Goal: Task Accomplishment & Management: Manage account settings

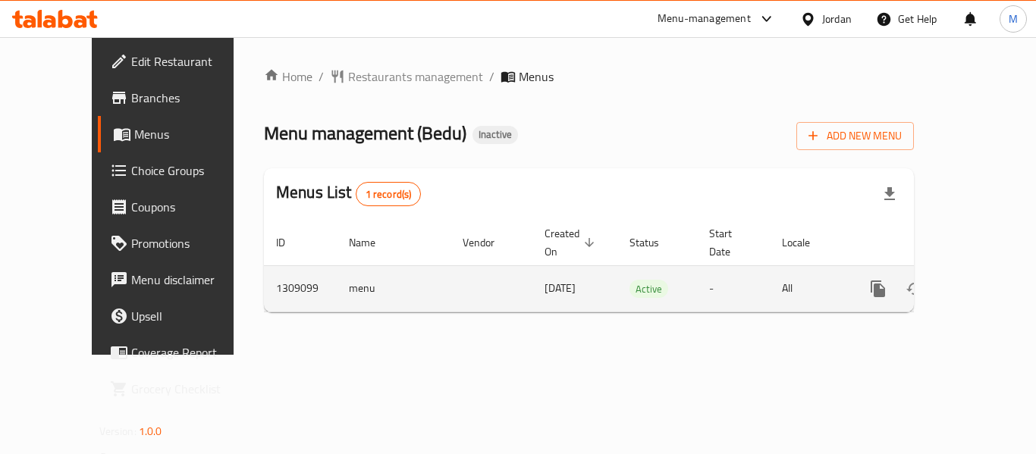
click at [978, 280] on icon "enhanced table" at bounding box center [987, 289] width 18 height 18
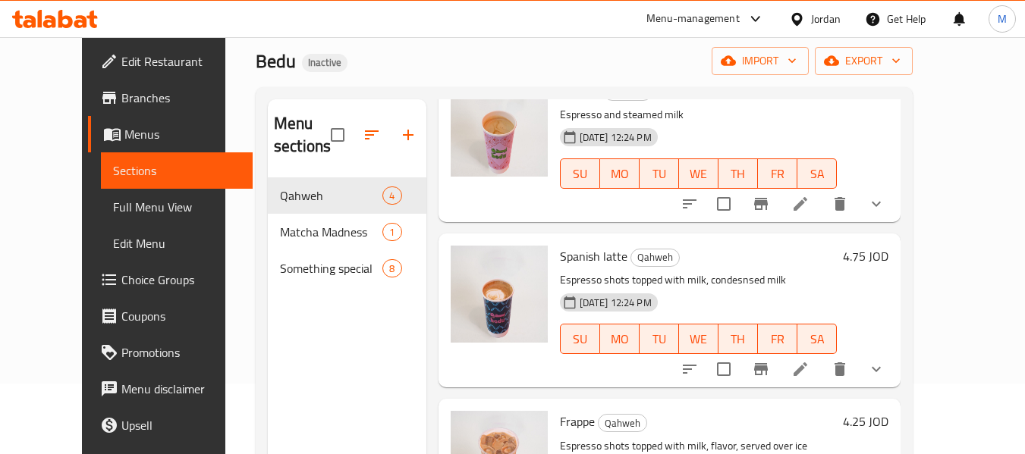
scroll to position [212, 0]
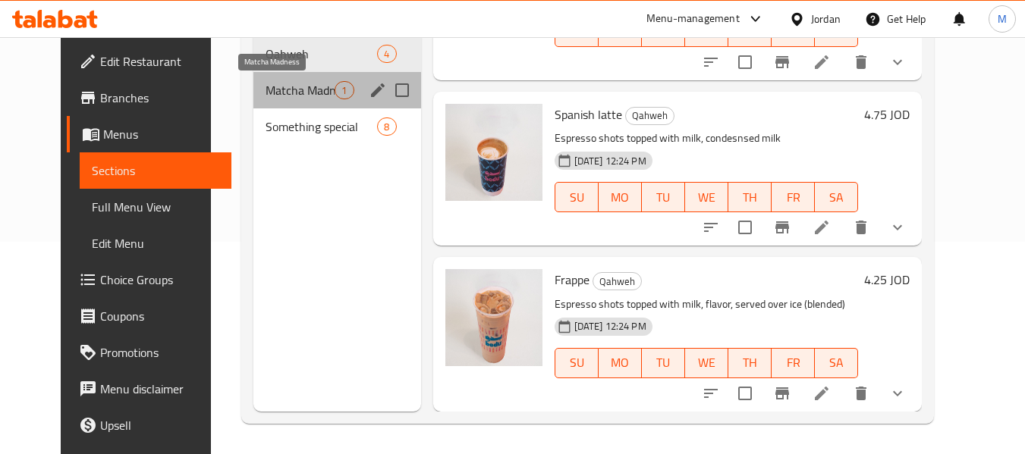
click at [291, 92] on span "Matcha Madness" at bounding box center [299, 90] width 69 height 18
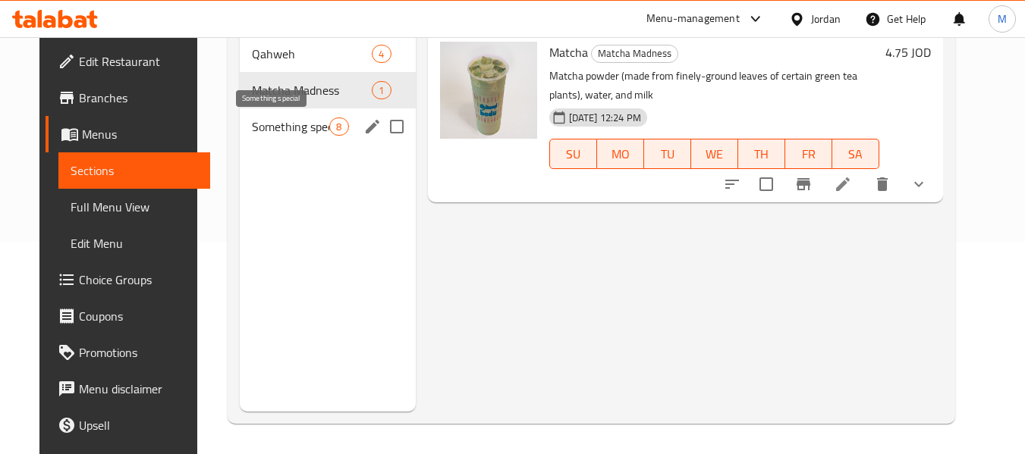
click at [281, 128] on span "Something special" at bounding box center [291, 127] width 78 height 18
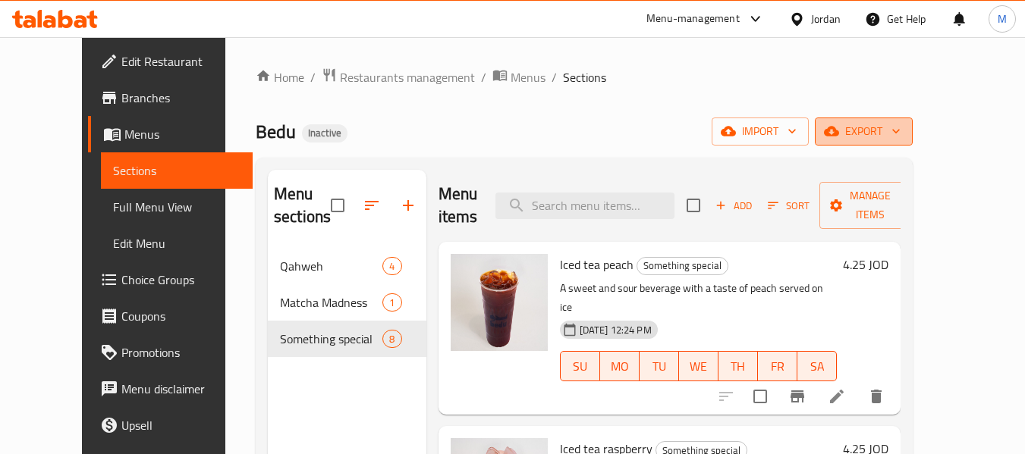
click at [900, 128] on span "export" at bounding box center [864, 131] width 74 height 19
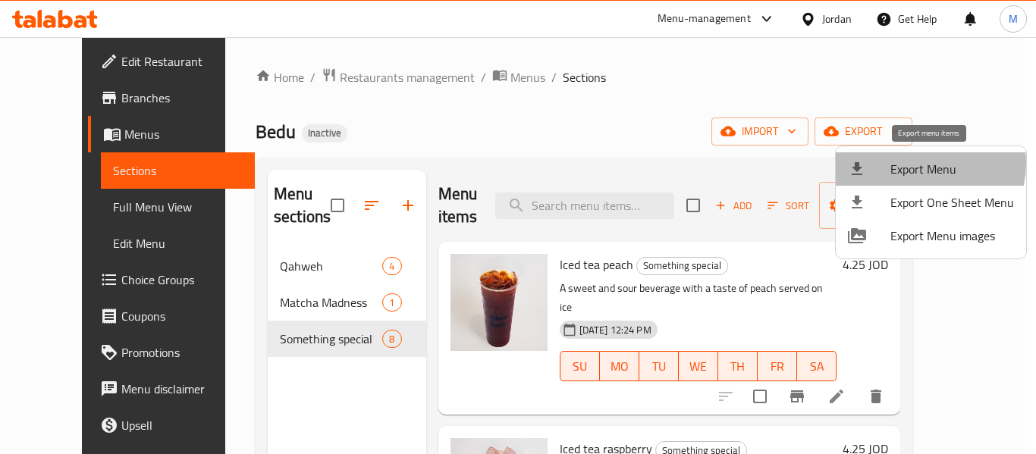
click at [918, 163] on span "Export Menu" at bounding box center [952, 169] width 124 height 18
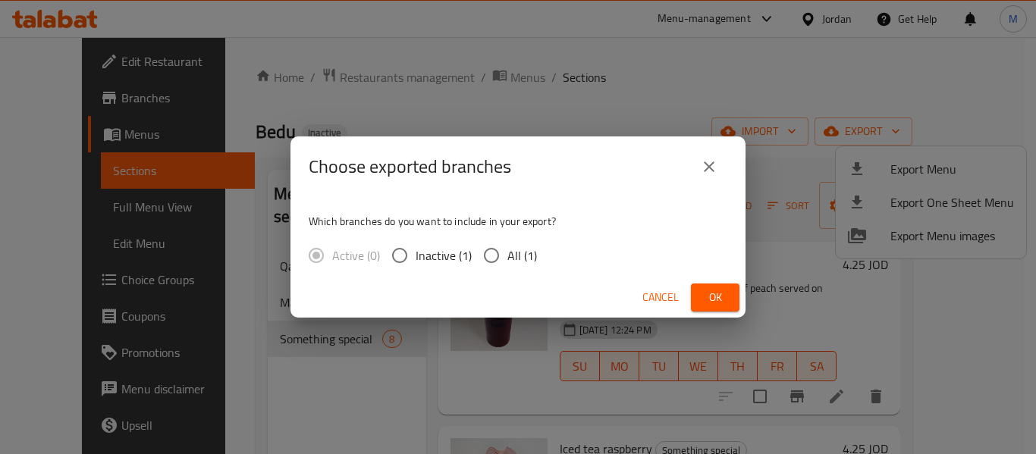
click at [494, 259] on input "All (1)" at bounding box center [491, 256] width 32 height 32
radio input "true"
click at [719, 296] on span "Ok" at bounding box center [715, 297] width 24 height 19
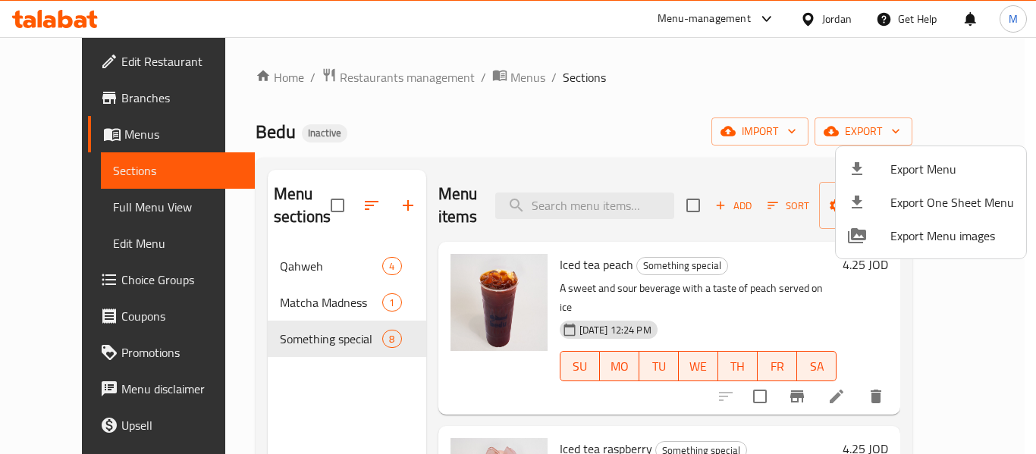
click at [85, 61] on div at bounding box center [518, 227] width 1036 height 454
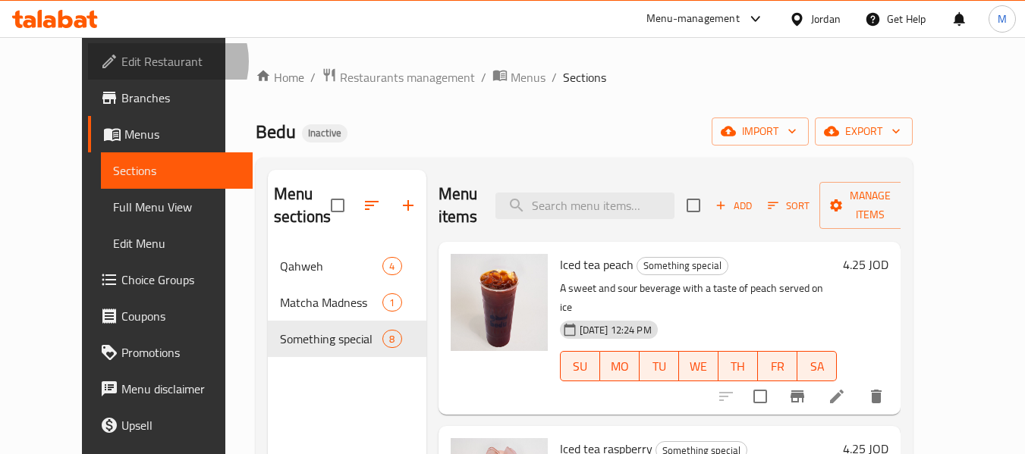
click at [121, 61] on span "Edit Restaurant" at bounding box center [181, 61] width 120 height 18
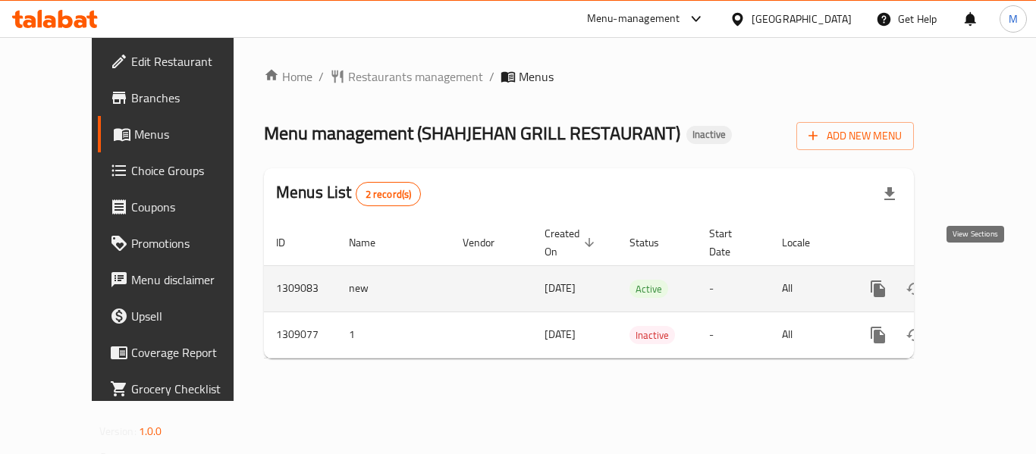
click at [978, 280] on icon "enhanced table" at bounding box center [987, 289] width 18 height 18
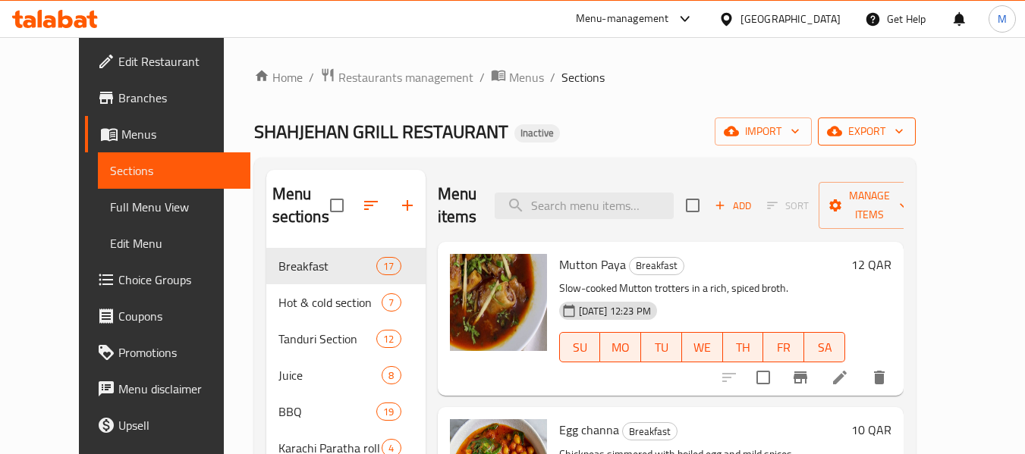
click at [903, 124] on span "export" at bounding box center [867, 131] width 74 height 19
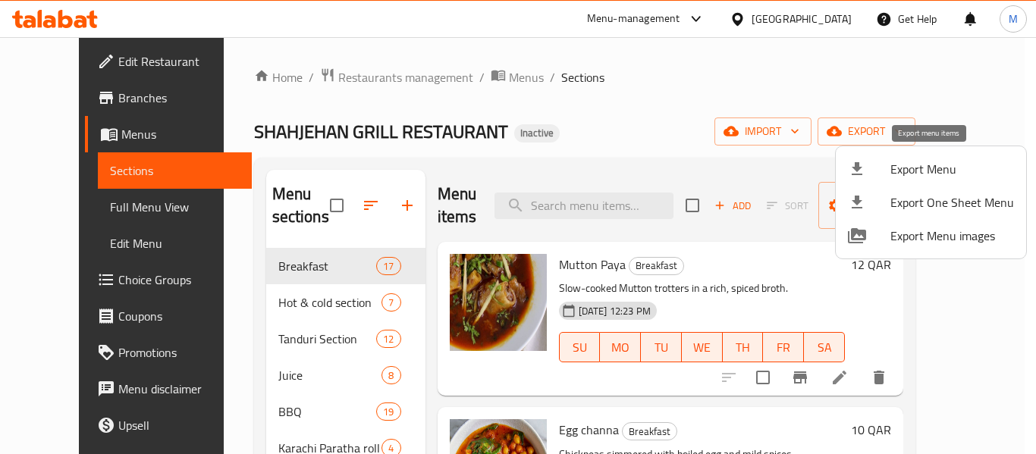
click at [915, 160] on span "Export Menu" at bounding box center [952, 169] width 124 height 18
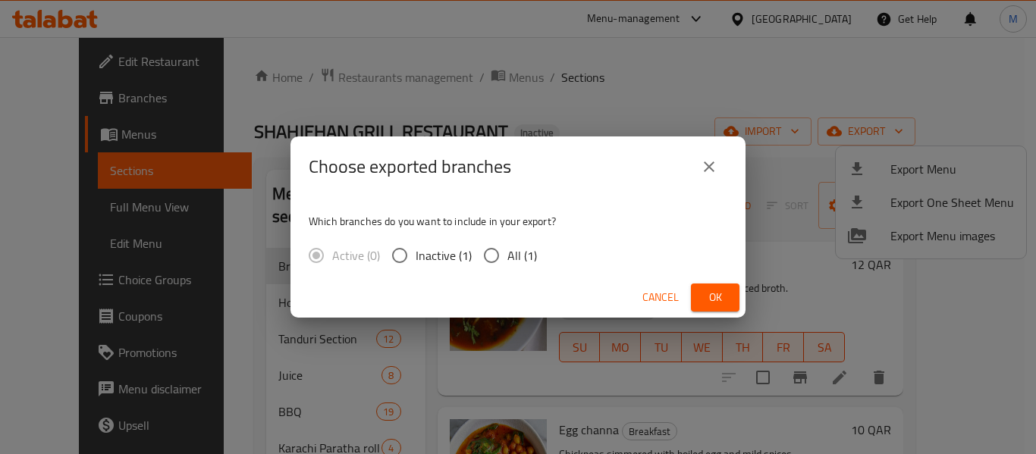
click at [504, 262] on input "All (1)" at bounding box center [491, 256] width 32 height 32
radio input "true"
click at [728, 293] on button "Ok" at bounding box center [715, 298] width 49 height 28
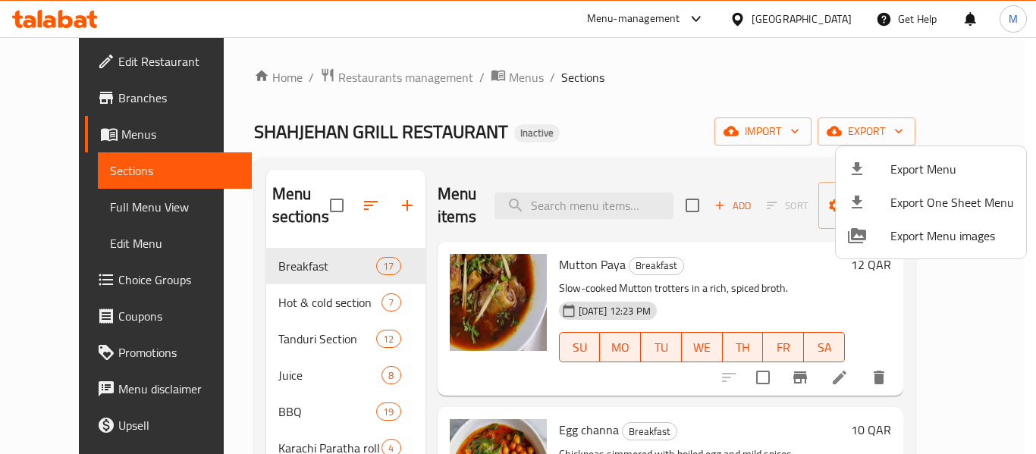
click at [568, 107] on div at bounding box center [518, 227] width 1036 height 454
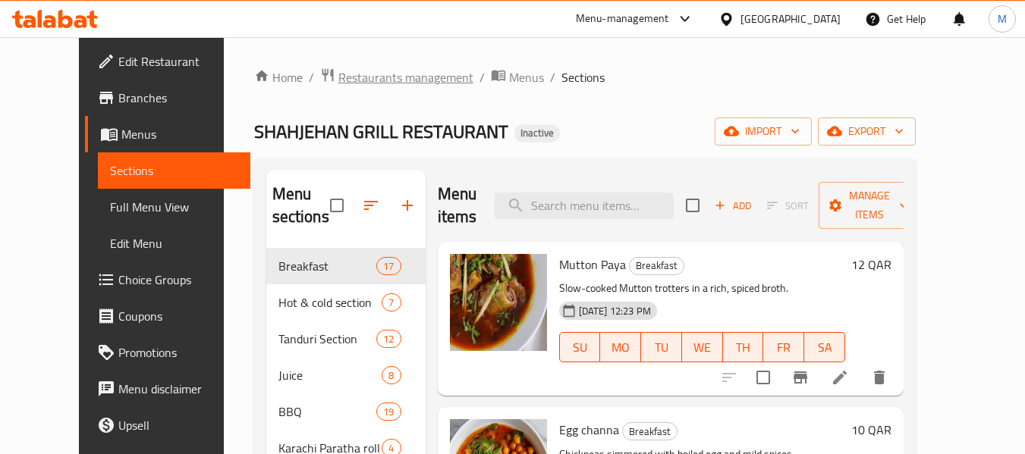
click at [338, 75] on span "Restaurants management" at bounding box center [405, 77] width 135 height 18
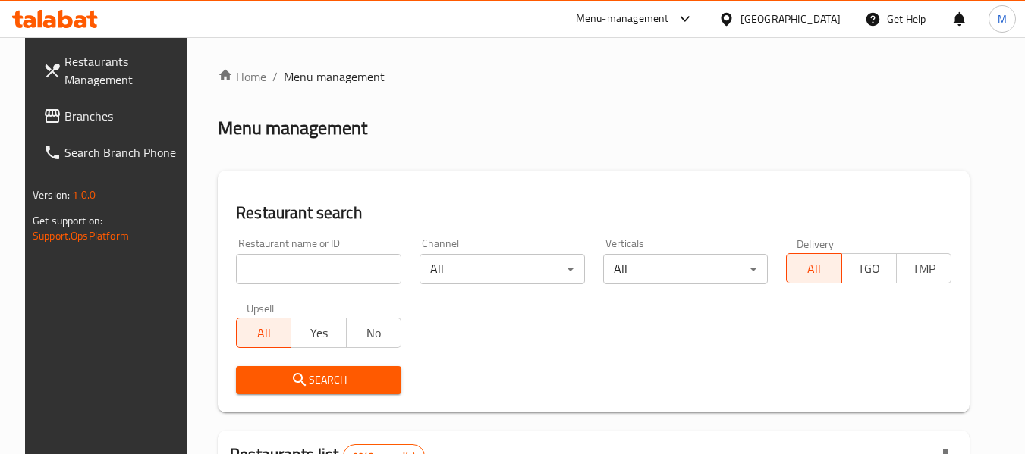
click at [293, 275] on input "search" at bounding box center [318, 269] width 165 height 30
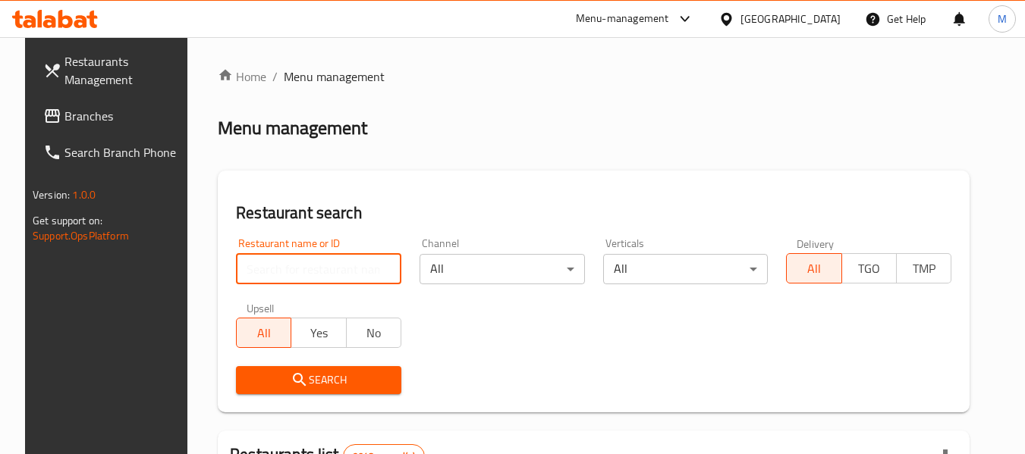
paste input "Skale Cafe"
type input "Skale Cafe"
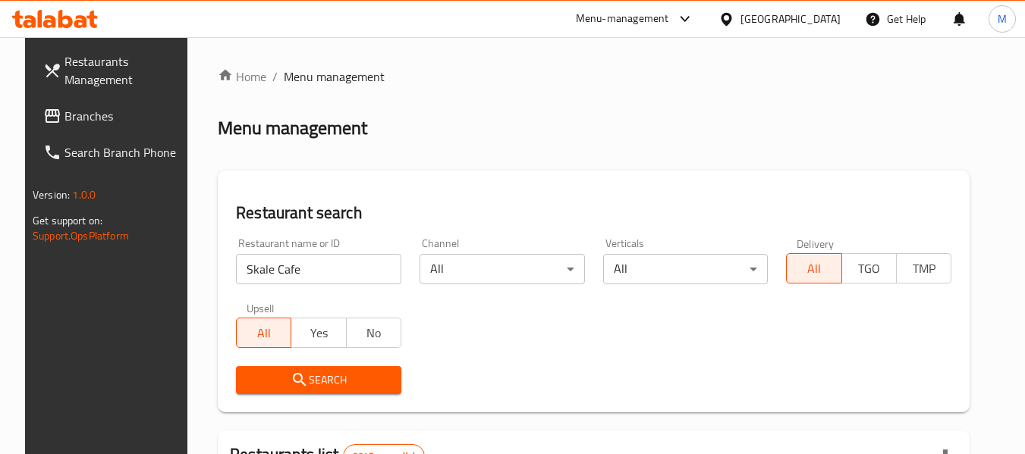
click at [316, 372] on span "Search" at bounding box center [318, 380] width 141 height 19
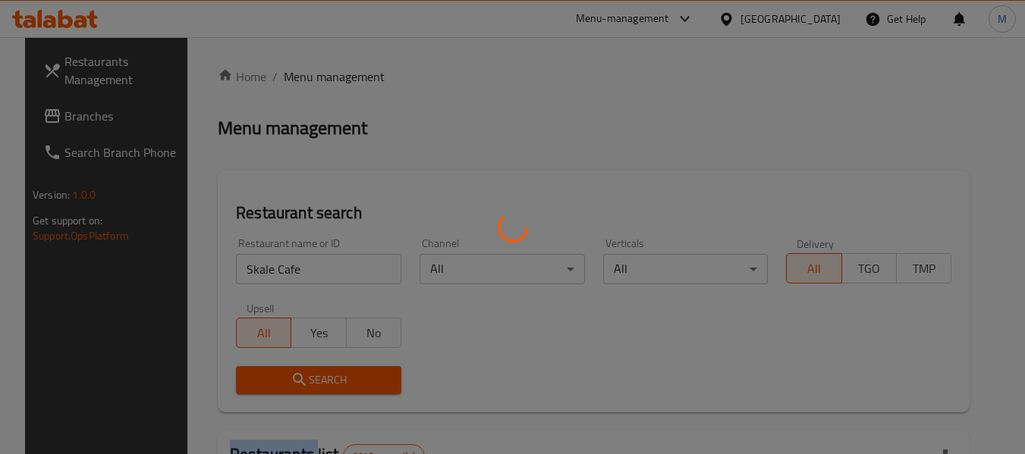
click at [316, 372] on div at bounding box center [512, 227] width 1025 height 454
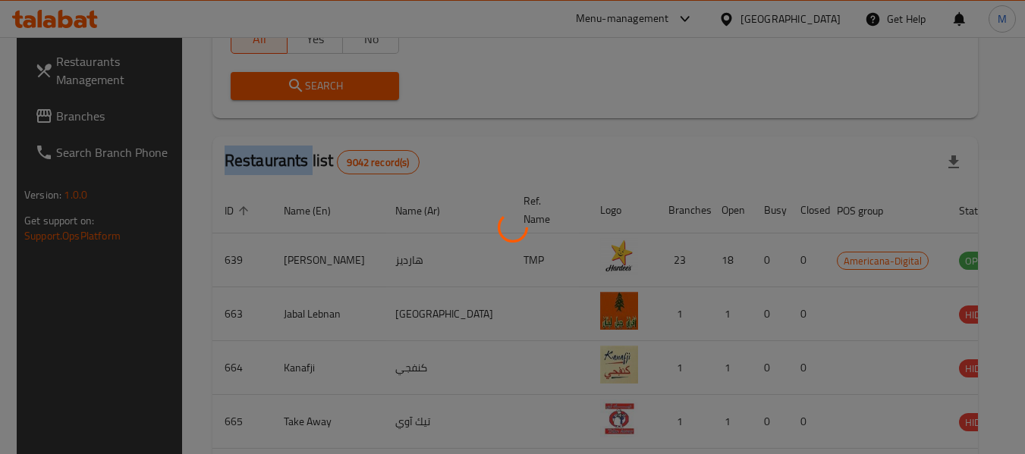
scroll to position [209, 0]
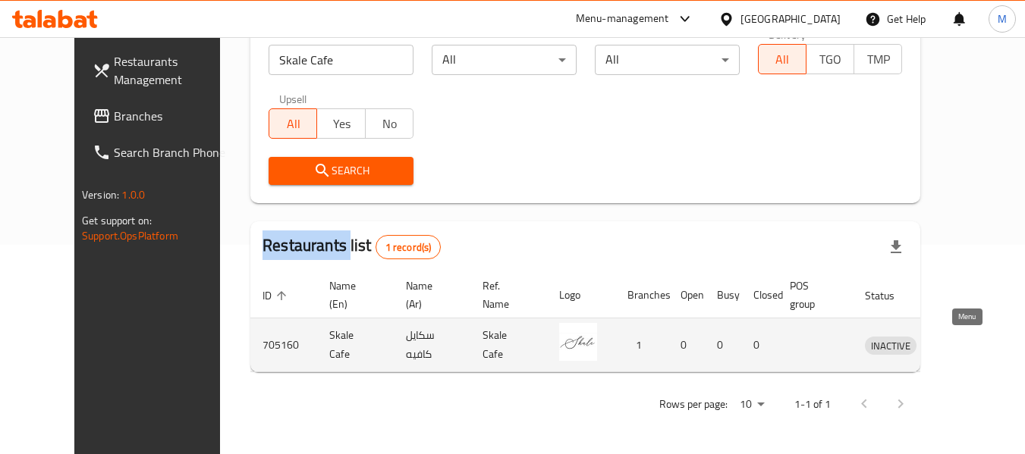
click at [962, 346] on icon "enhanced table" at bounding box center [958, 346] width 5 height 6
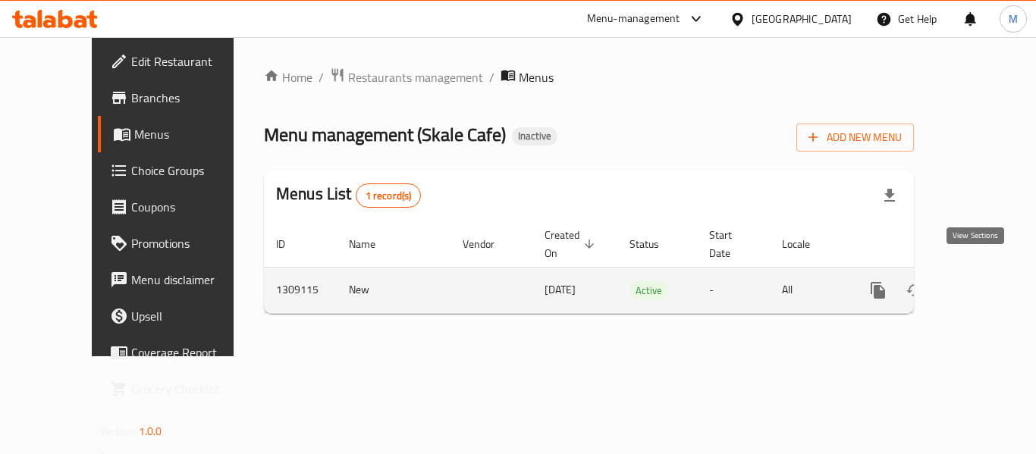
click at [978, 281] on icon "enhanced table" at bounding box center [987, 290] width 18 height 18
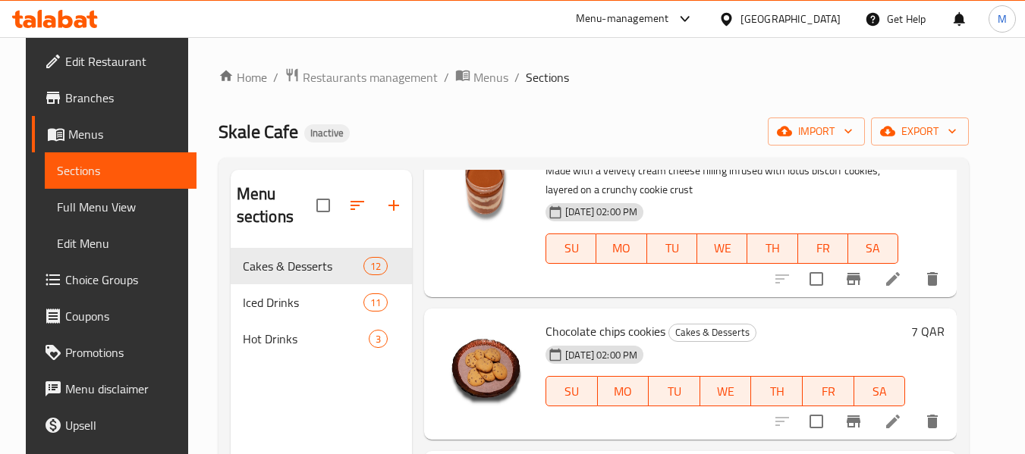
scroll to position [1610, 0]
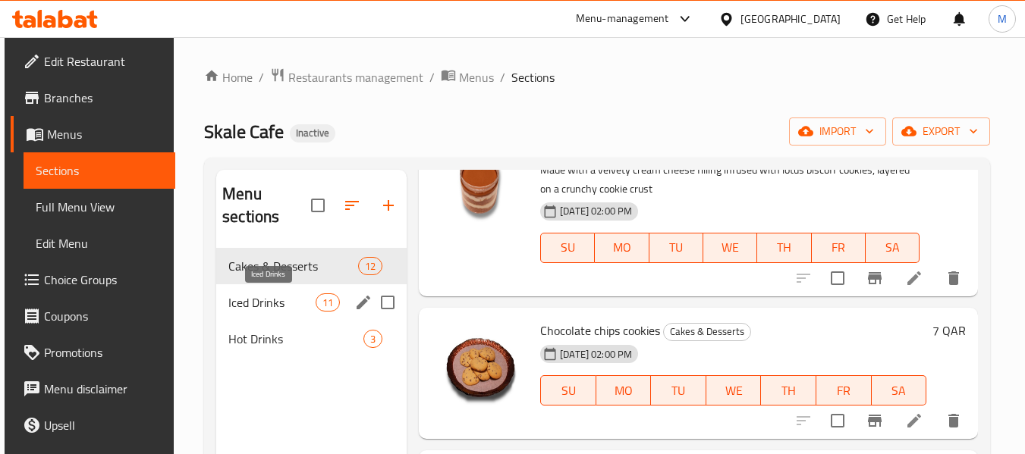
click at [309, 303] on span "Iced Drinks" at bounding box center [271, 302] width 87 height 18
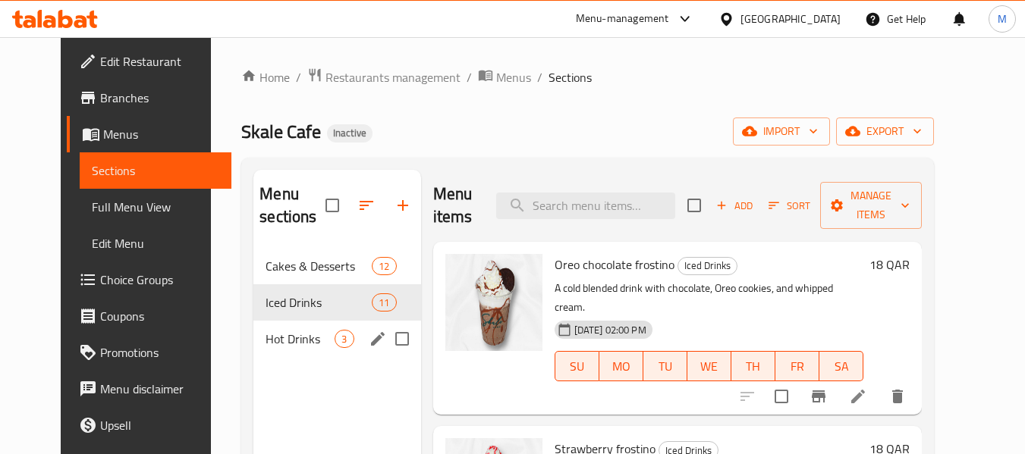
click at [303, 337] on span "Hot Drinks" at bounding box center [299, 339] width 69 height 18
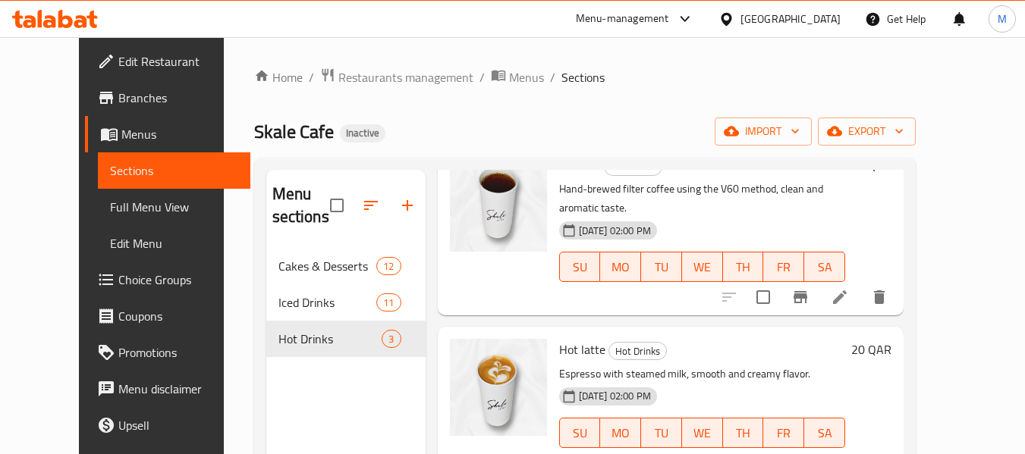
scroll to position [103, 0]
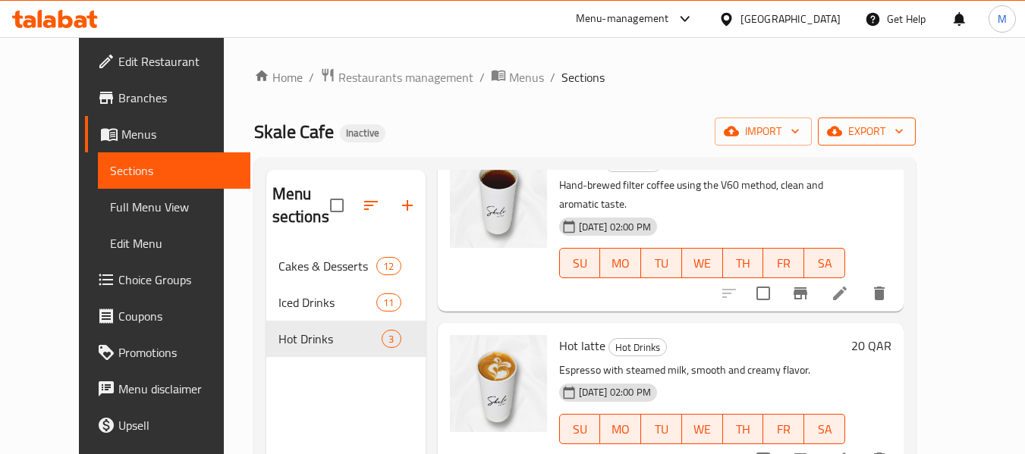
click at [903, 128] on span "export" at bounding box center [867, 131] width 74 height 19
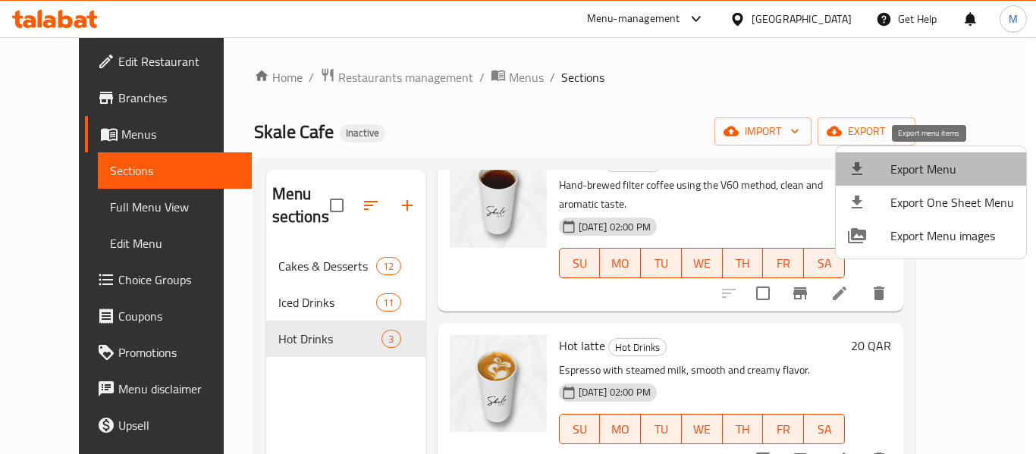
click at [930, 157] on li "Export Menu" at bounding box center [931, 168] width 190 height 33
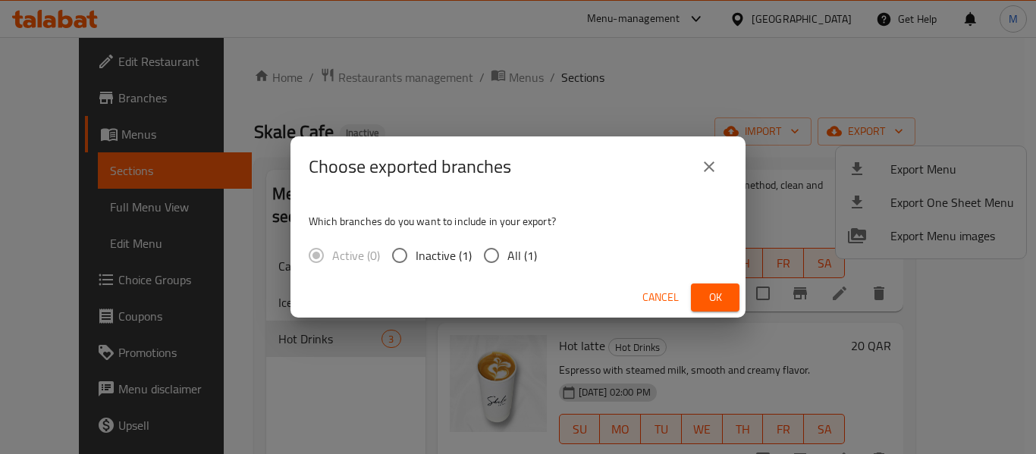
click at [515, 246] on span "All (1)" at bounding box center [522, 255] width 30 height 18
click at [507, 244] on input "All (1)" at bounding box center [491, 256] width 32 height 32
radio input "true"
click at [711, 289] on span "Ok" at bounding box center [715, 297] width 24 height 19
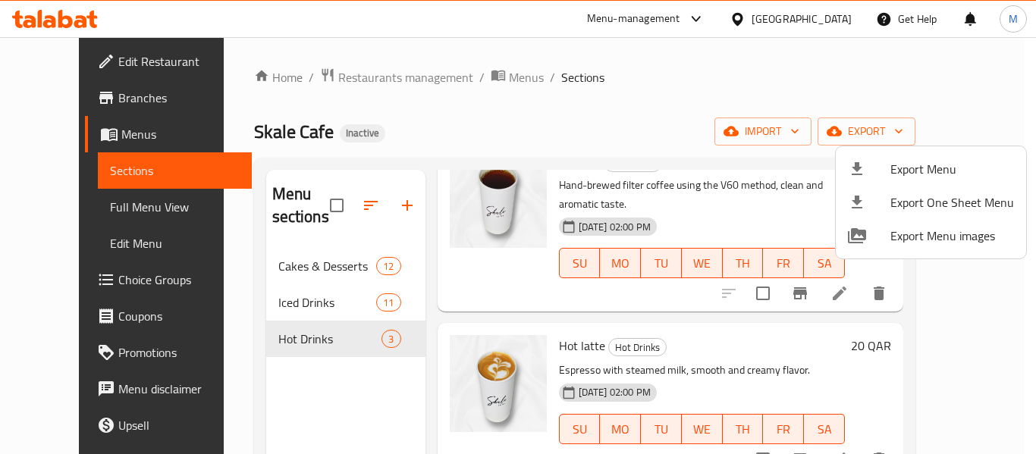
click at [86, 65] on div at bounding box center [518, 227] width 1036 height 454
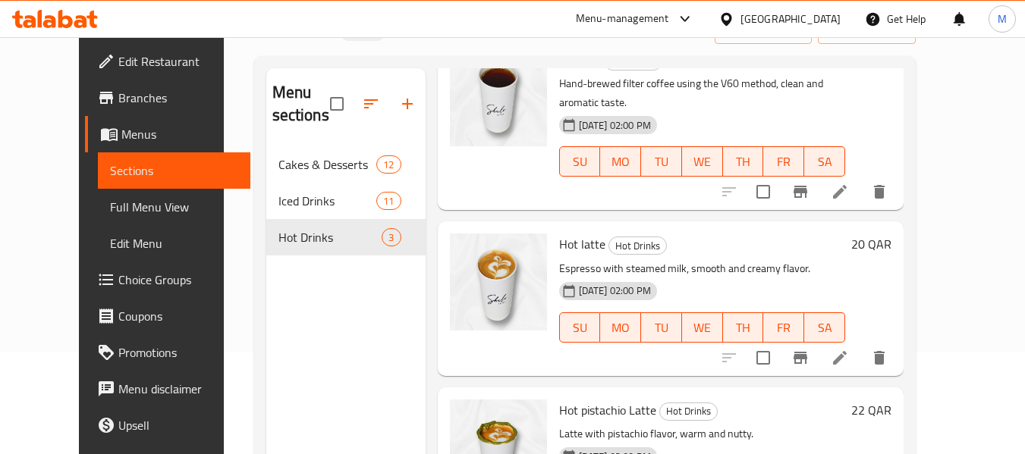
scroll to position [212, 0]
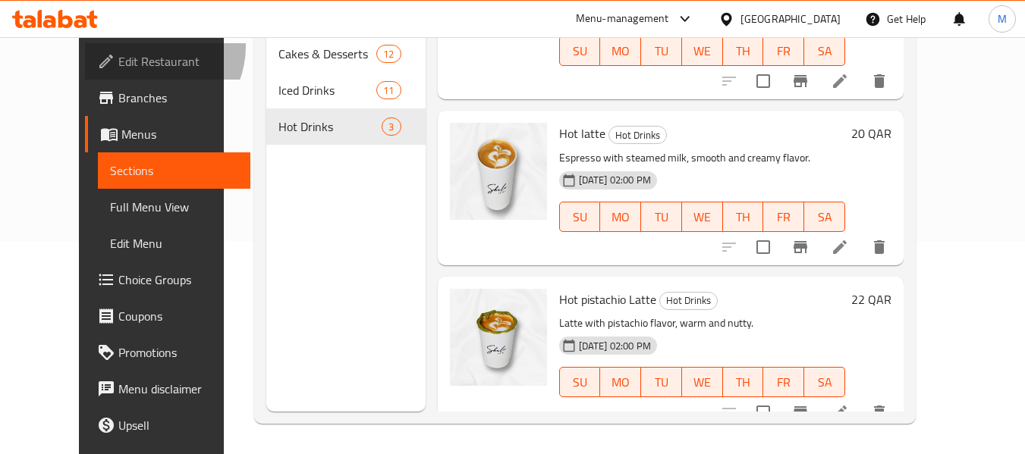
click at [85, 46] on link "Edit Restaurant" at bounding box center [167, 61] width 165 height 36
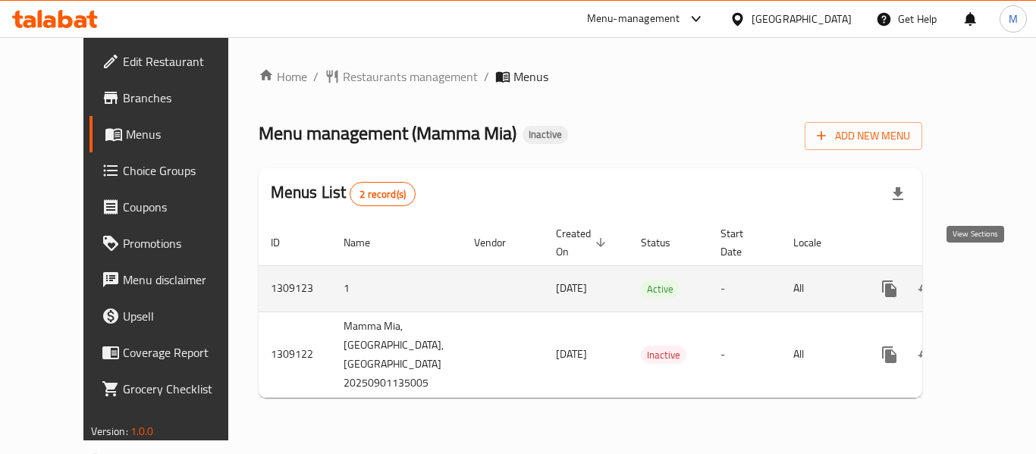
click at [990, 280] on icon "enhanced table" at bounding box center [999, 289] width 18 height 18
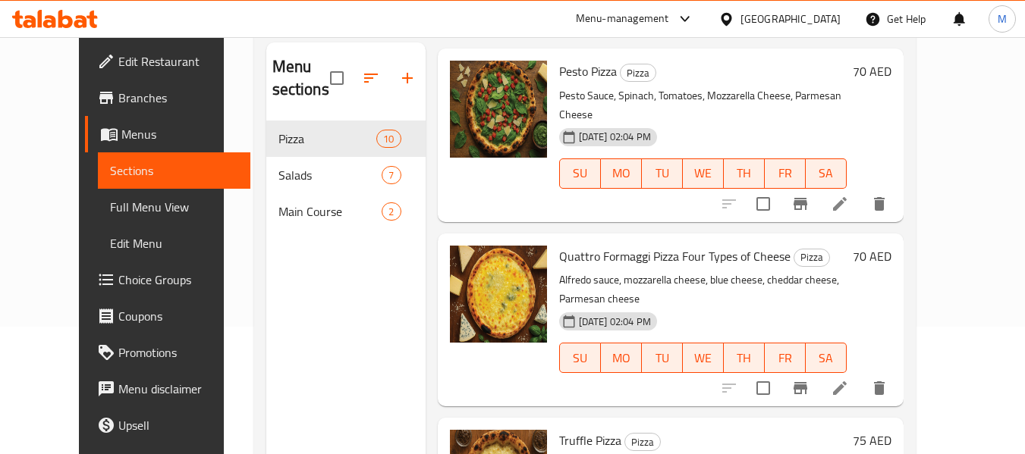
scroll to position [212, 0]
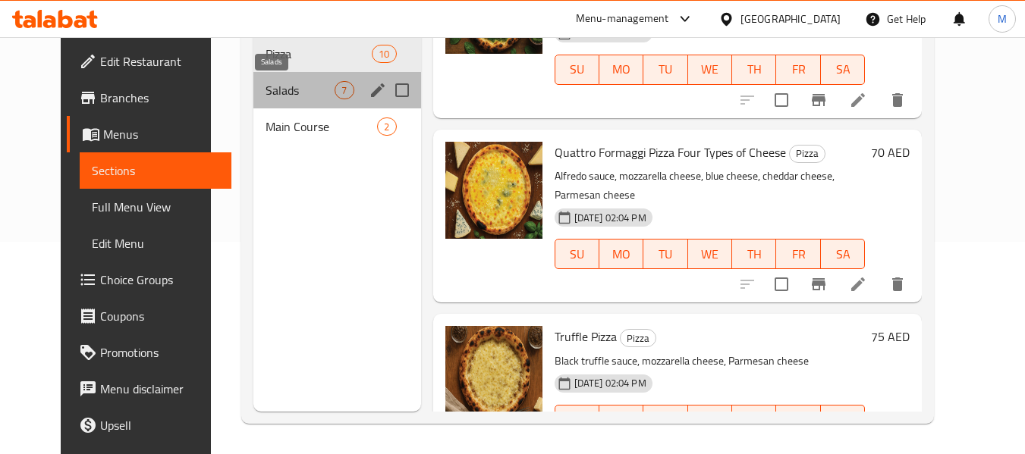
click at [294, 93] on span "Salads" at bounding box center [299, 90] width 69 height 18
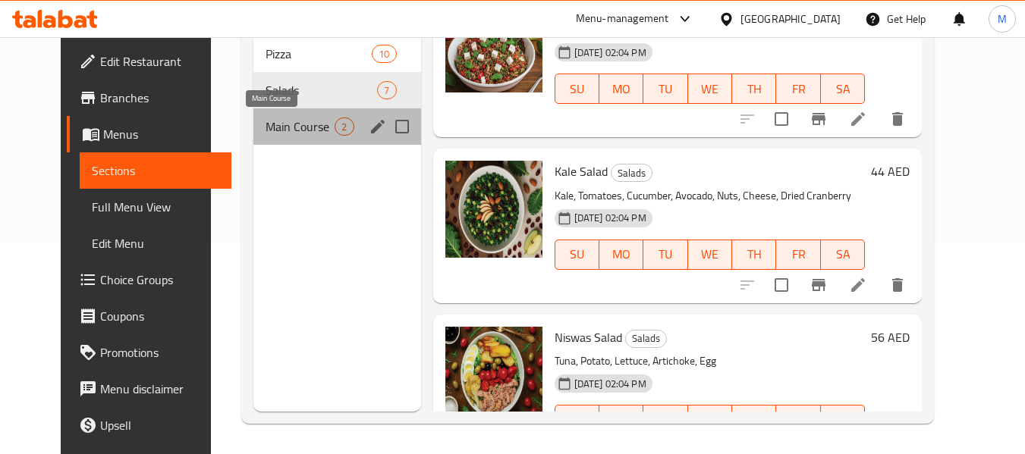
click at [265, 123] on span "Main Course" at bounding box center [299, 127] width 69 height 18
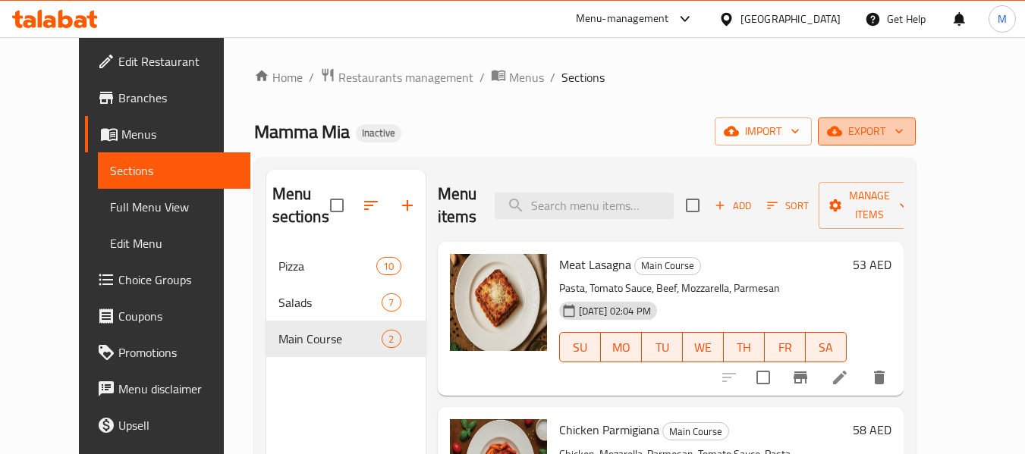
click at [915, 143] on button "export" at bounding box center [867, 132] width 98 height 28
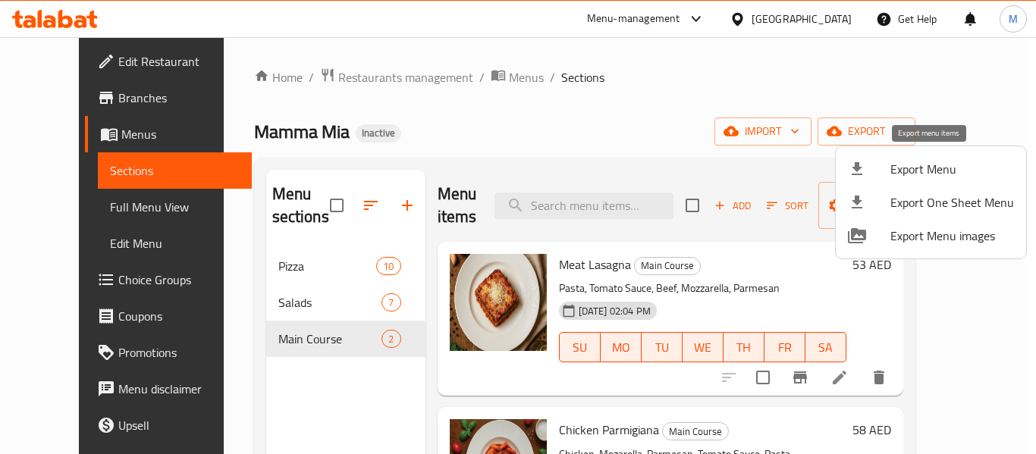
click at [907, 173] on span "Export Menu" at bounding box center [952, 169] width 124 height 18
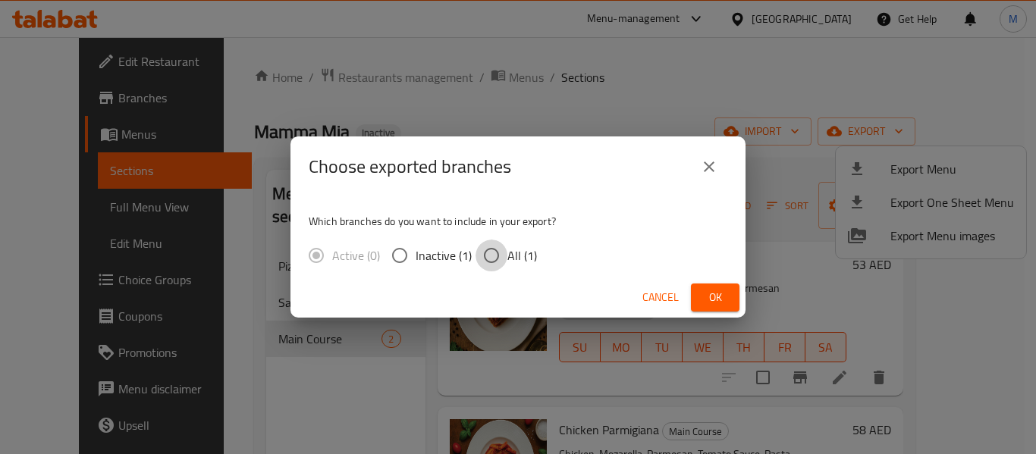
click at [491, 246] on input "All (1)" at bounding box center [491, 256] width 32 height 32
radio input "true"
click at [729, 291] on button "Ok" at bounding box center [715, 298] width 49 height 28
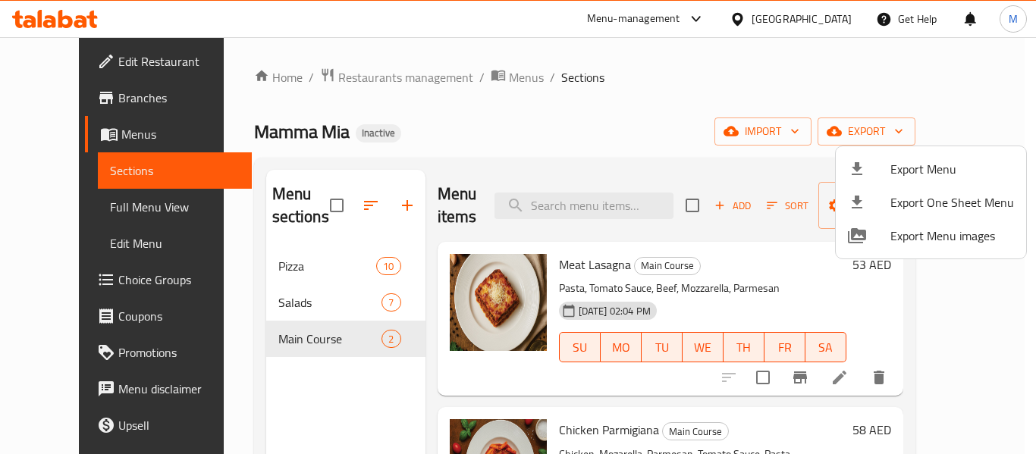
click at [820, 22] on div at bounding box center [518, 227] width 1036 height 454
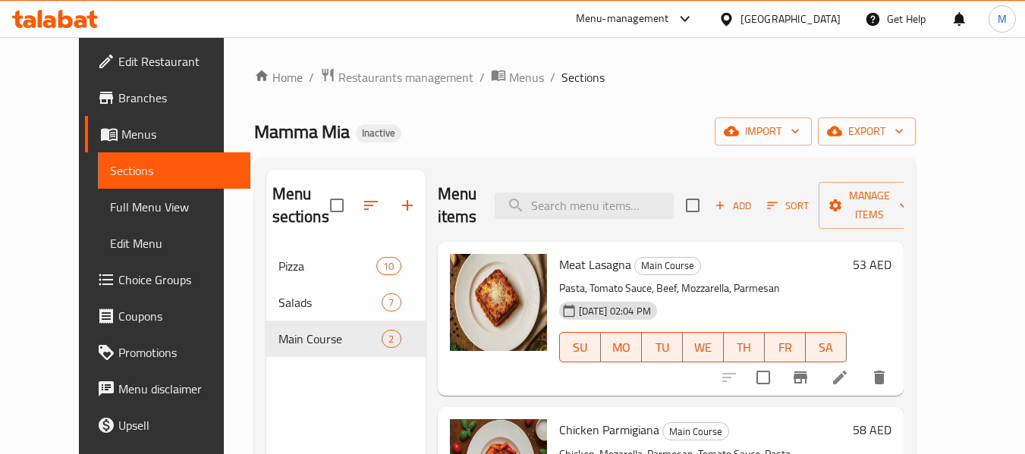
click at [820, 22] on div "[GEOGRAPHIC_DATA]" at bounding box center [790, 19] width 100 height 17
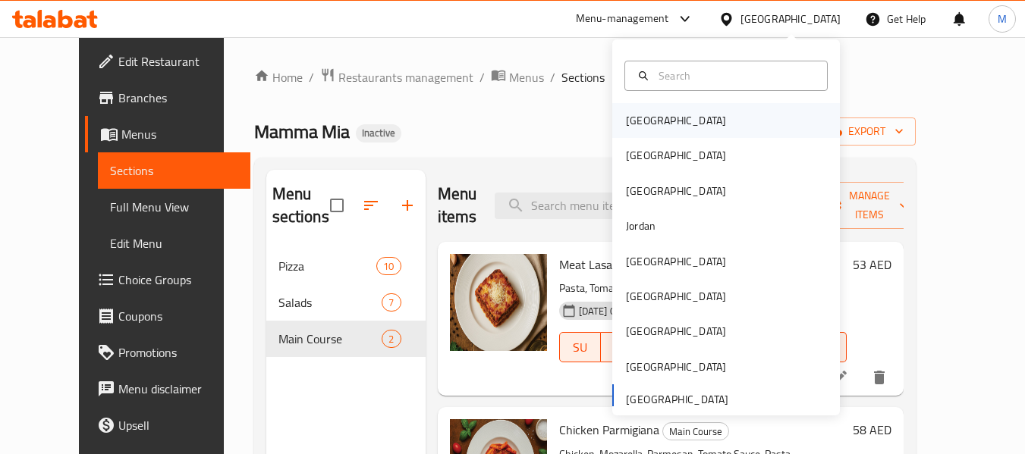
click at [662, 132] on div "Bahrain" at bounding box center [726, 120] width 228 height 35
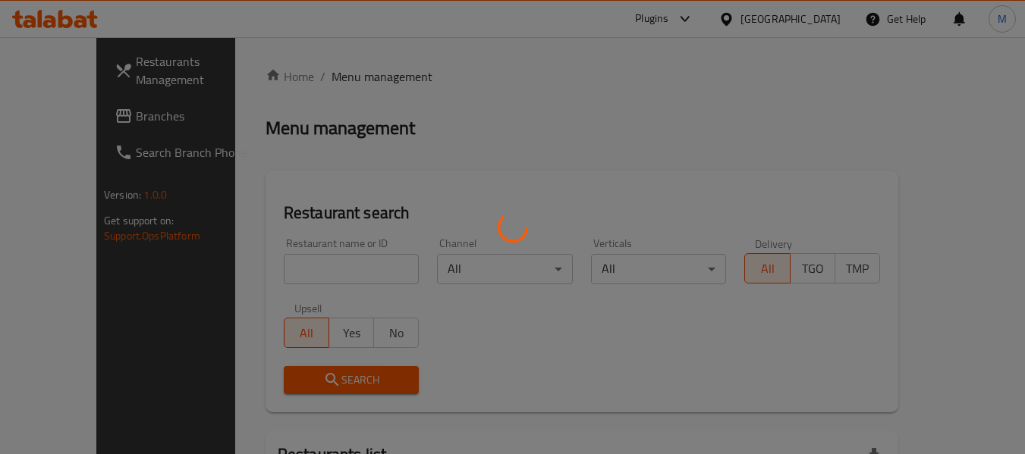
click at [336, 272] on div at bounding box center [512, 227] width 1025 height 454
click at [336, 271] on div at bounding box center [512, 227] width 1025 height 454
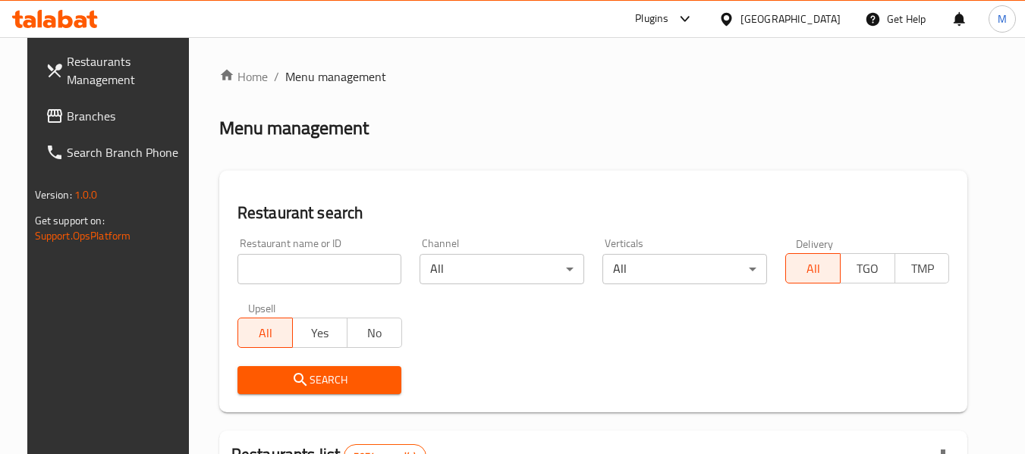
click at [336, 271] on input "search" at bounding box center [319, 269] width 165 height 30
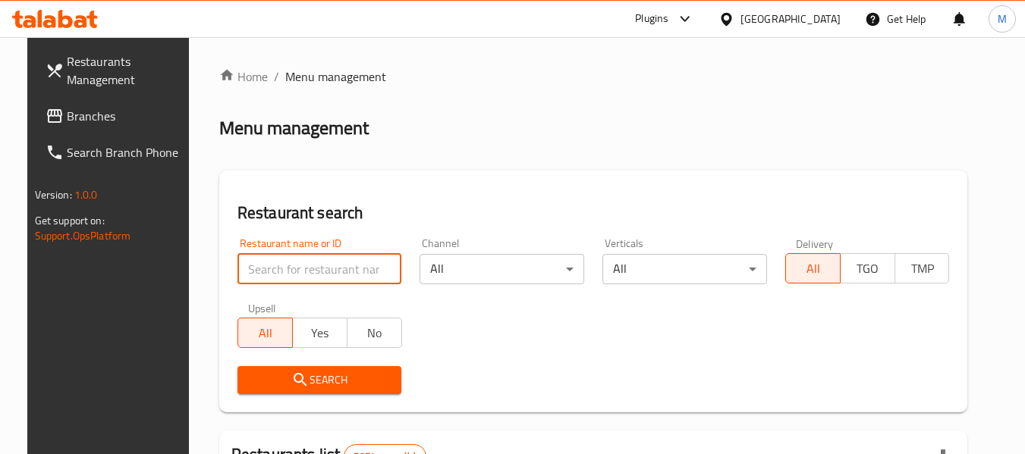
paste input "The Cube By Rise"
type input "The Cube By Rise"
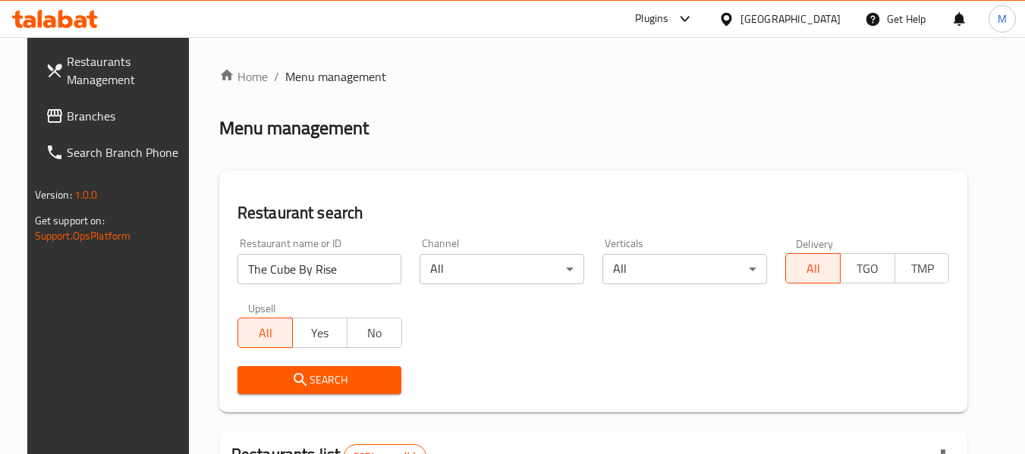
click at [334, 384] on span "Search" at bounding box center [319, 380] width 140 height 19
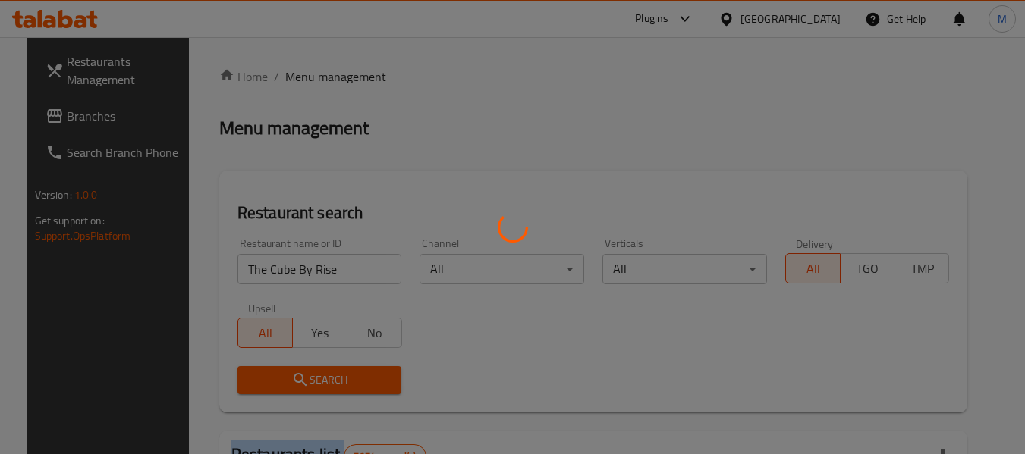
click at [334, 384] on div at bounding box center [512, 227] width 1025 height 454
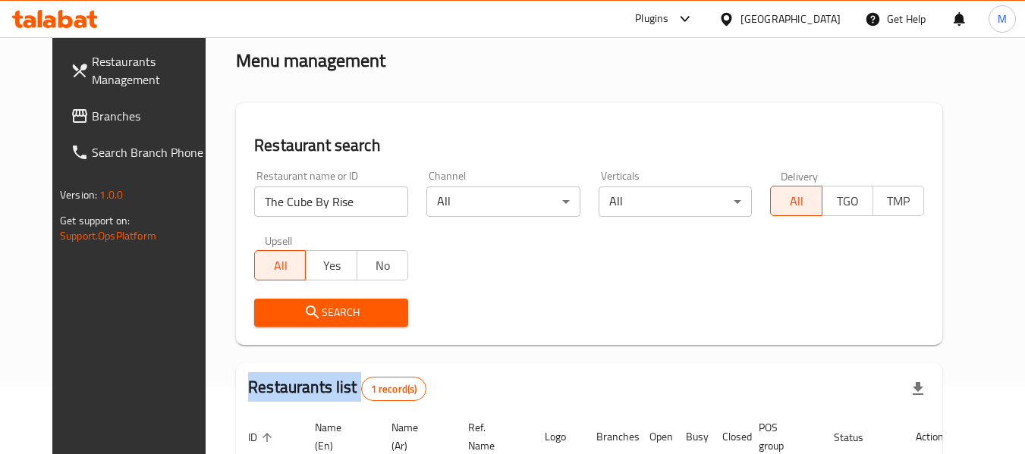
scroll to position [152, 0]
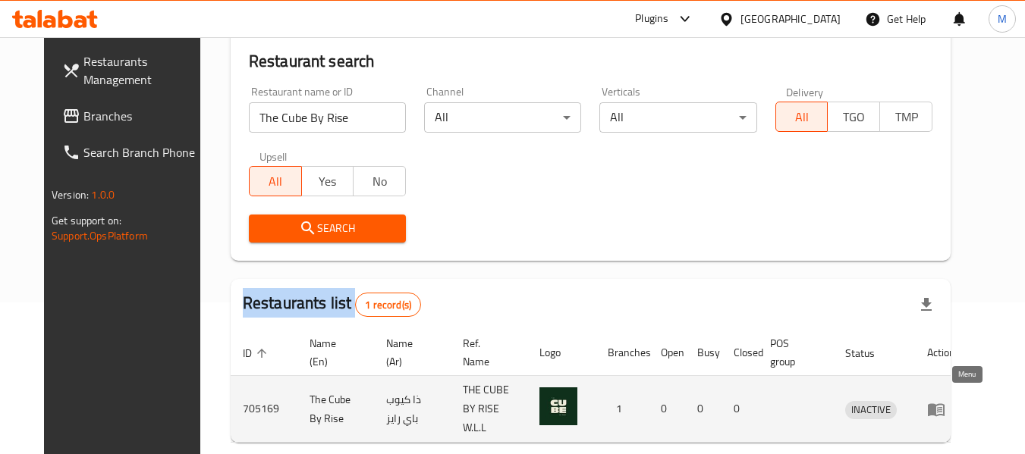
click at [942, 407] on icon "enhanced table" at bounding box center [939, 410] width 5 height 6
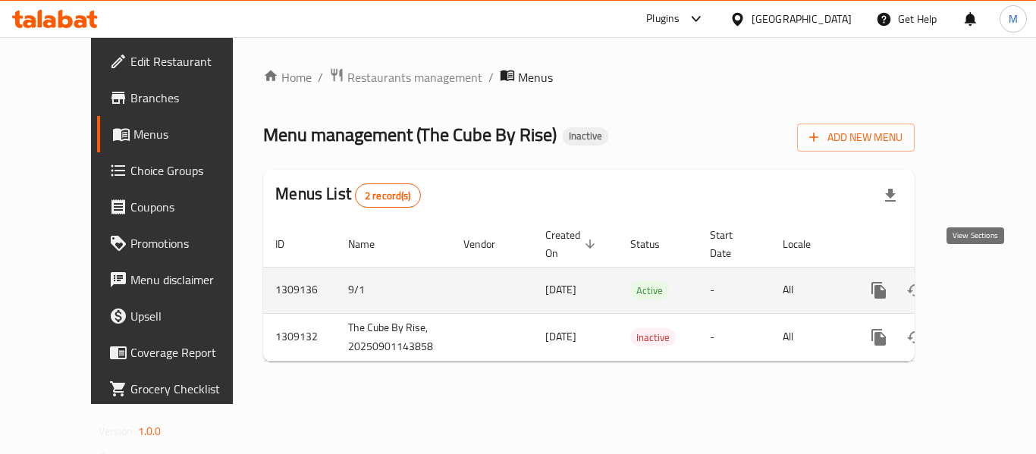
click at [981, 281] on icon "enhanced table" at bounding box center [988, 290] width 18 height 18
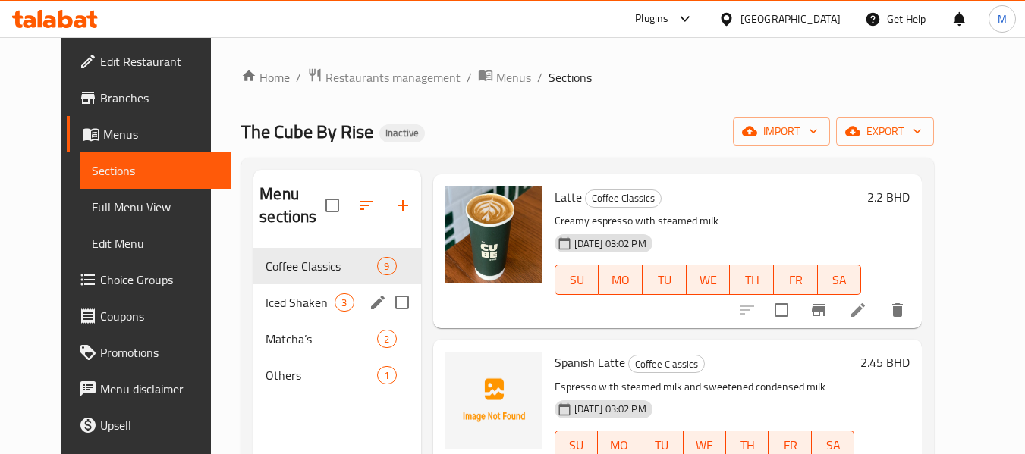
click at [265, 303] on span "Iced Shaken" at bounding box center [299, 302] width 69 height 18
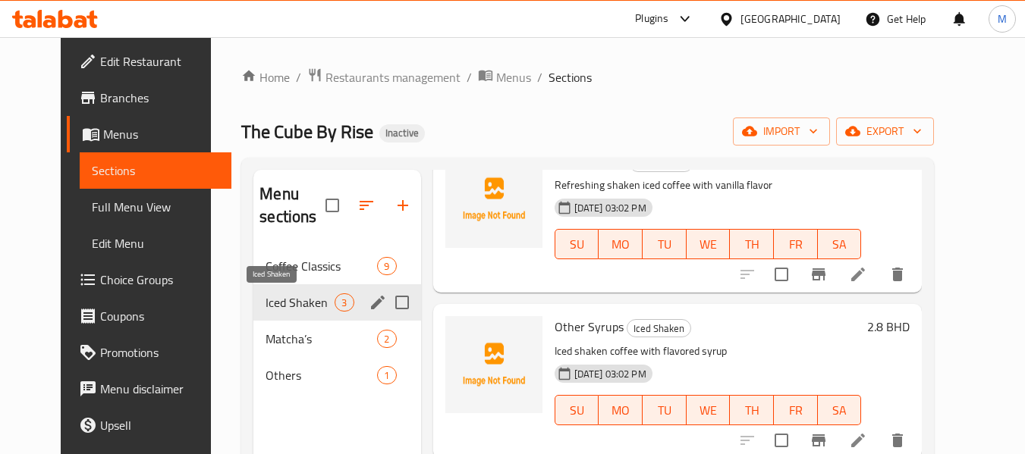
scroll to position [103, 0]
click at [273, 347] on span "Matcha’s" at bounding box center [299, 339] width 69 height 18
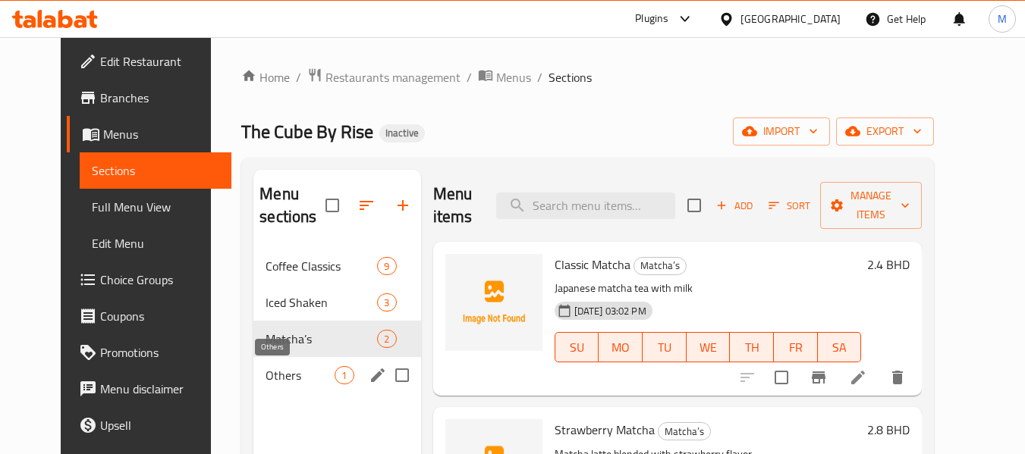
click at [268, 373] on span "Others" at bounding box center [299, 375] width 69 height 18
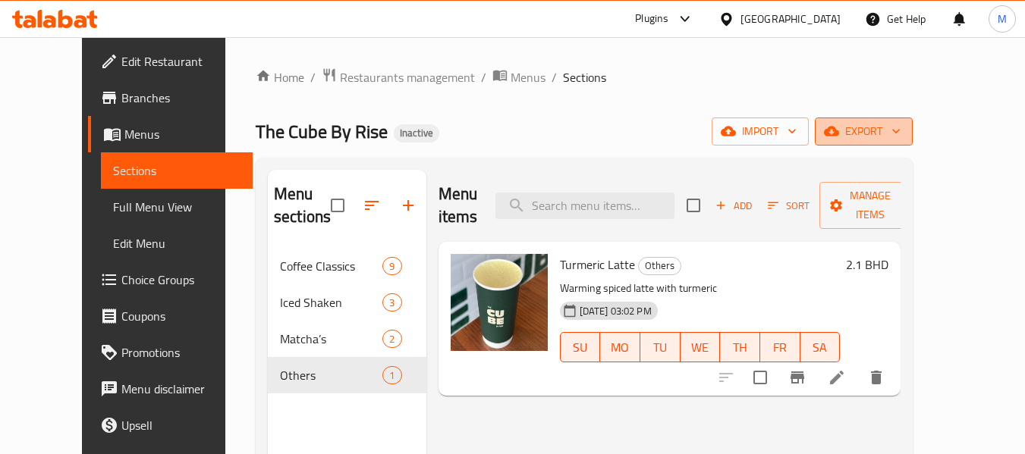
click at [900, 130] on span "export" at bounding box center [864, 131] width 74 height 19
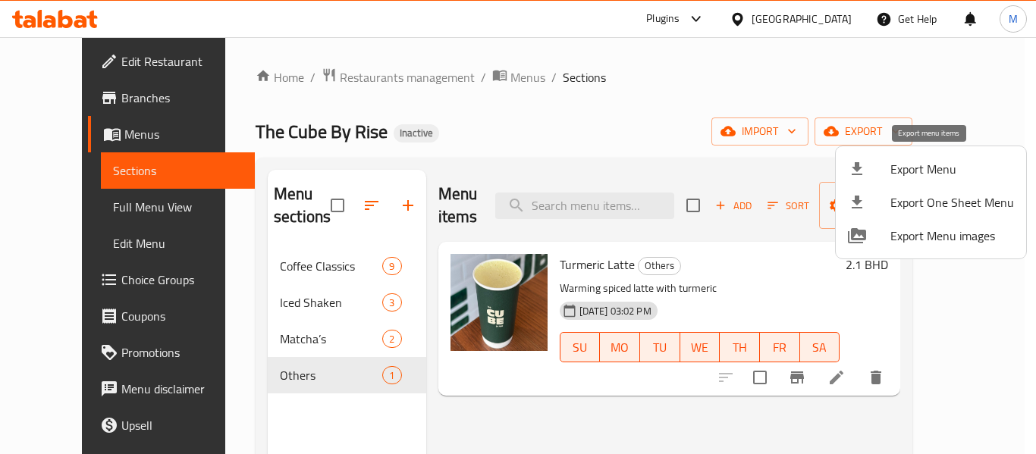
click at [921, 170] on span "Export Menu" at bounding box center [952, 169] width 124 height 18
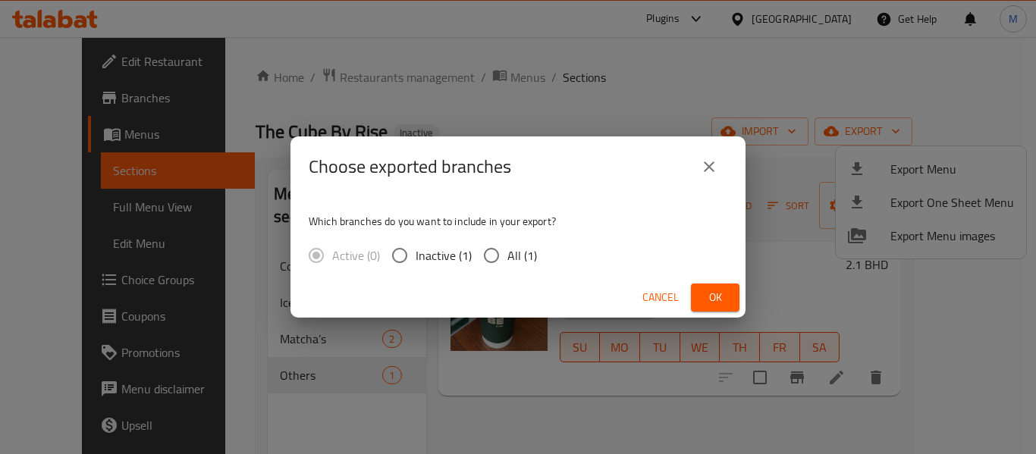
click at [491, 256] on input "All (1)" at bounding box center [491, 256] width 32 height 32
radio input "true"
click at [711, 292] on span "Ok" at bounding box center [715, 297] width 24 height 19
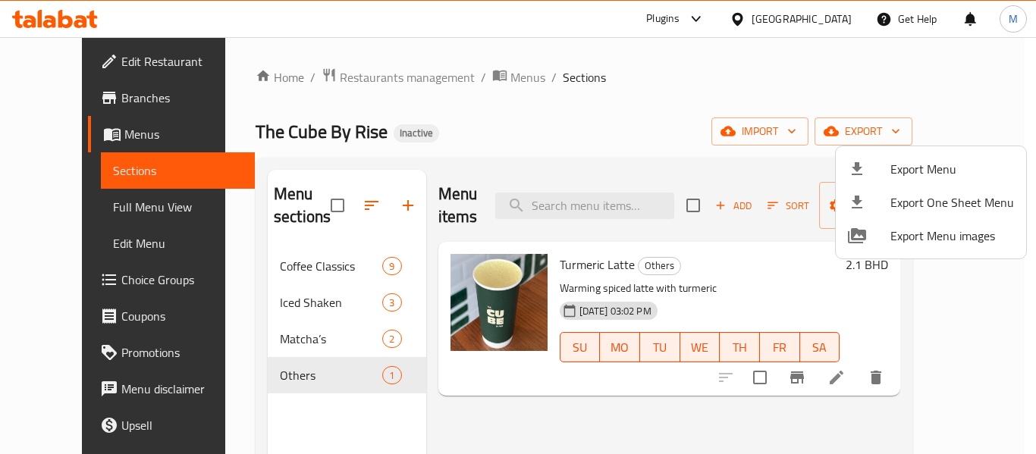
click at [246, 337] on div at bounding box center [518, 227] width 1036 height 454
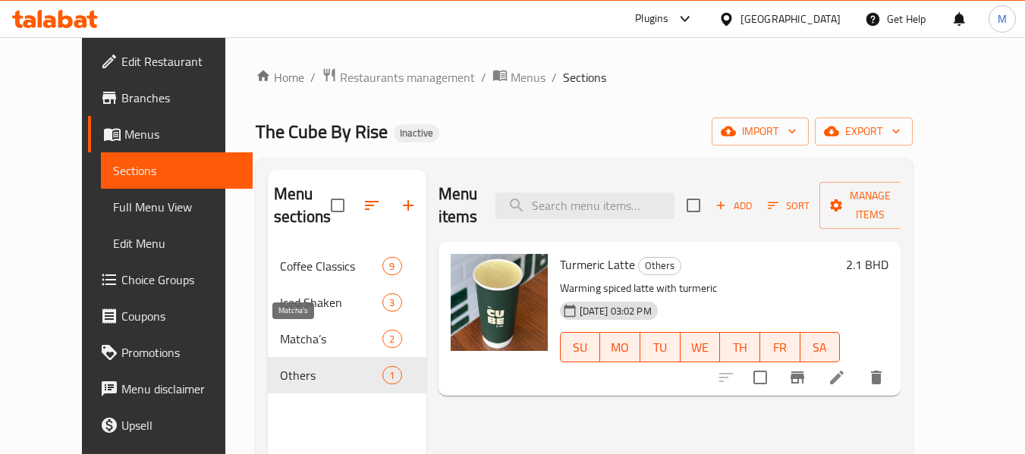
click at [280, 337] on span "Matcha’s" at bounding box center [331, 339] width 102 height 18
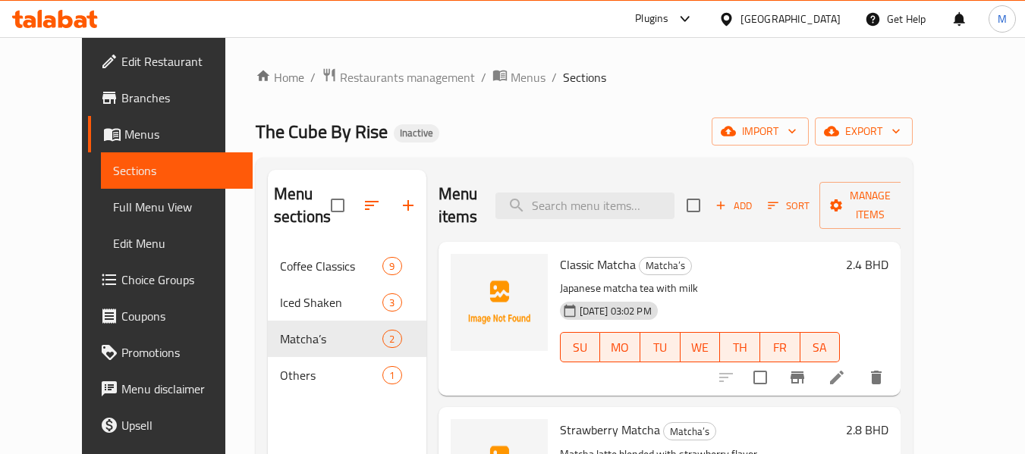
click at [835, 22] on div "Bahrain" at bounding box center [790, 19] width 100 height 17
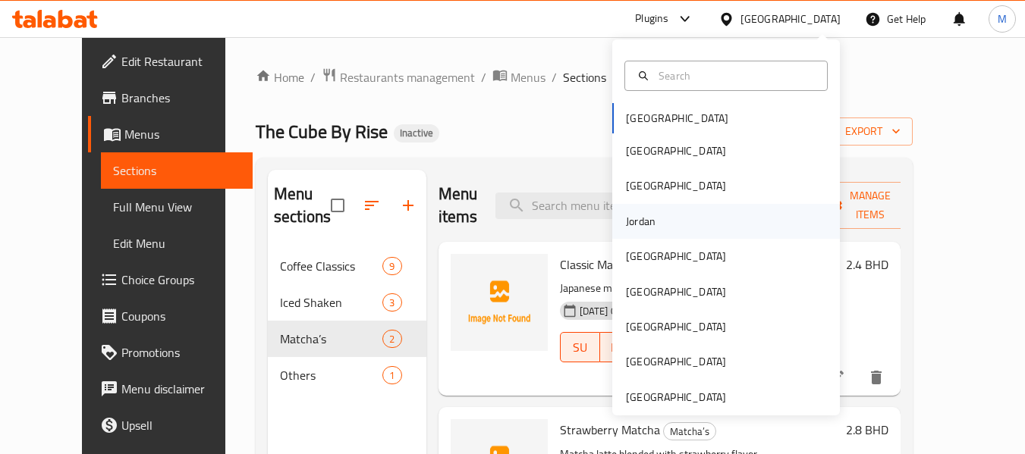
click at [634, 214] on div "Jordan" at bounding box center [641, 221] width 30 height 17
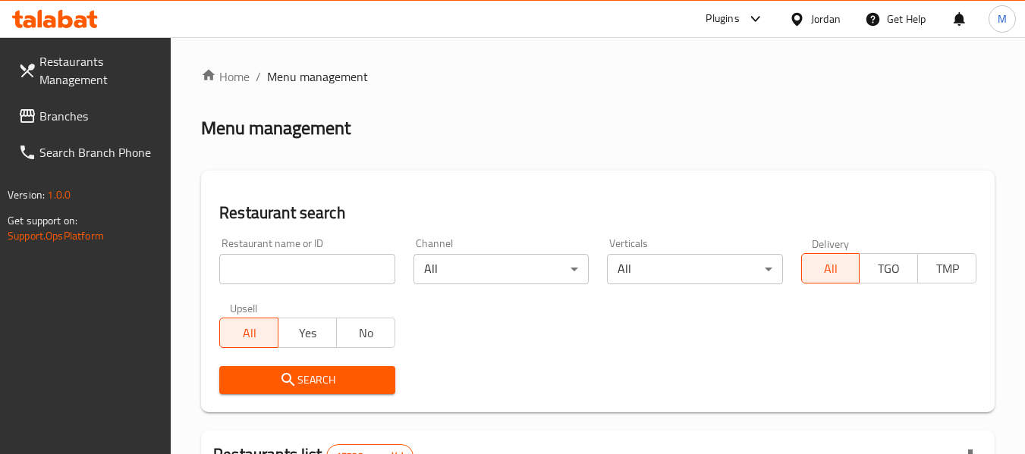
click at [319, 267] on input "search" at bounding box center [306, 269] width 175 height 30
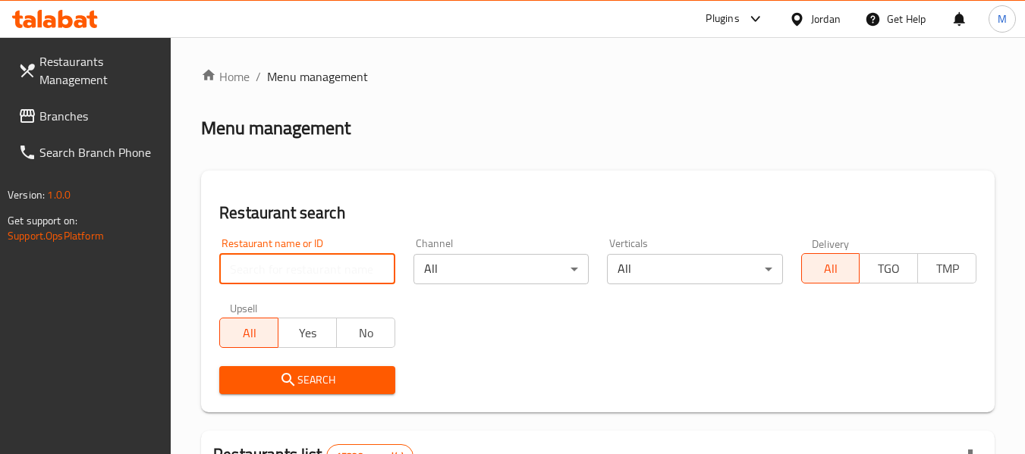
paste input "V8 COFFEE"
type input "V8 COFFEE"
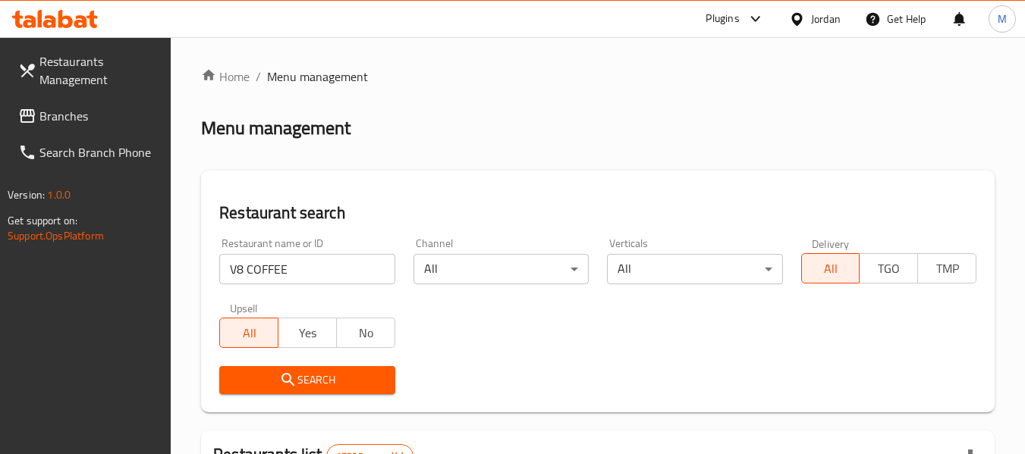
click at [305, 373] on span "Search" at bounding box center [306, 380] width 151 height 19
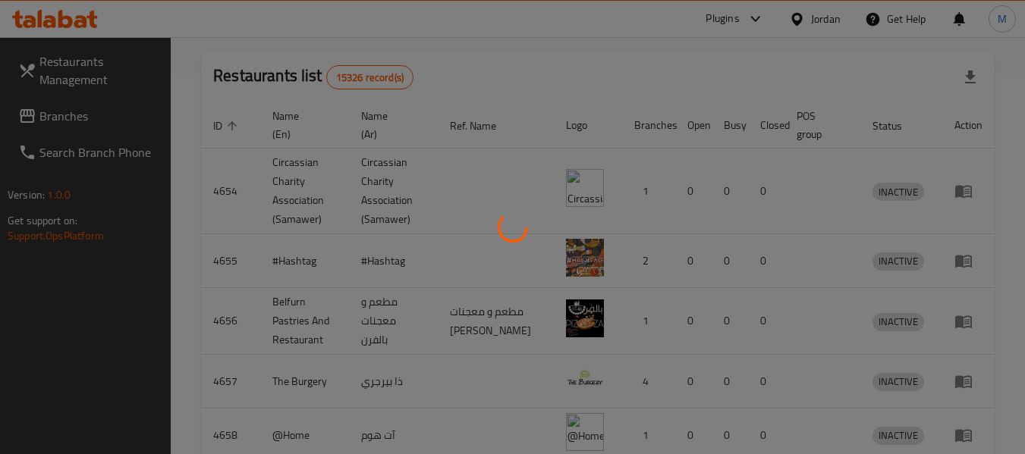
scroll to position [263, 0]
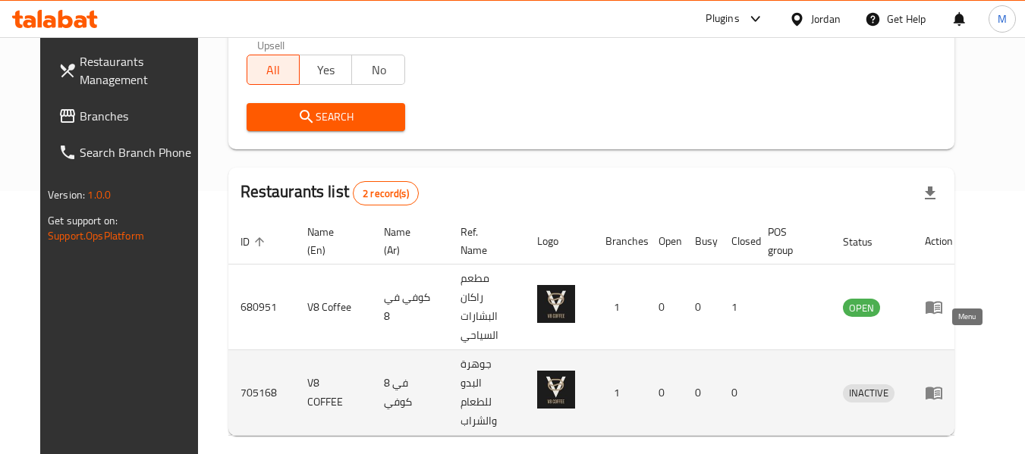
click at [942, 388] on icon "enhanced table" at bounding box center [933, 394] width 17 height 13
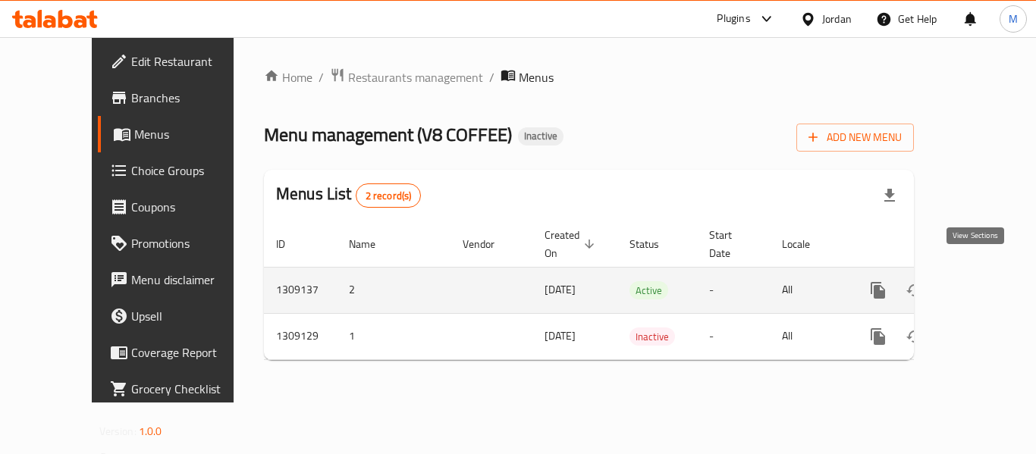
click at [982, 281] on icon "enhanced table" at bounding box center [987, 290] width 18 height 18
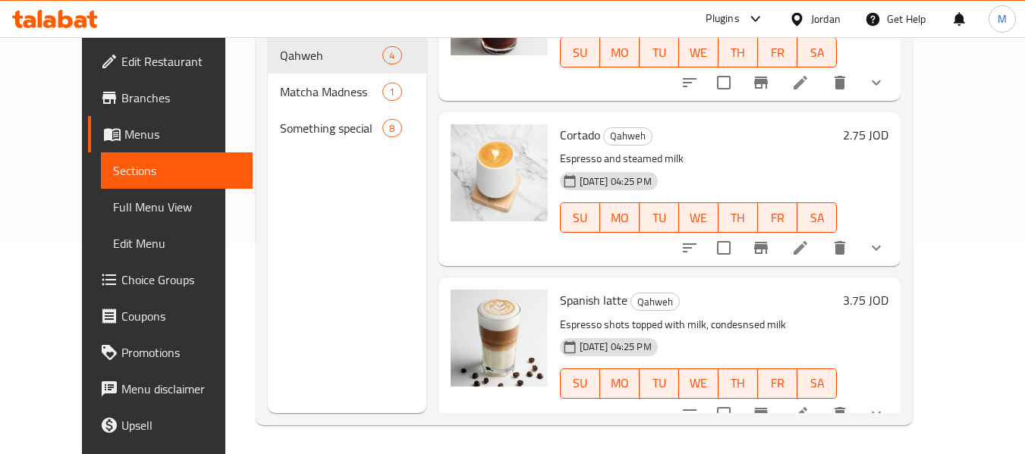
scroll to position [212, 0]
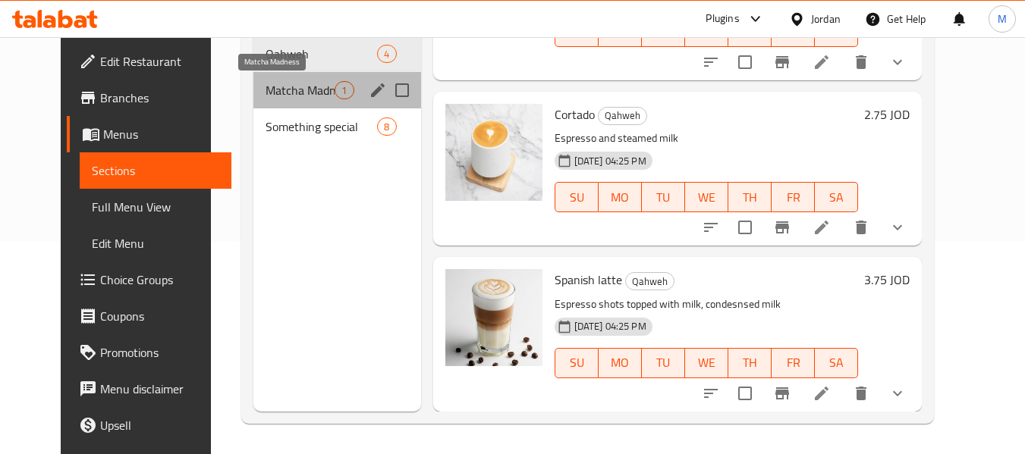
click at [302, 98] on span "Matcha Madness" at bounding box center [299, 90] width 69 height 18
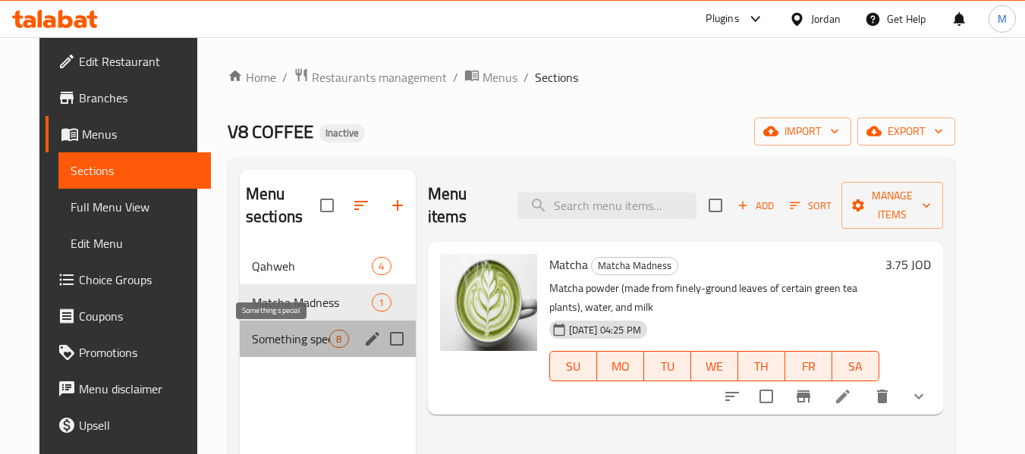
click at [277, 340] on span "Something special" at bounding box center [291, 339] width 78 height 18
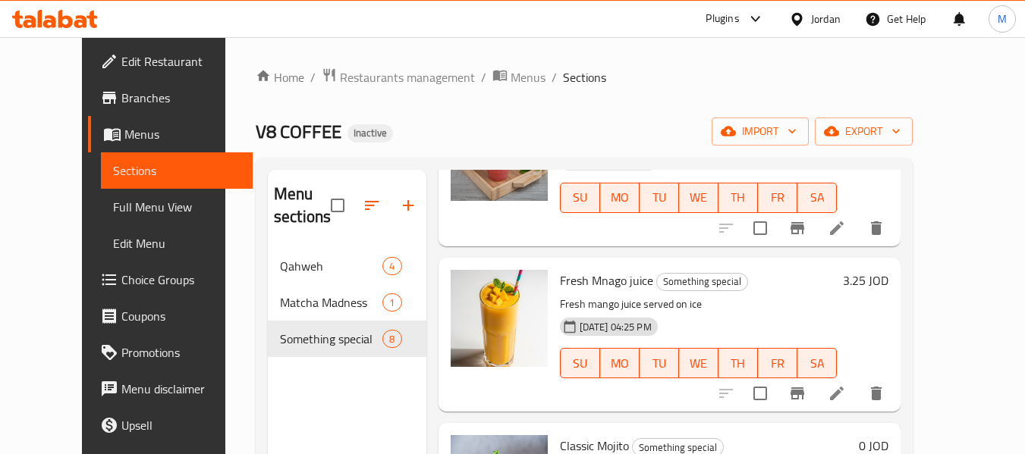
scroll to position [758, 0]
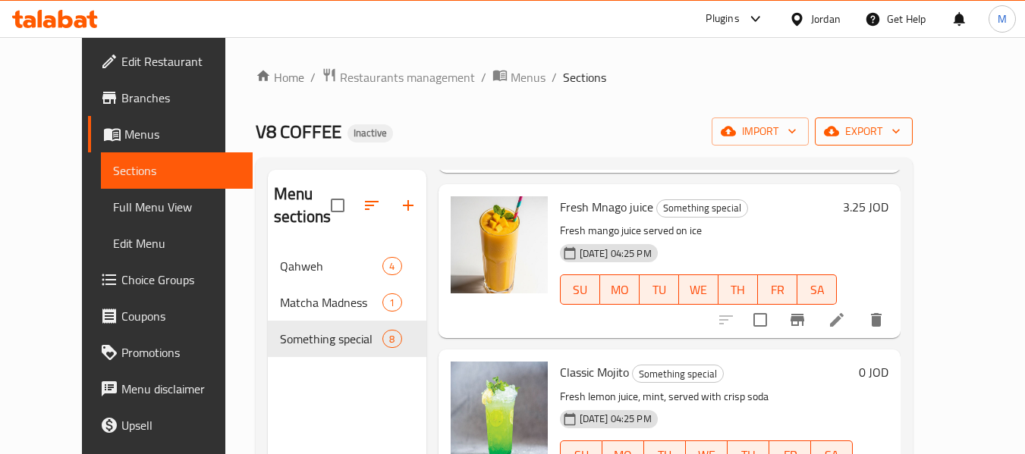
click at [900, 131] on span "export" at bounding box center [864, 131] width 74 height 19
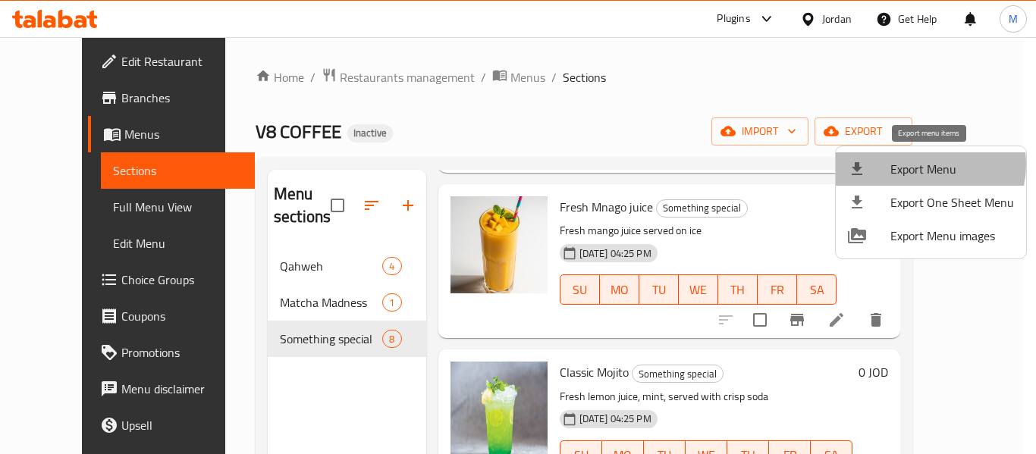
click at [927, 165] on span "Export Menu" at bounding box center [952, 169] width 124 height 18
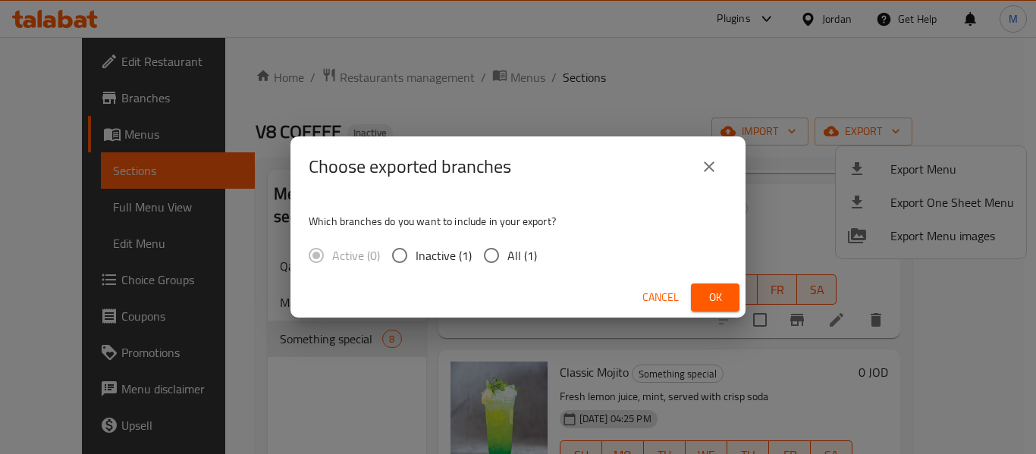
click at [512, 261] on span "All (1)" at bounding box center [522, 255] width 30 height 18
click at [507, 261] on input "All (1)" at bounding box center [491, 256] width 32 height 32
radio input "true"
click at [717, 289] on span "Ok" at bounding box center [715, 297] width 24 height 19
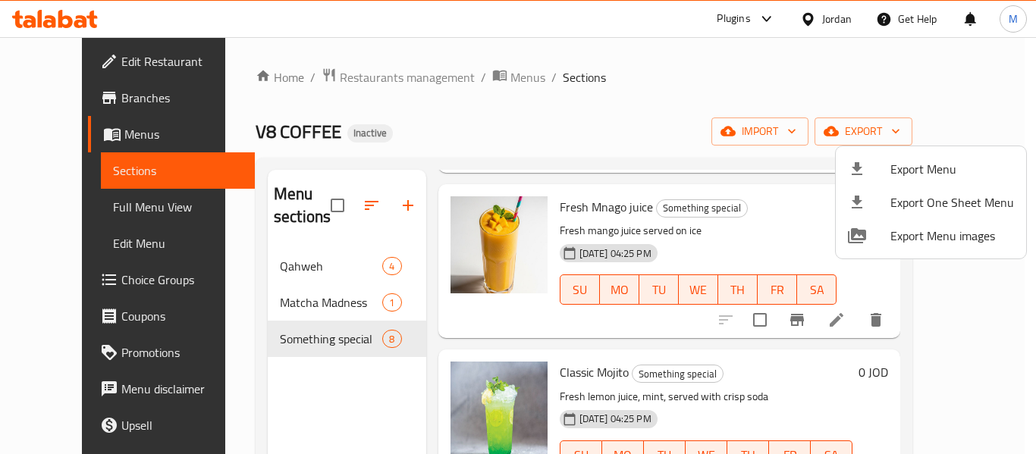
click at [585, 331] on div at bounding box center [518, 227] width 1036 height 454
drag, startPoint x: 567, startPoint y: 355, endPoint x: 643, endPoint y: 361, distance: 76.1
click at [643, 361] on div at bounding box center [518, 227] width 1036 height 454
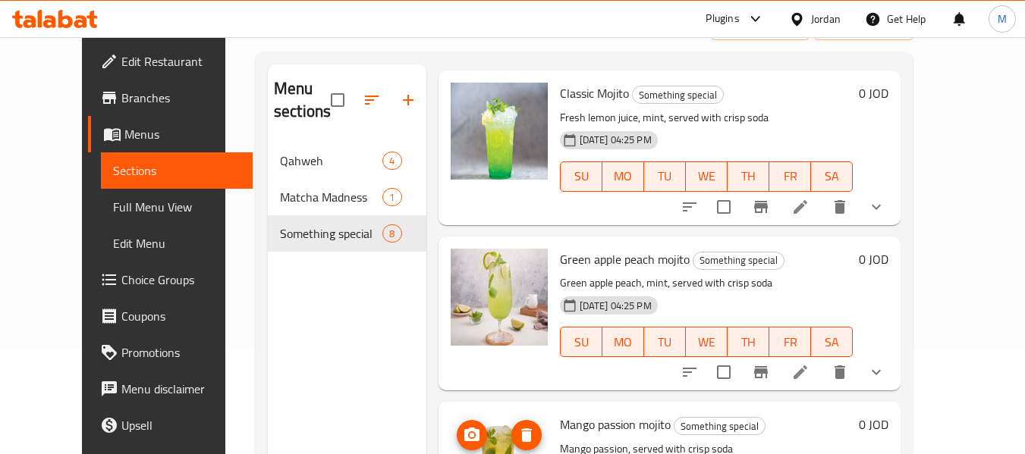
scroll to position [212, 0]
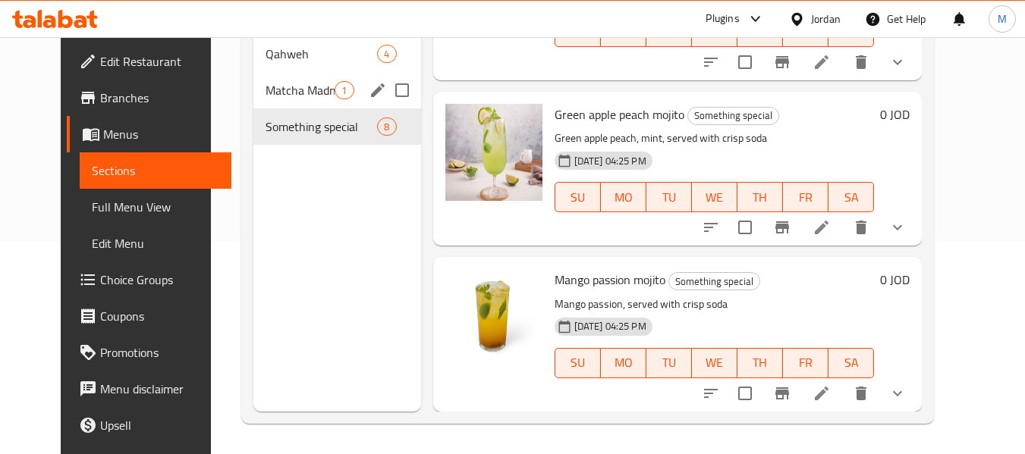
click at [284, 94] on span "Matcha Madness" at bounding box center [299, 90] width 69 height 18
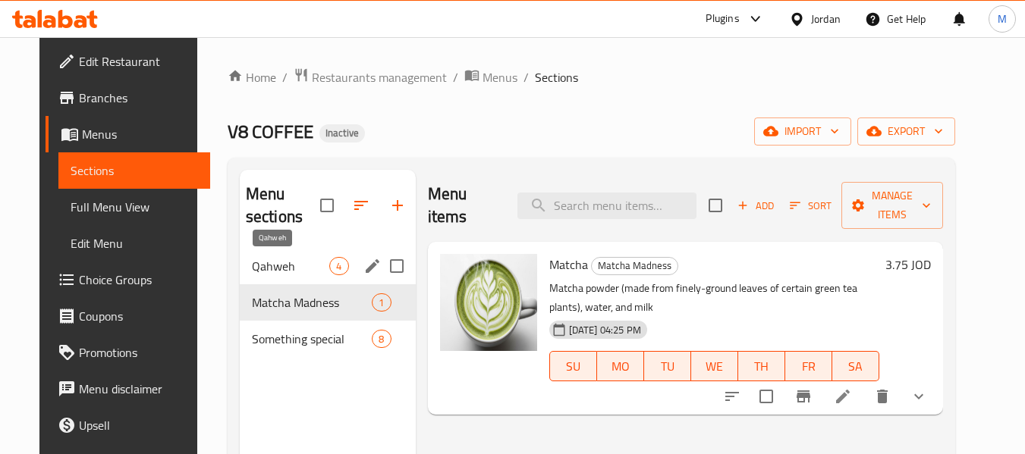
click at [275, 267] on span "Qahweh" at bounding box center [291, 266] width 78 height 18
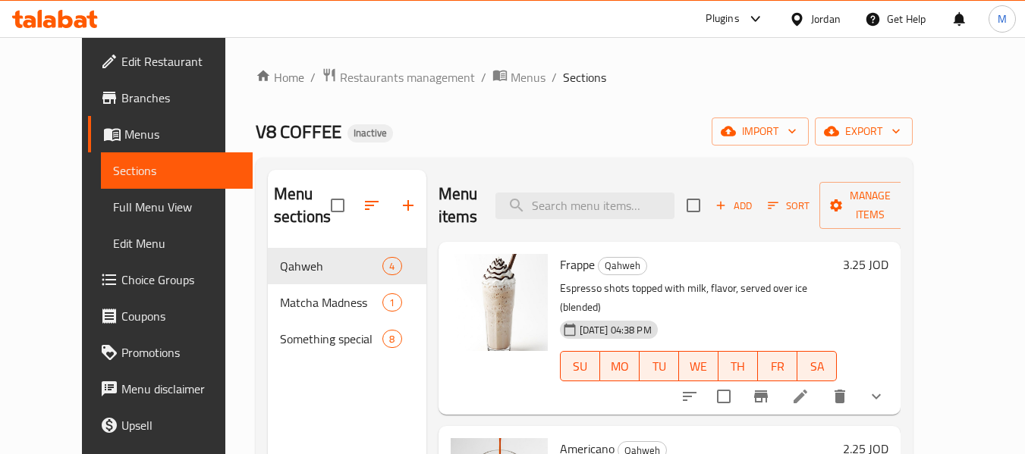
click at [88, 46] on link "Edit Restaurant" at bounding box center [170, 61] width 165 height 36
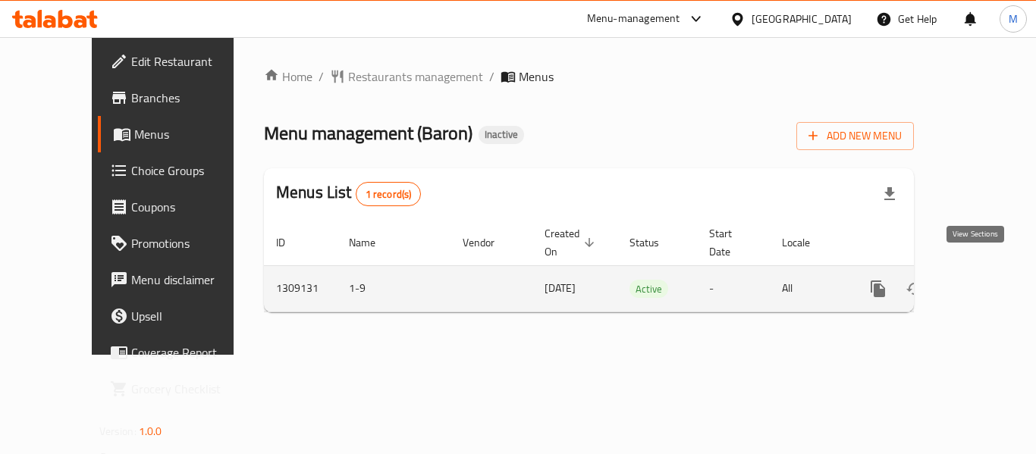
click at [982, 280] on icon "enhanced table" at bounding box center [987, 289] width 18 height 18
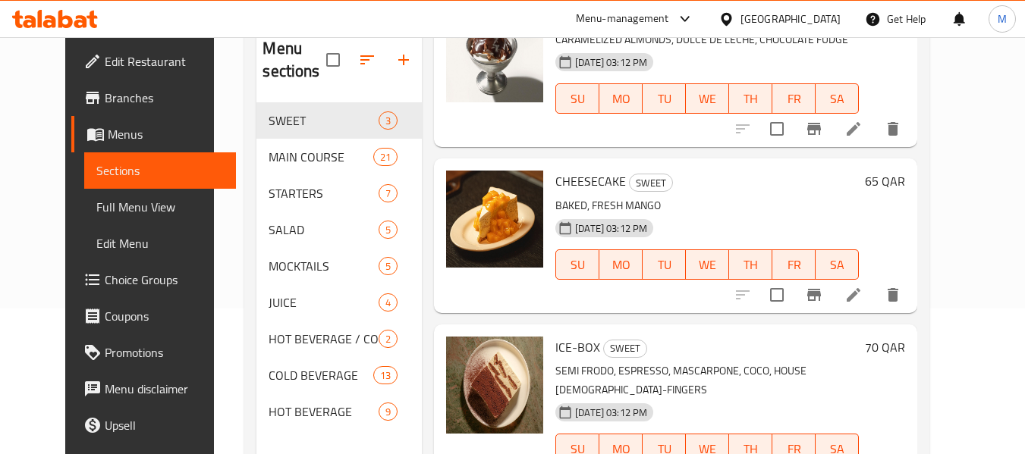
scroll to position [212, 0]
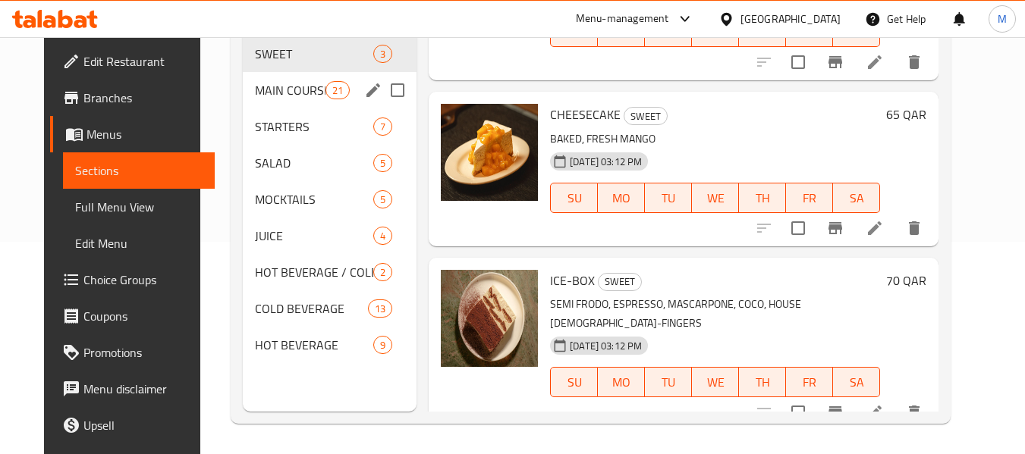
click at [271, 98] on span "MAIN COURSE" at bounding box center [290, 90] width 71 height 18
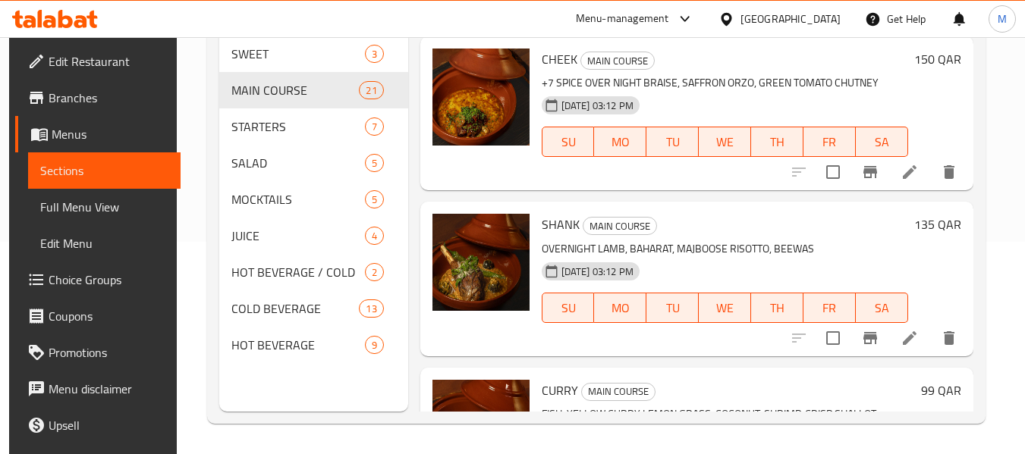
scroll to position [3177, 0]
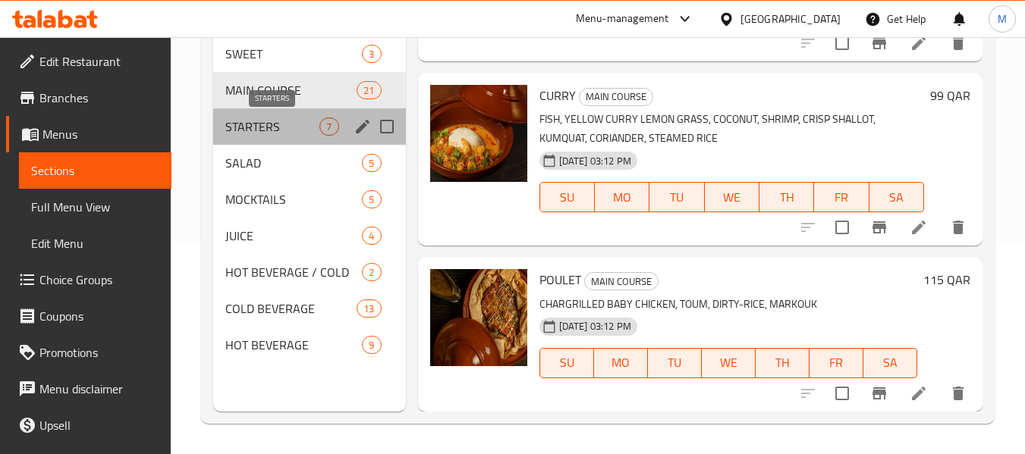
click at [268, 121] on span "STARTERS" at bounding box center [272, 127] width 94 height 18
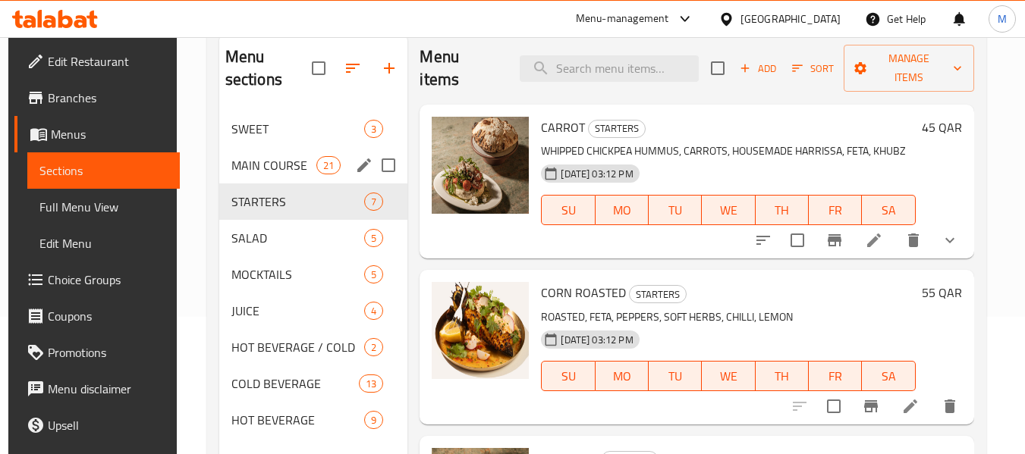
scroll to position [137, 0]
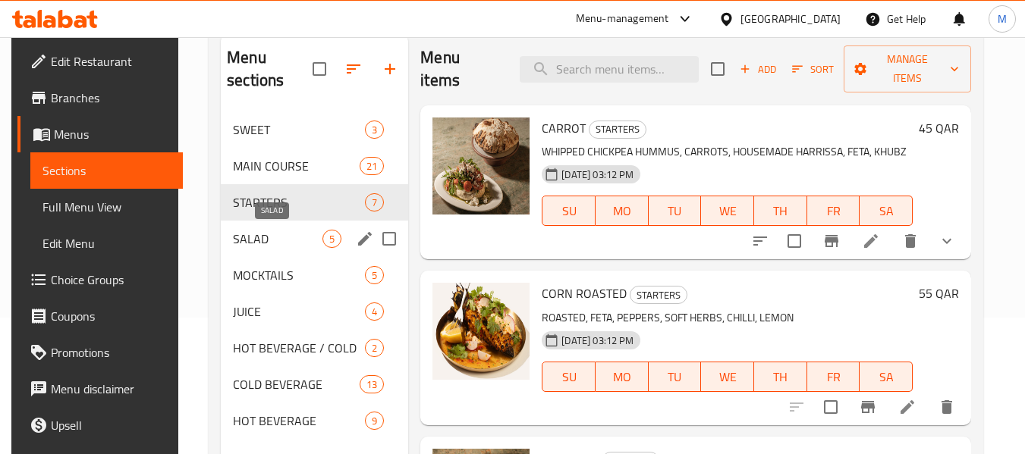
click at [247, 245] on span "SALAD" at bounding box center [277, 239] width 89 height 18
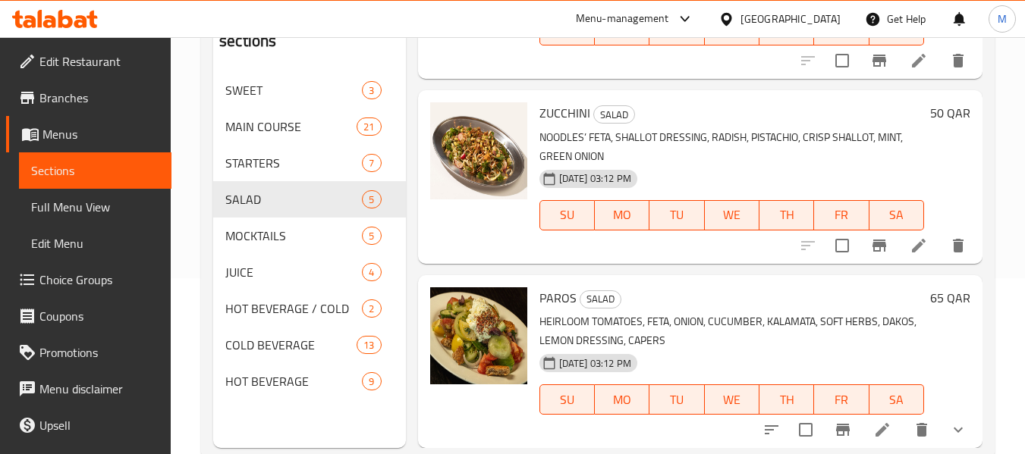
scroll to position [212, 0]
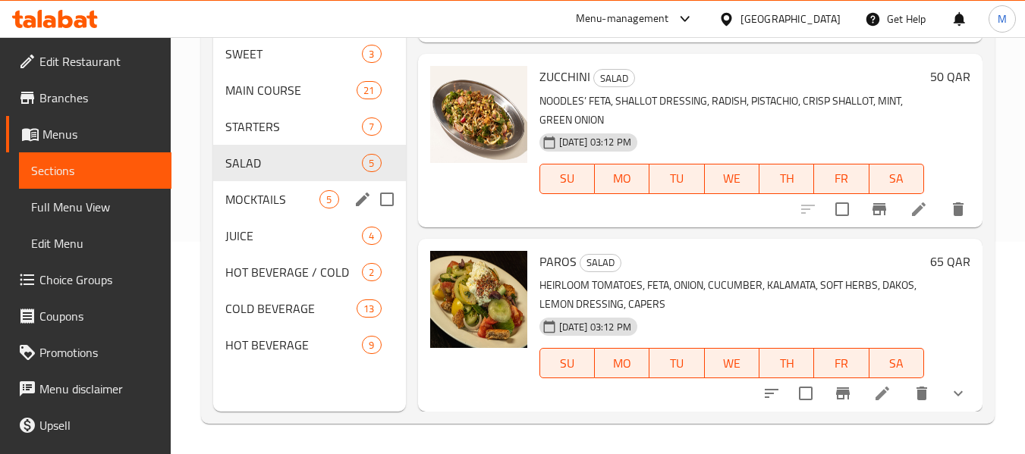
click at [287, 197] on span "MOCKTAILS" at bounding box center [272, 199] width 94 height 18
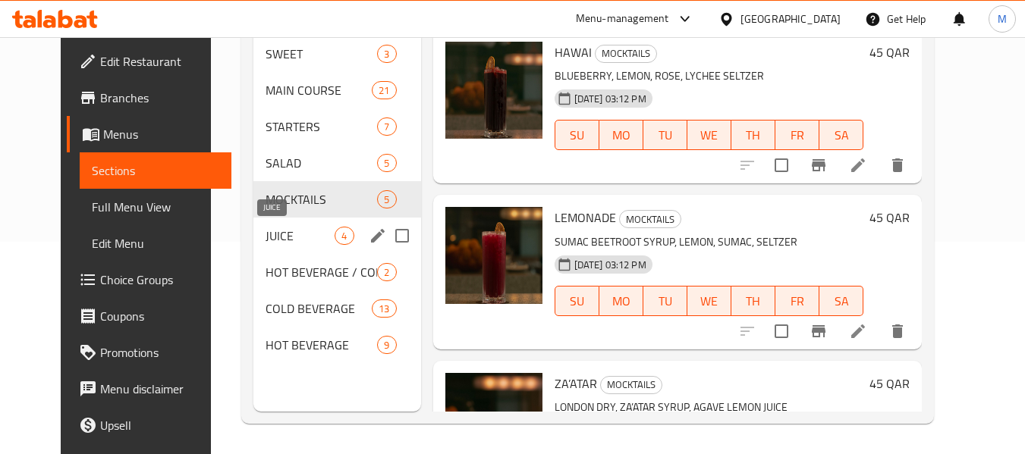
click at [293, 242] on span "JUICE" at bounding box center [299, 236] width 69 height 18
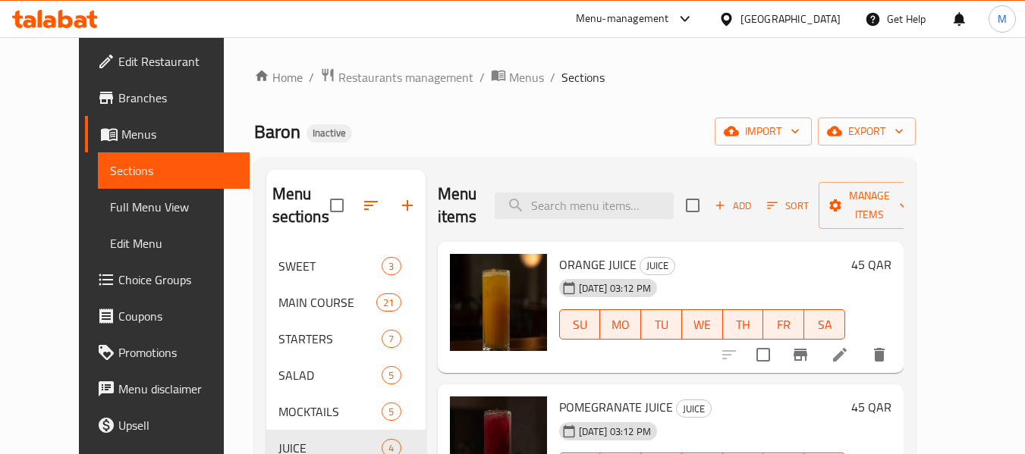
scroll to position [212, 0]
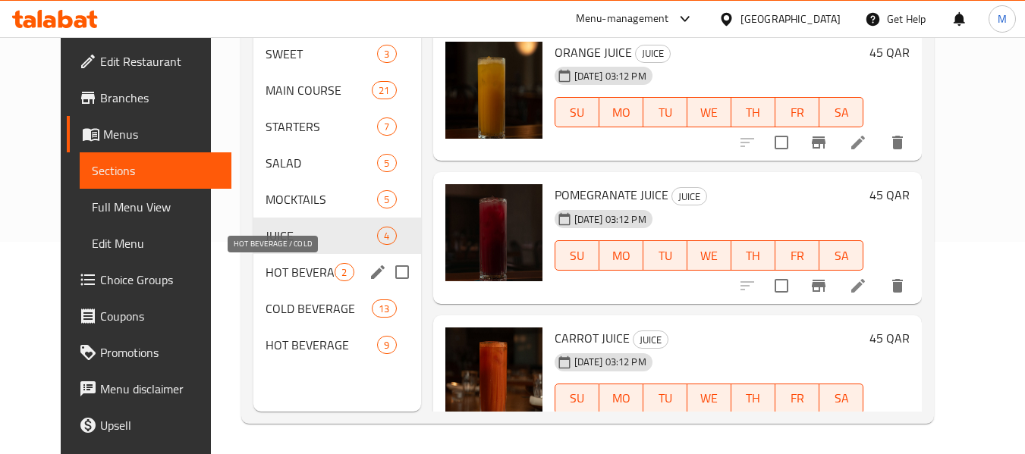
click at [284, 271] on span "HOT BEVERAGE / COLD" at bounding box center [299, 272] width 69 height 18
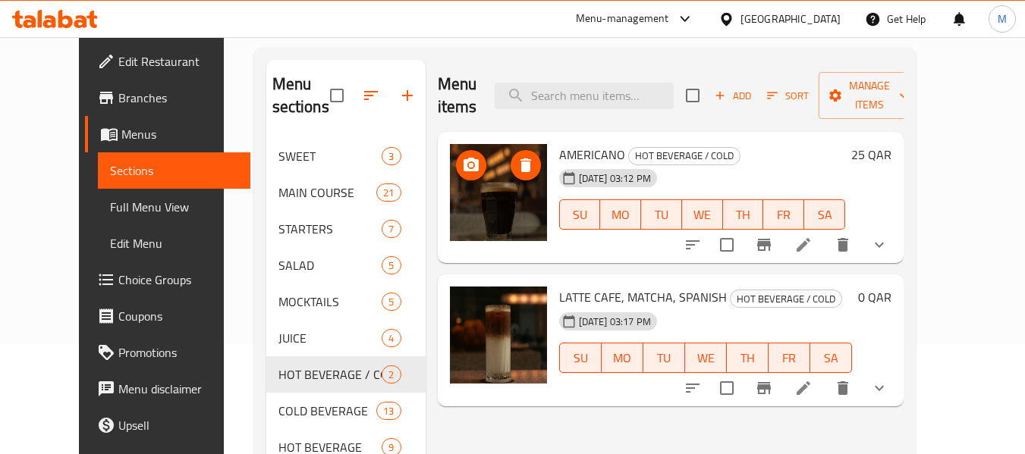
scroll to position [212, 0]
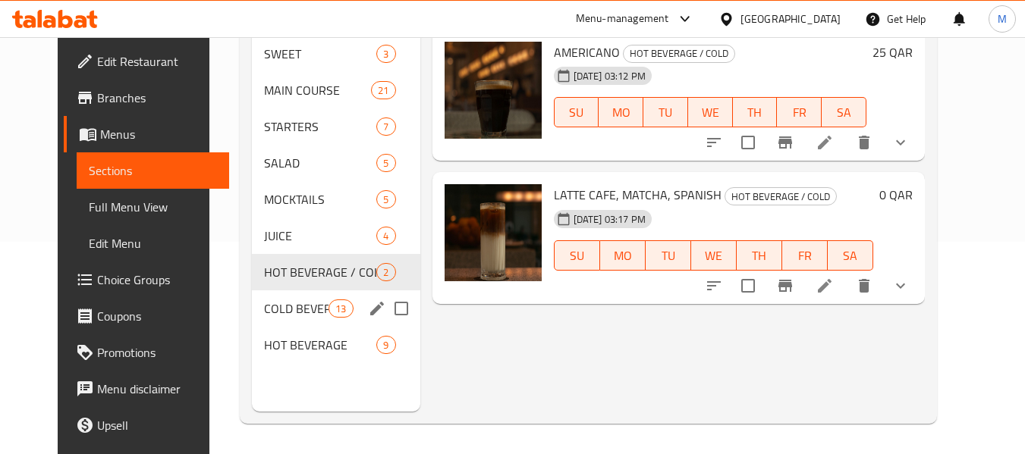
click at [277, 303] on span "COLD BEVERAGE" at bounding box center [296, 309] width 64 height 18
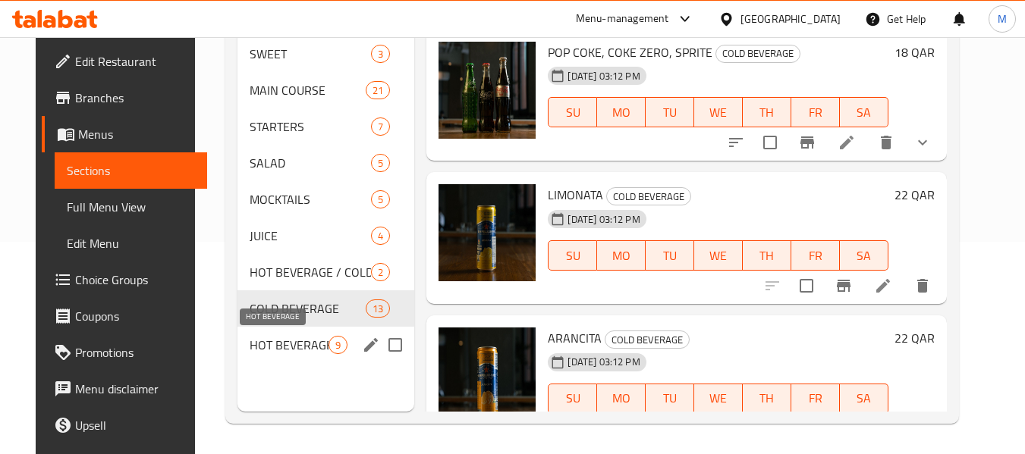
click at [288, 340] on span "HOT BEVERAGE" at bounding box center [289, 345] width 80 height 18
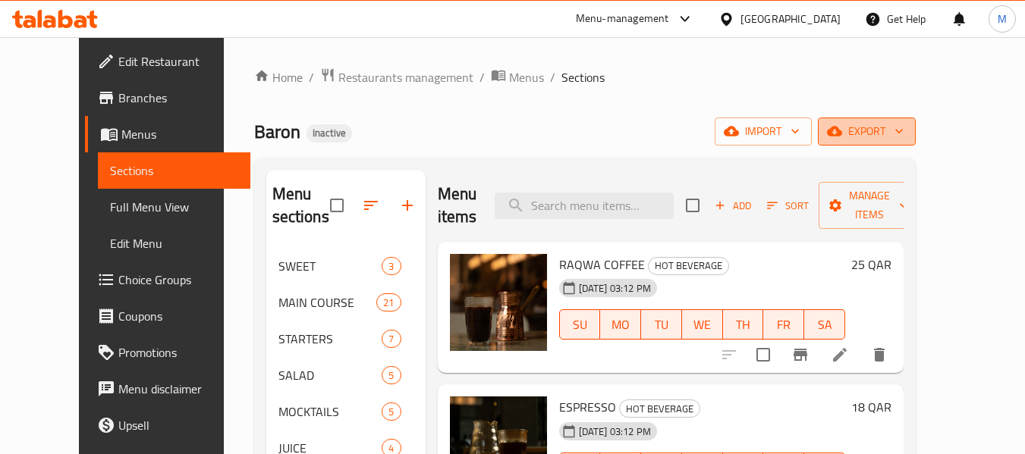
click at [903, 131] on span "export" at bounding box center [867, 131] width 74 height 19
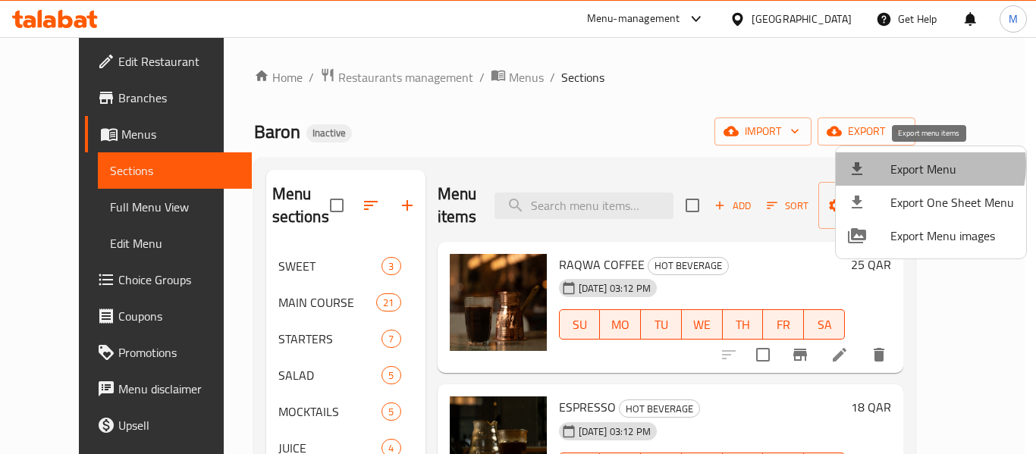
click at [917, 165] on span "Export Menu" at bounding box center [952, 169] width 124 height 18
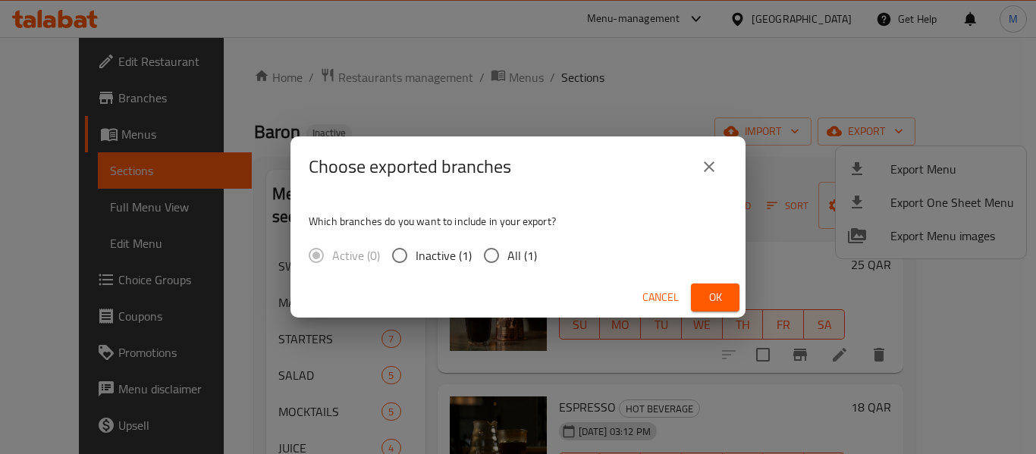
click at [501, 251] on input "All (1)" at bounding box center [491, 256] width 32 height 32
radio input "true"
click at [703, 290] on span "Ok" at bounding box center [715, 297] width 24 height 19
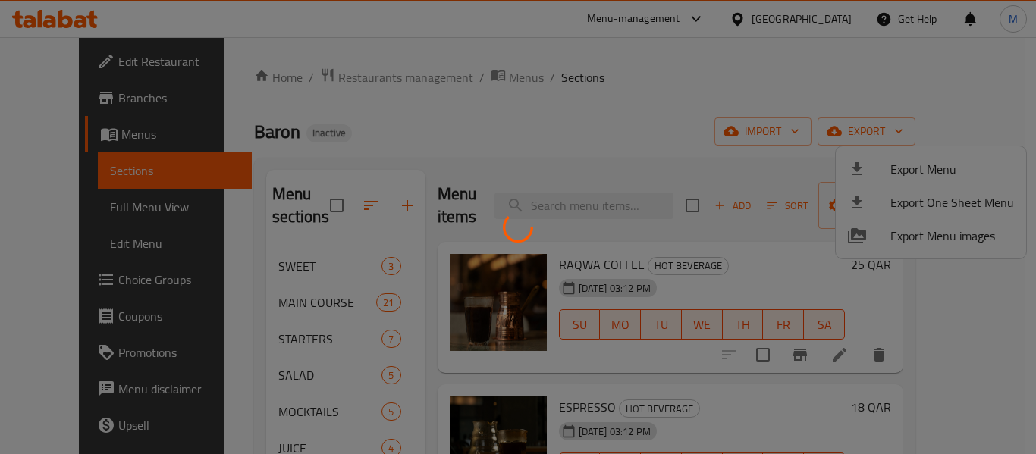
click at [74, 69] on div at bounding box center [518, 227] width 1036 height 454
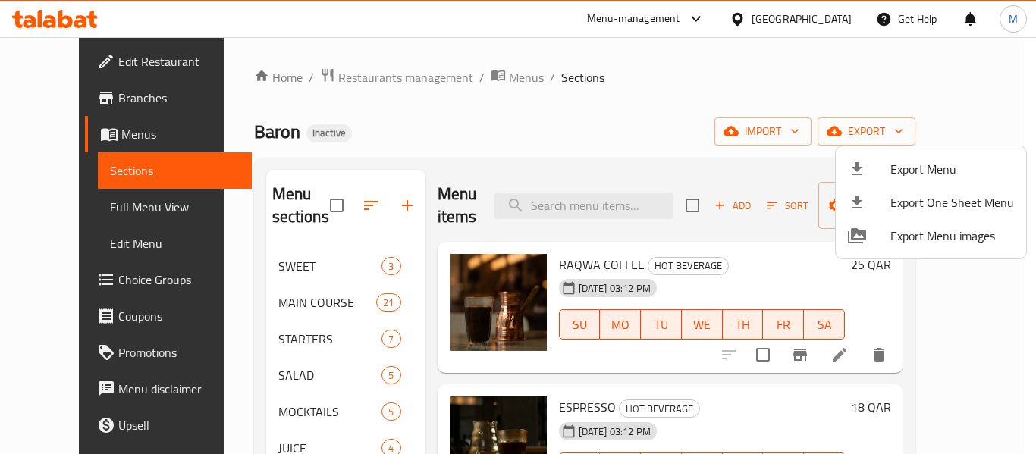
click at [100, 46] on div "Export Menu Export One Sheet Menu Export Menu images" at bounding box center [518, 227] width 1036 height 454
drag, startPoint x: 97, startPoint y: 61, endPoint x: 96, endPoint y: 50, distance: 10.6
click at [97, 61] on div at bounding box center [518, 227] width 1036 height 454
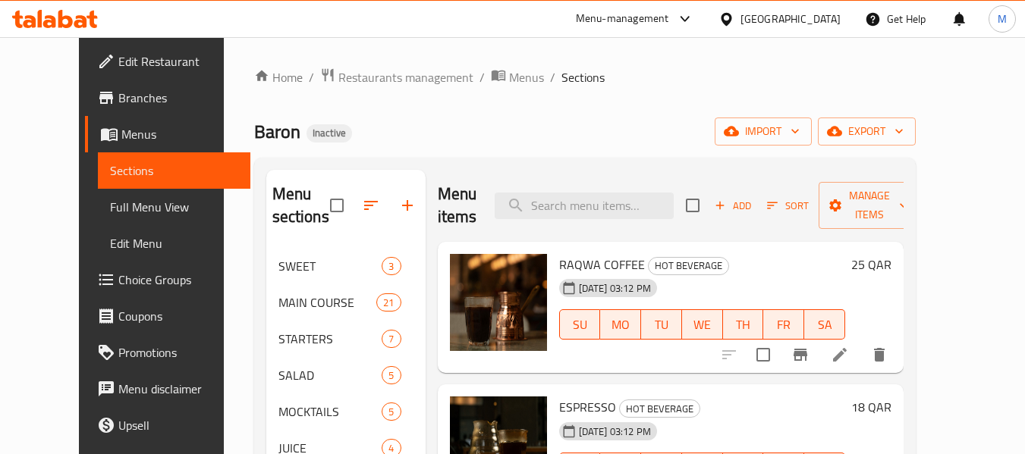
click at [731, 21] on icon at bounding box center [725, 18] width 11 height 13
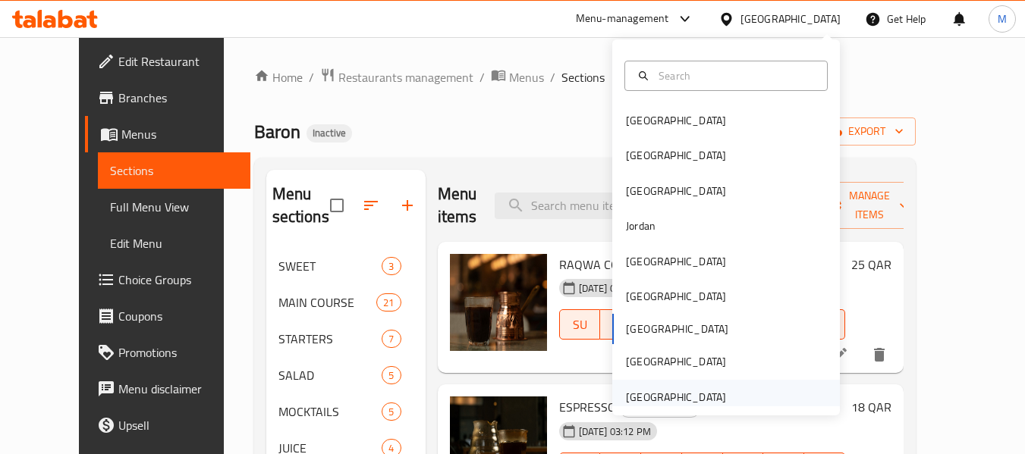
click at [698, 396] on div "[GEOGRAPHIC_DATA]" at bounding box center [676, 397] width 100 height 17
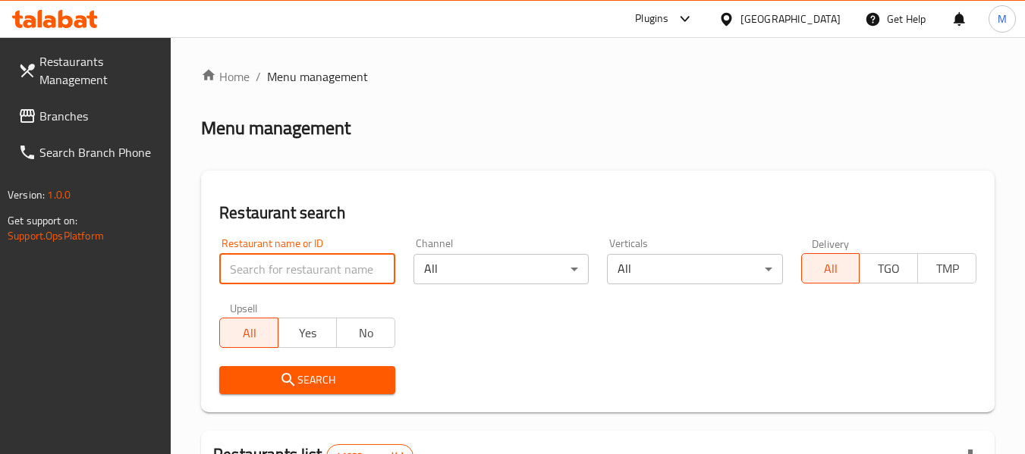
click at [259, 268] on input "search" at bounding box center [306, 269] width 175 height 30
paste input "[PERSON_NAME]"
type input "[PERSON_NAME]"
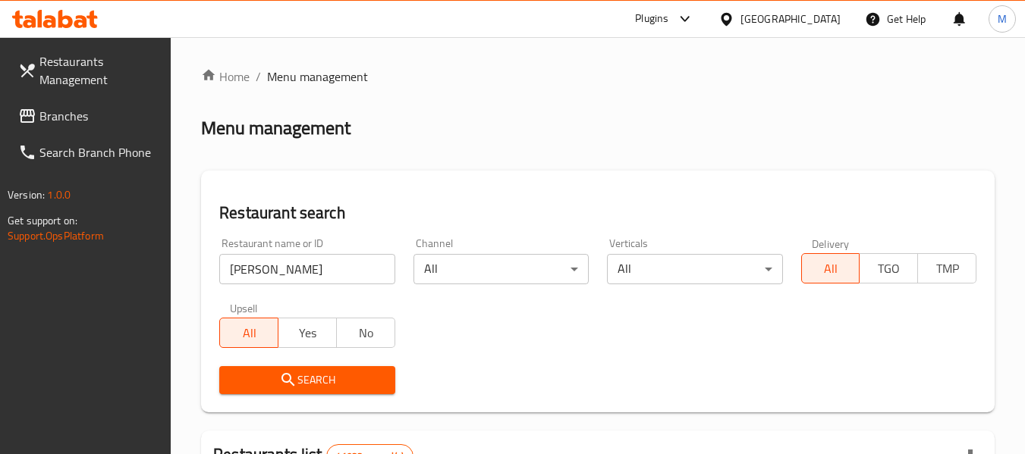
click at [297, 388] on span "Search" at bounding box center [306, 380] width 151 height 19
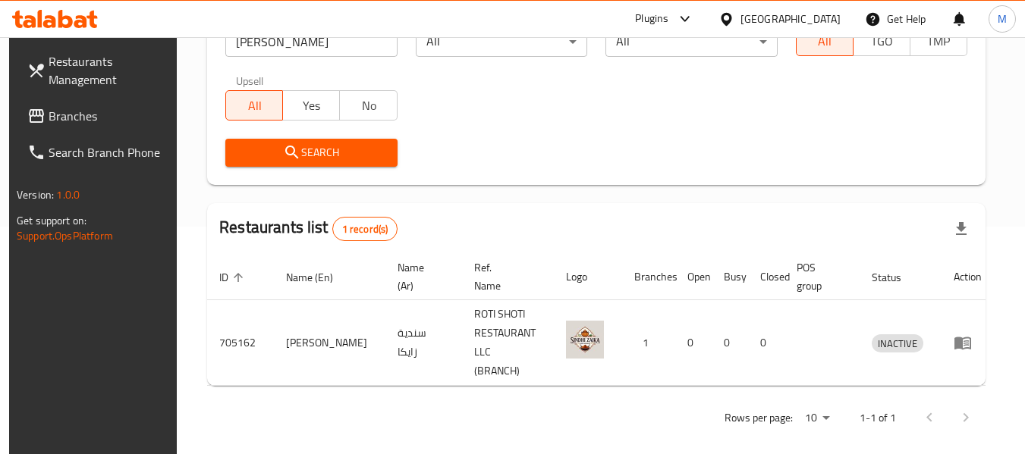
scroll to position [222, 0]
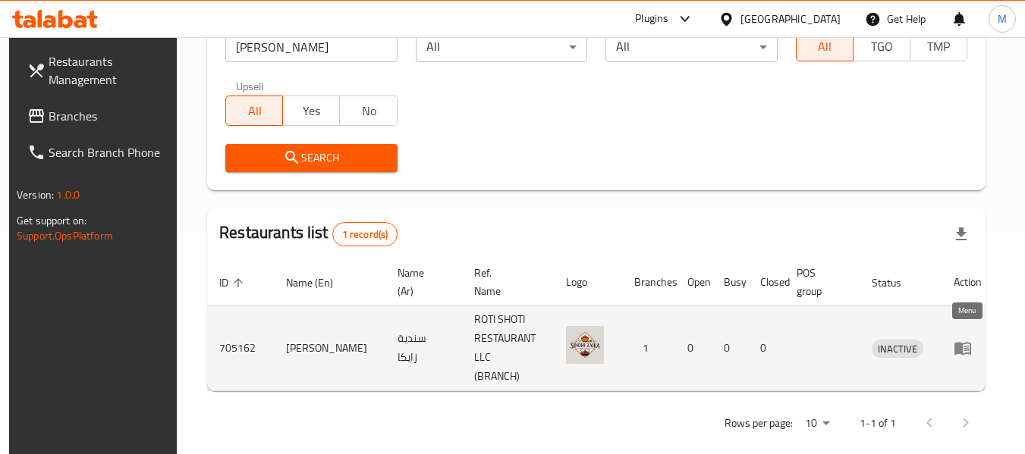
click at [971, 344] on icon "enhanced table" at bounding box center [962, 348] width 18 height 18
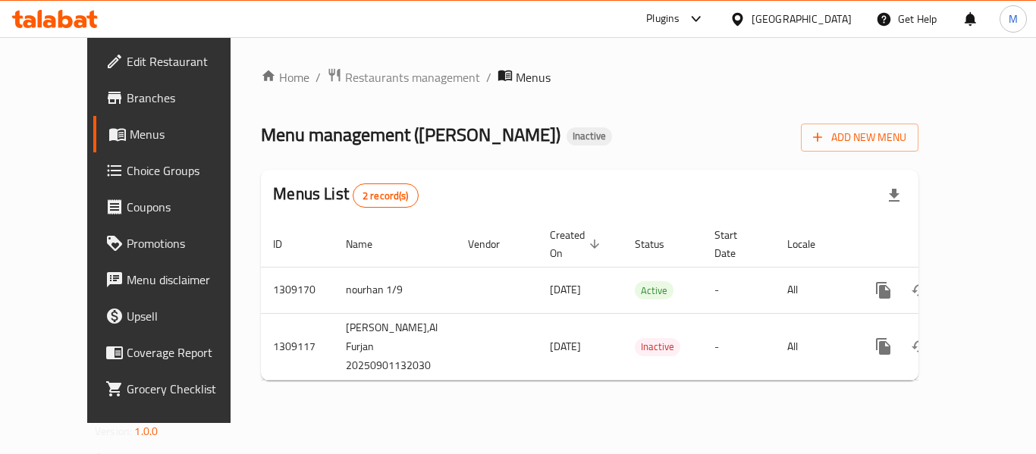
click at [127, 63] on span "Edit Restaurant" at bounding box center [187, 61] width 121 height 18
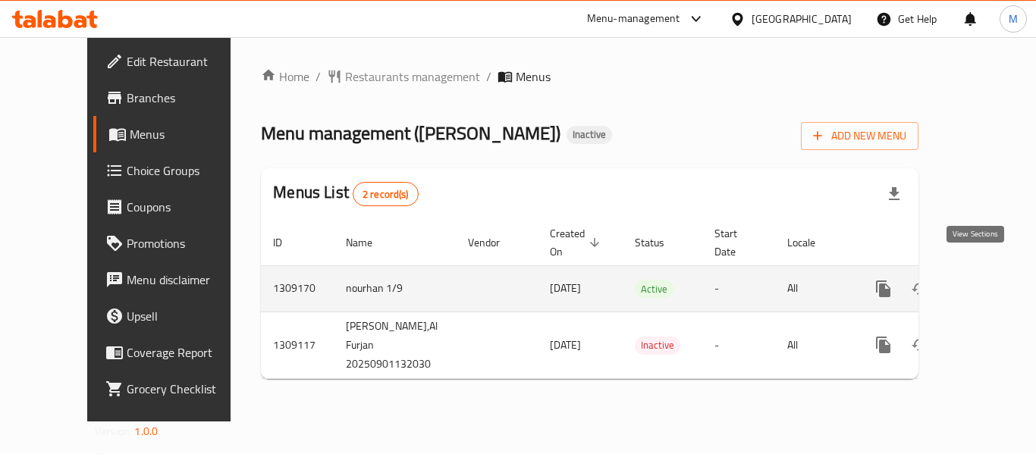
click at [984, 280] on icon "enhanced table" at bounding box center [993, 289] width 18 height 18
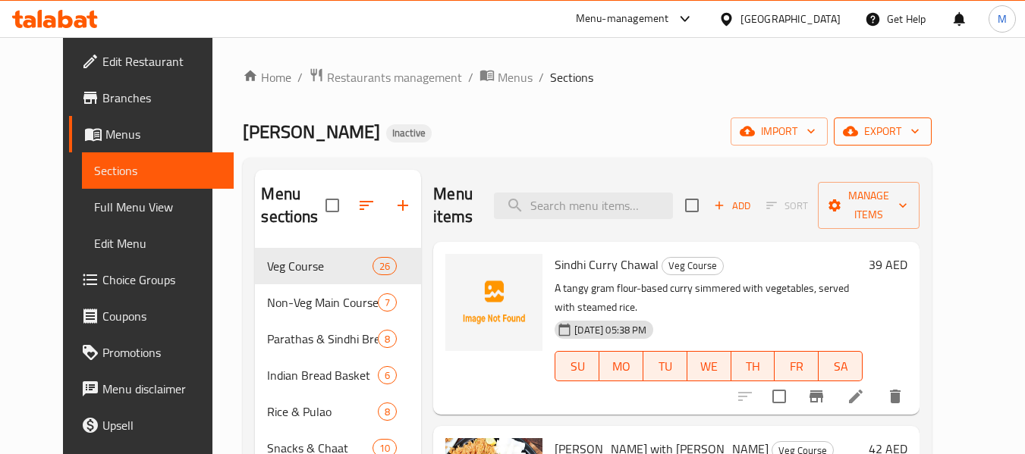
click at [919, 128] on span "export" at bounding box center [883, 131] width 74 height 19
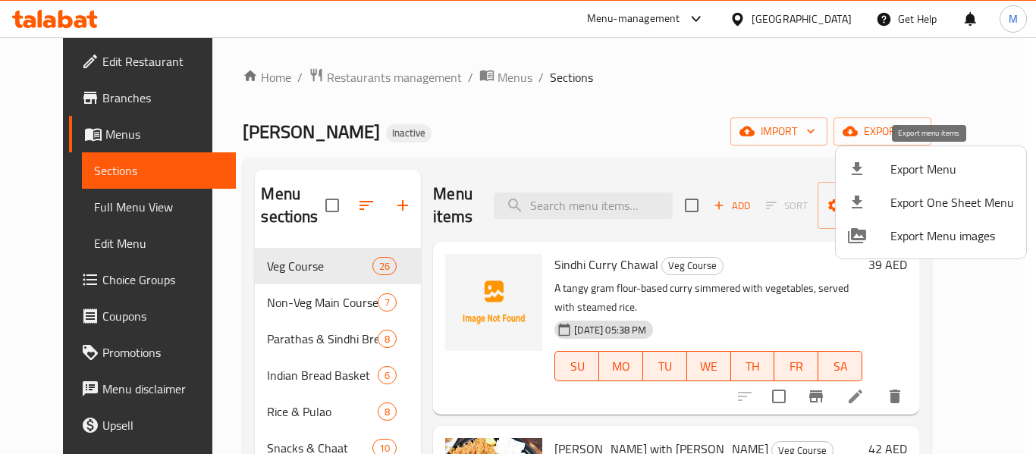
click at [917, 168] on span "Export Menu" at bounding box center [952, 169] width 124 height 18
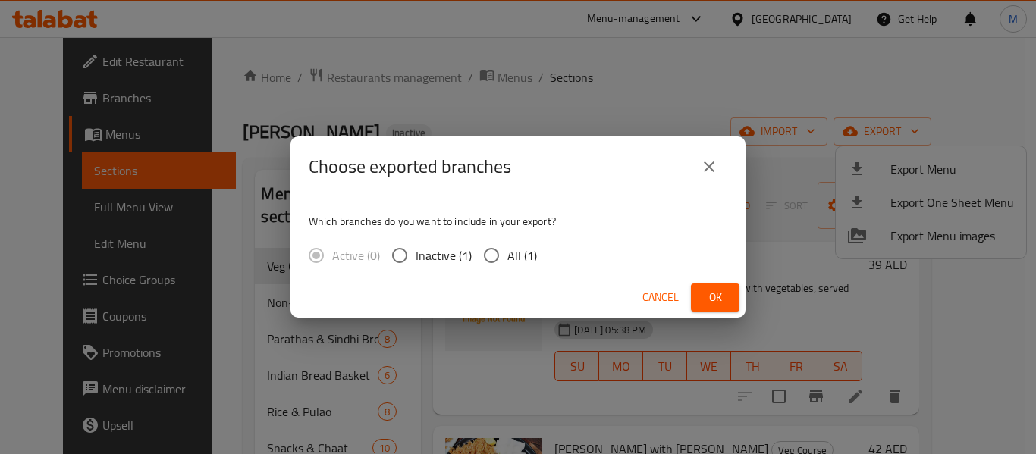
click at [513, 264] on span "All (1)" at bounding box center [522, 255] width 30 height 18
click at [507, 264] on input "All (1)" at bounding box center [491, 256] width 32 height 32
radio input "true"
click at [713, 300] on span "Ok" at bounding box center [715, 297] width 24 height 19
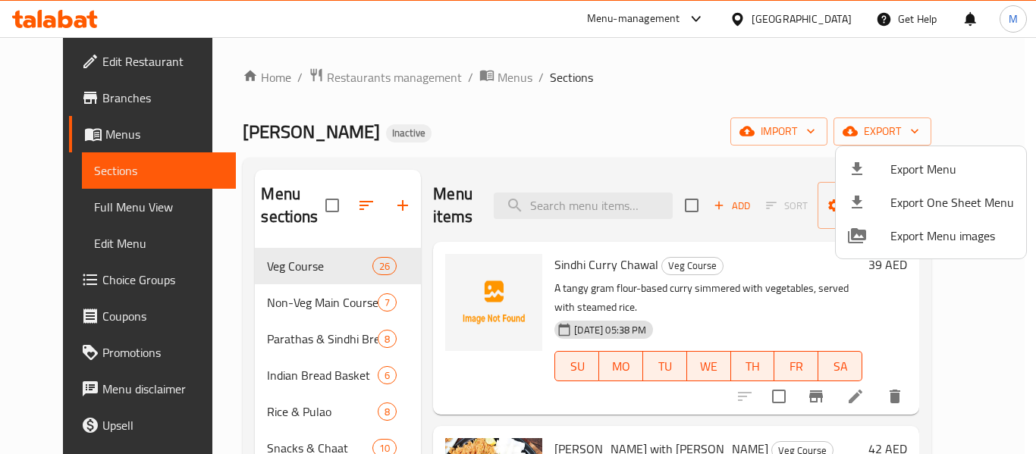
drag, startPoint x: 579, startPoint y: 262, endPoint x: 596, endPoint y: 265, distance: 17.7
click at [593, 265] on div at bounding box center [518, 227] width 1036 height 454
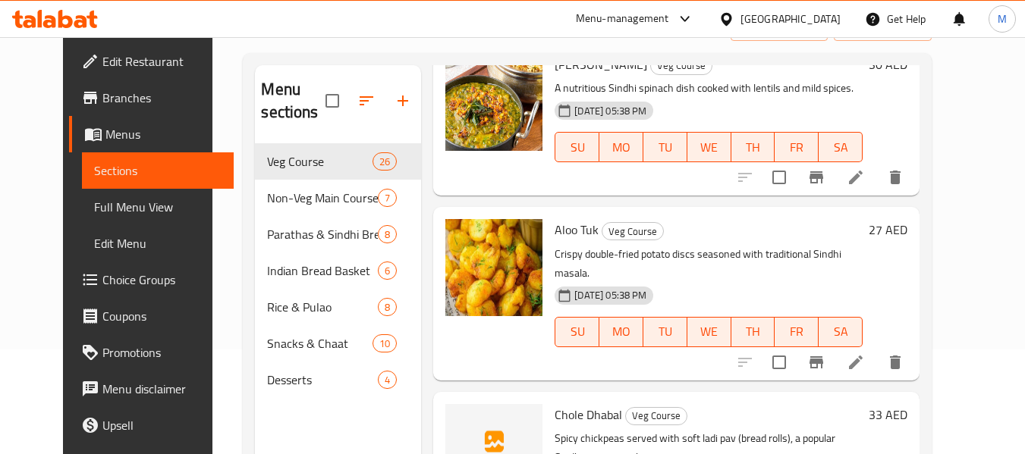
scroll to position [212, 0]
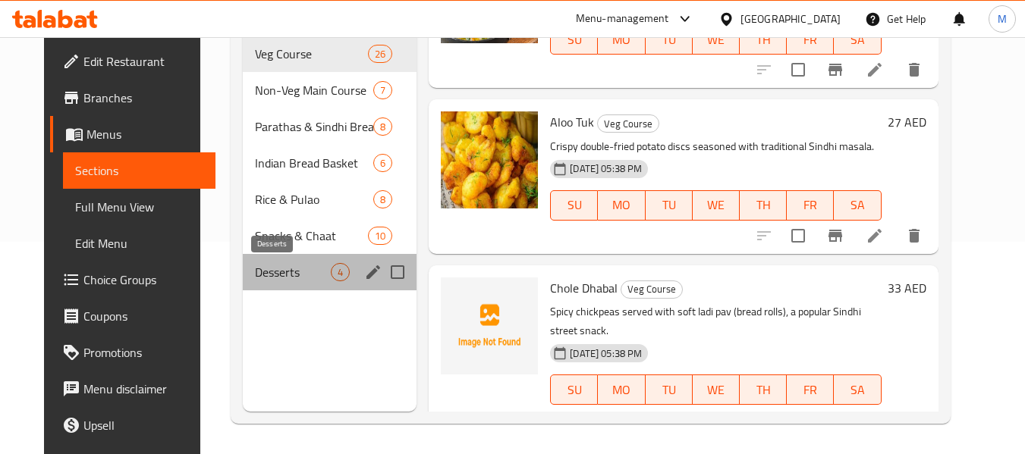
click at [287, 265] on span "Desserts" at bounding box center [293, 272] width 76 height 18
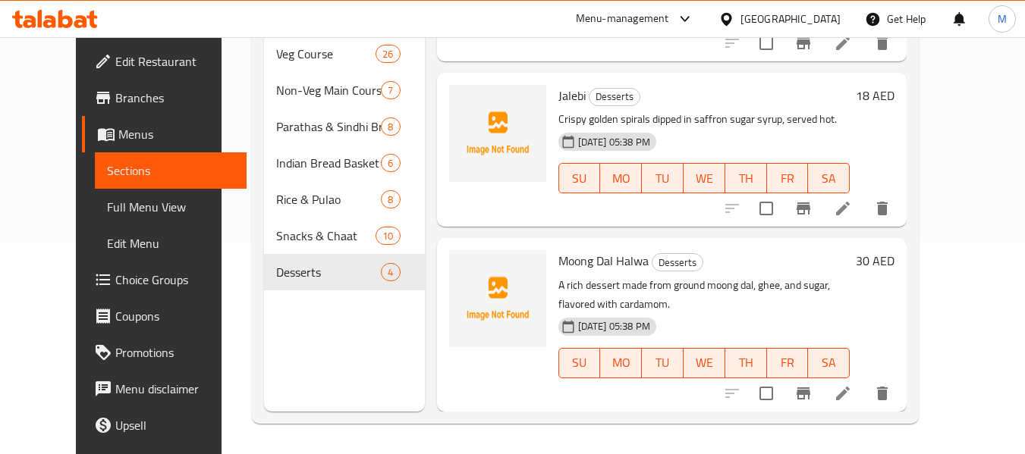
click at [558, 98] on span "Jalebi" at bounding box center [571, 95] width 27 height 23
copy h6 "Jalebi"
click at [463, 102] on icon "upload picture" at bounding box center [470, 106] width 15 height 14
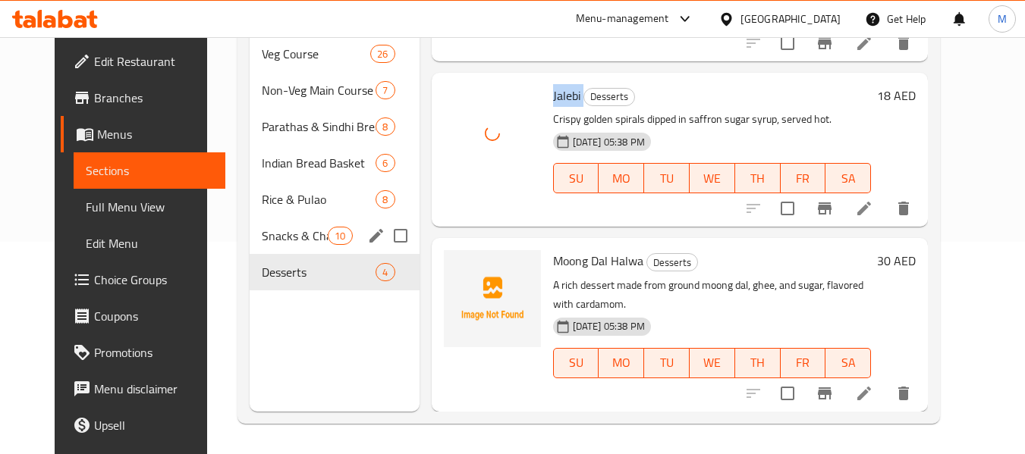
click at [251, 221] on div "Snacks & Chaat 10" at bounding box center [334, 236] width 170 height 36
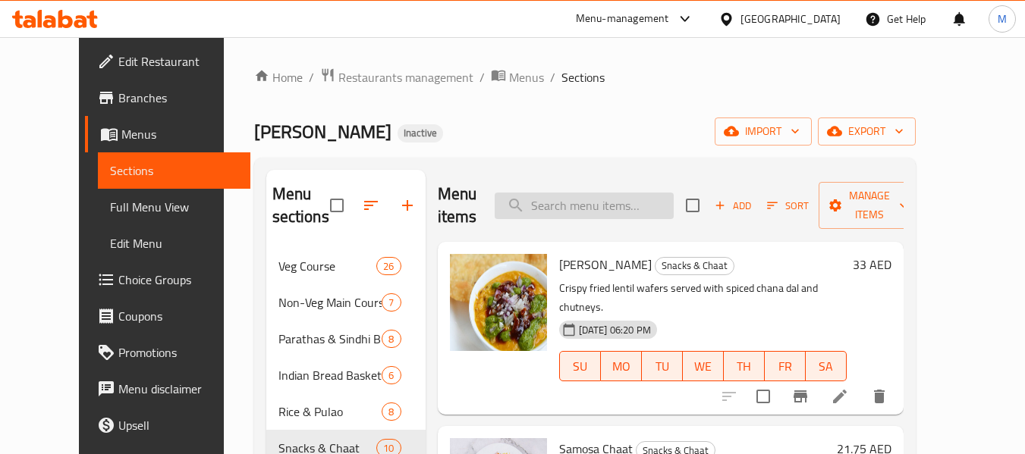
click at [550, 205] on input "search" at bounding box center [583, 206] width 179 height 27
paste input "Gulab Jamun"
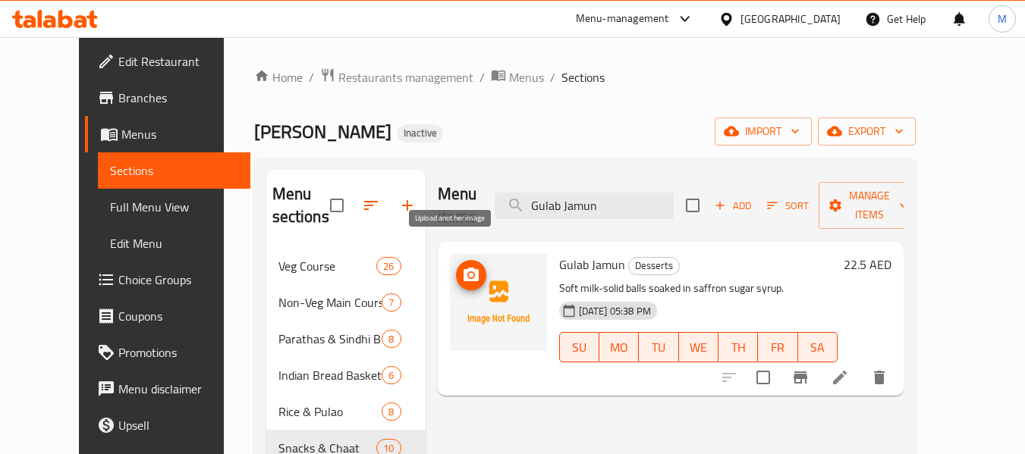
click at [463, 266] on span "upload picture" at bounding box center [471, 275] width 30 height 18
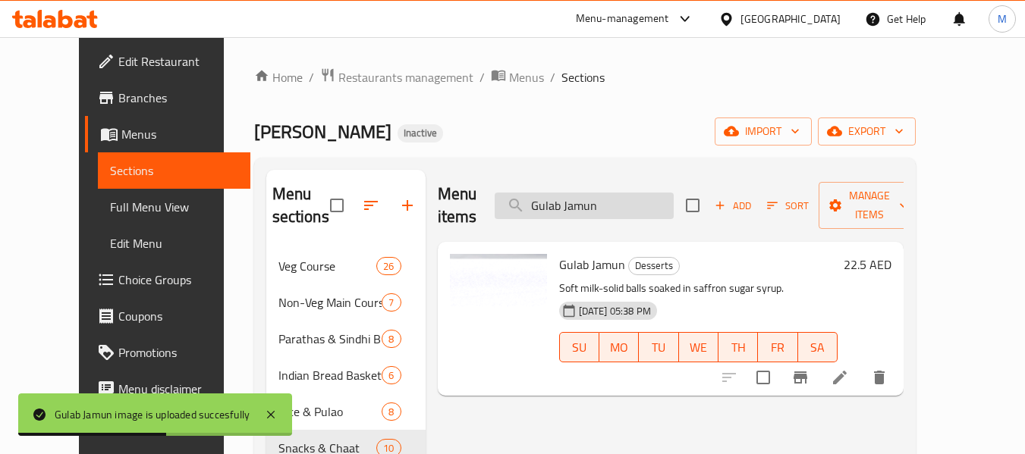
click at [604, 200] on input "Gulab Jamun" at bounding box center [583, 206] width 179 height 27
paste input "Lachha Paratha"
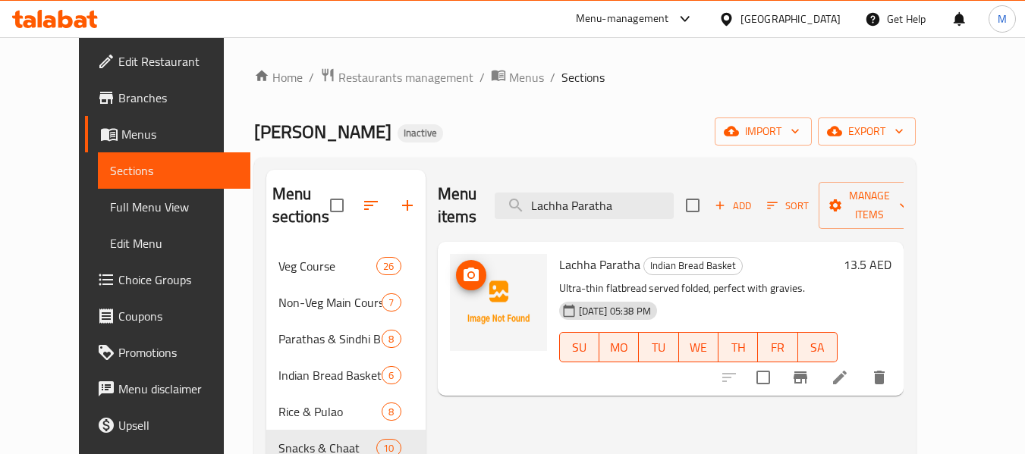
click at [468, 273] on circle "upload picture" at bounding box center [470, 275] width 5 height 5
click at [575, 140] on div "Sindhi Zaika Inactive import export" at bounding box center [584, 132] width 661 height 28
click at [463, 266] on span "upload picture" at bounding box center [471, 275] width 30 height 18
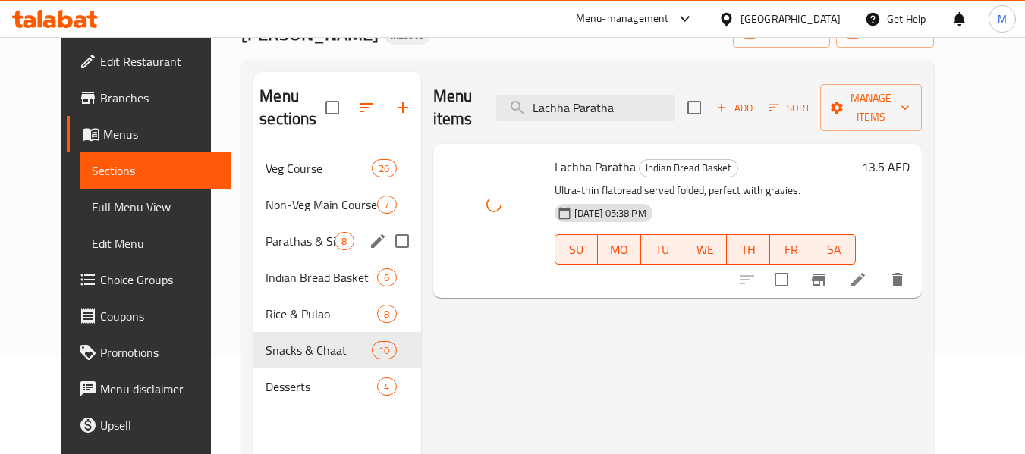
scroll to position [212, 0]
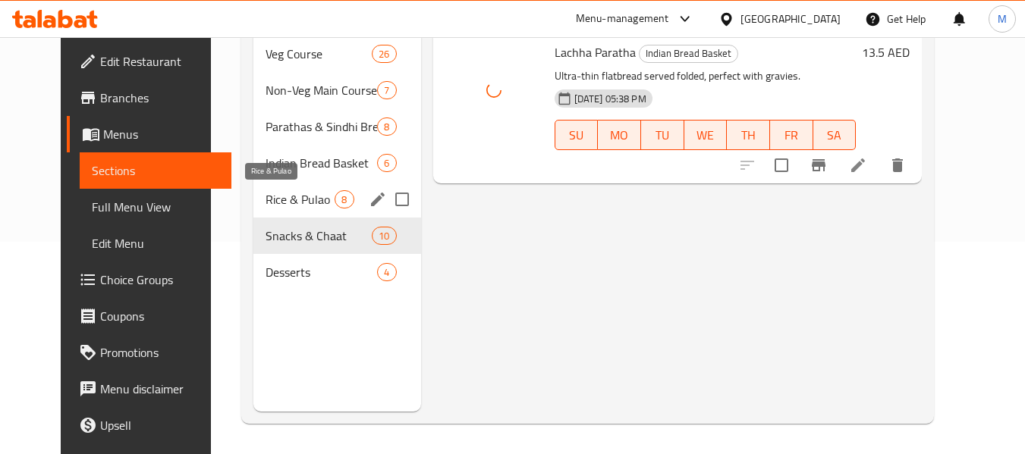
click at [281, 203] on span "Rice & Pulao" at bounding box center [299, 199] width 69 height 18
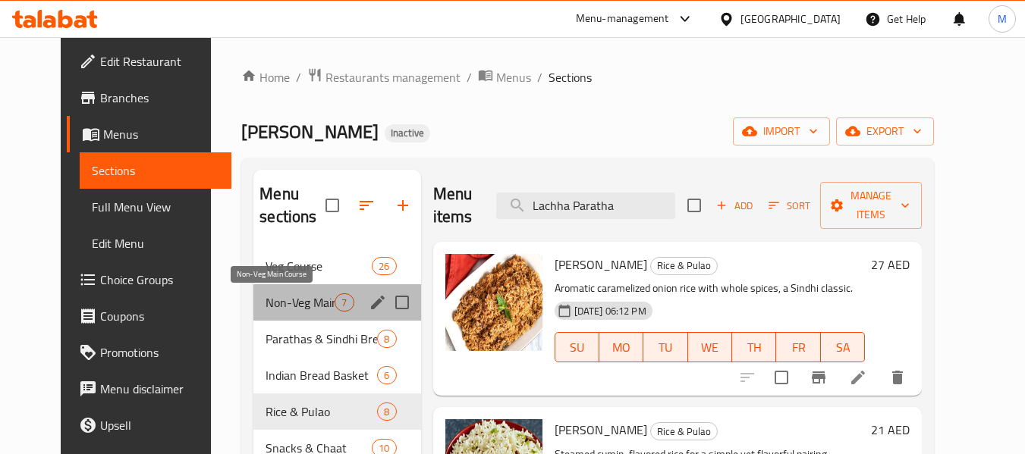
click at [268, 297] on span "Non-Veg Main Course" at bounding box center [299, 302] width 69 height 18
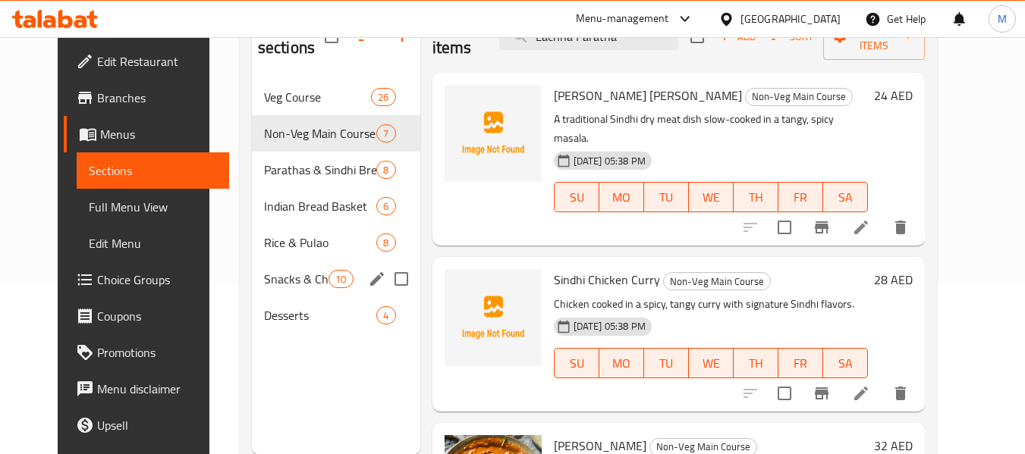
scroll to position [212, 0]
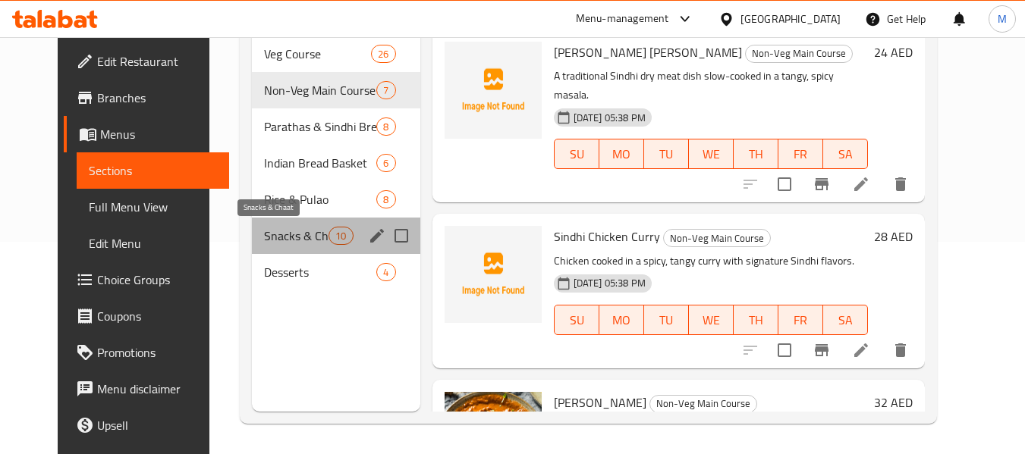
click at [272, 237] on span "Snacks & Chaat" at bounding box center [296, 236] width 64 height 18
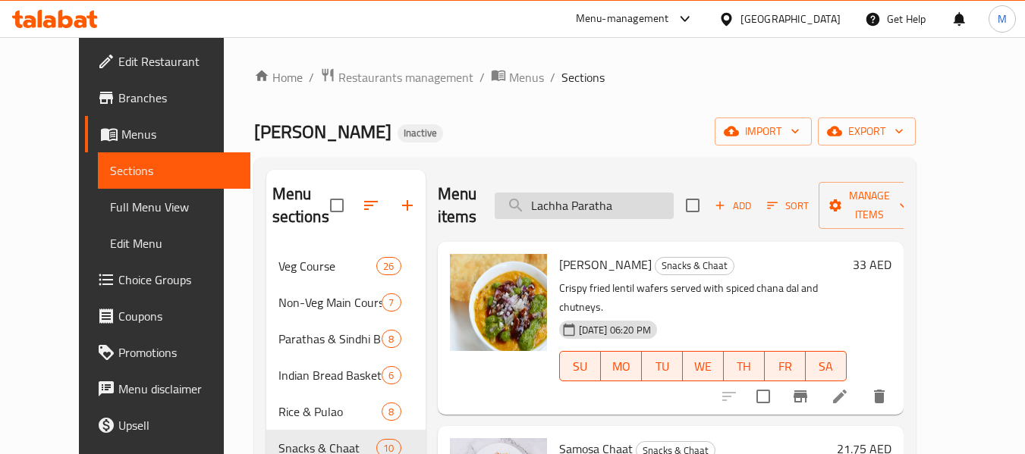
click at [661, 218] on input "Lachha Paratha" at bounding box center [583, 206] width 179 height 27
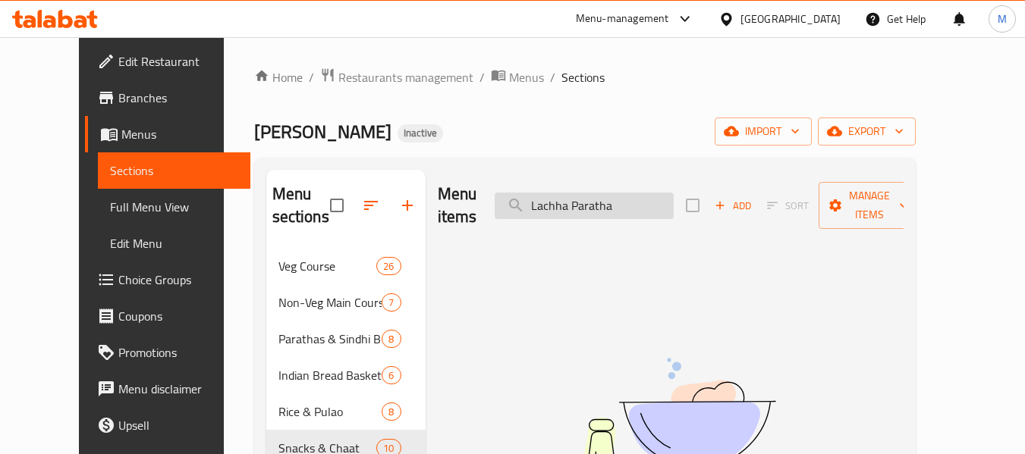
type input "Lachha Paratha"
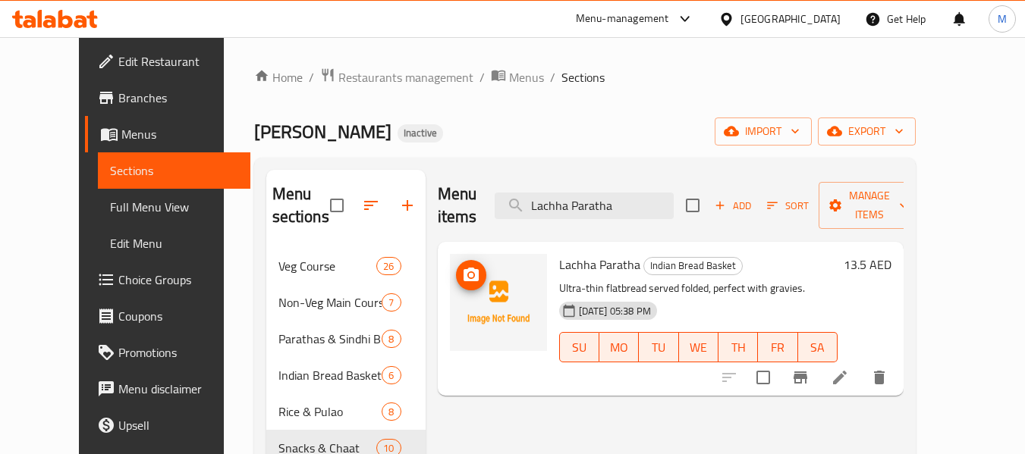
click at [462, 266] on icon "upload picture" at bounding box center [471, 275] width 18 height 18
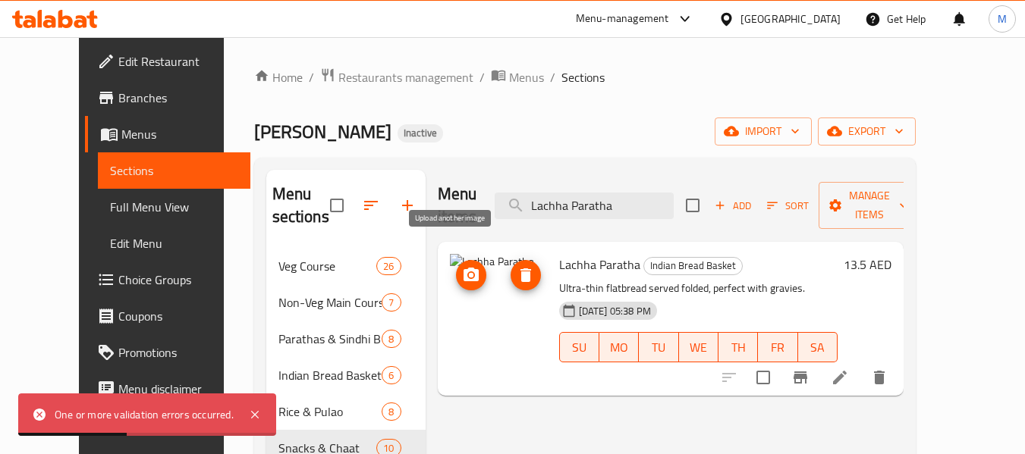
click at [464, 266] on span "upload picture" at bounding box center [471, 275] width 30 height 18
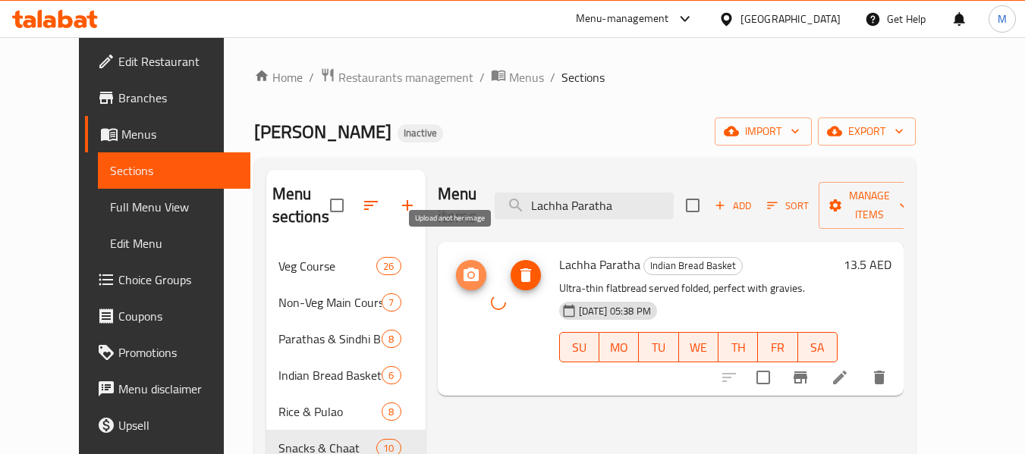
click at [456, 266] on span "upload picture" at bounding box center [471, 275] width 30 height 18
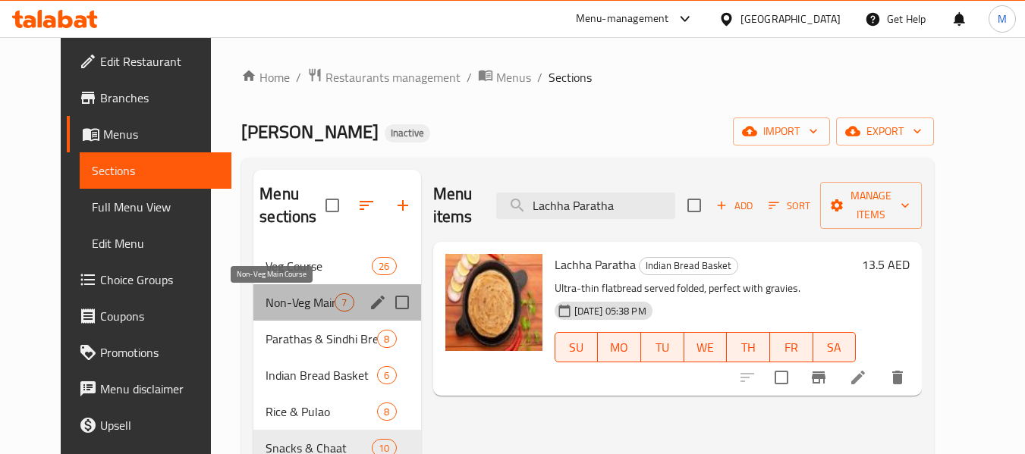
click at [265, 297] on span "Non-Veg Main Course" at bounding box center [299, 302] width 69 height 18
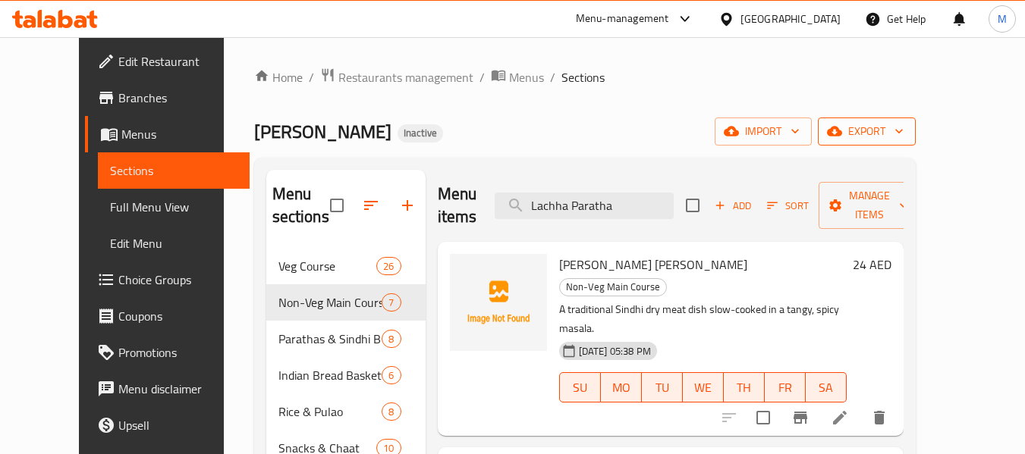
click at [903, 132] on span "export" at bounding box center [867, 131] width 74 height 19
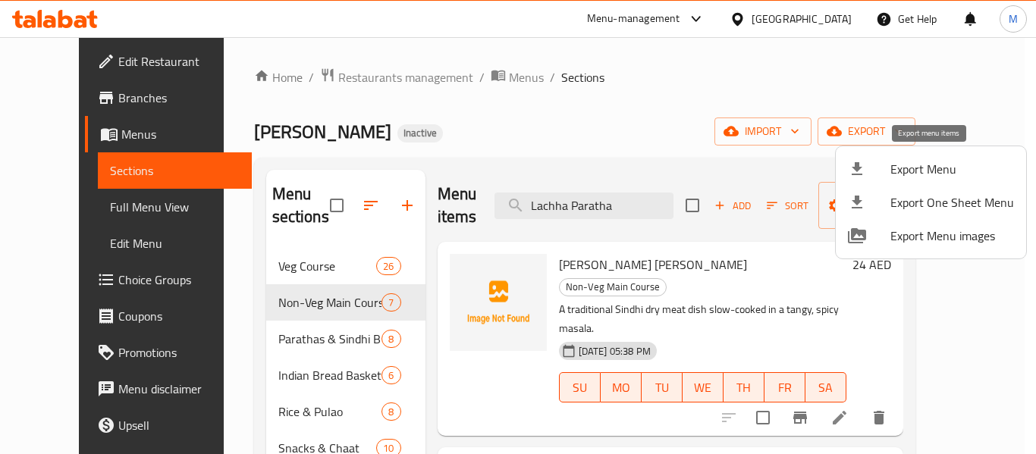
click at [947, 168] on span "Export Menu" at bounding box center [952, 169] width 124 height 18
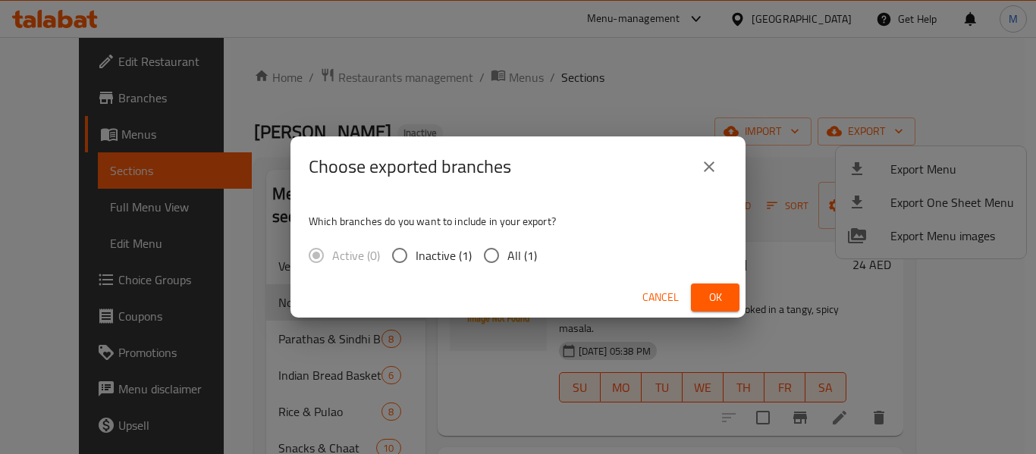
click at [518, 249] on span "All (1)" at bounding box center [522, 255] width 30 height 18
click at [507, 249] on input "All (1)" at bounding box center [491, 256] width 32 height 32
radio input "true"
click at [737, 300] on button "Ok" at bounding box center [715, 298] width 49 height 28
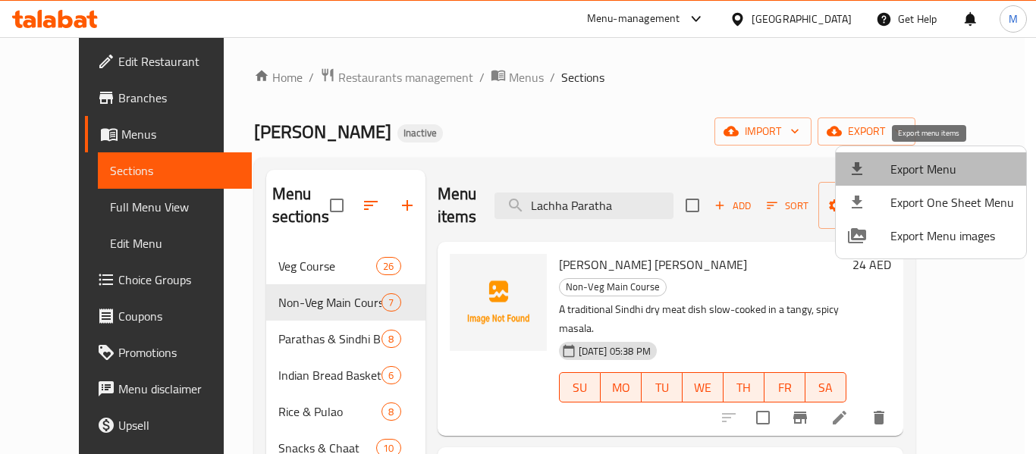
click at [937, 180] on li "Export Menu" at bounding box center [931, 168] width 190 height 33
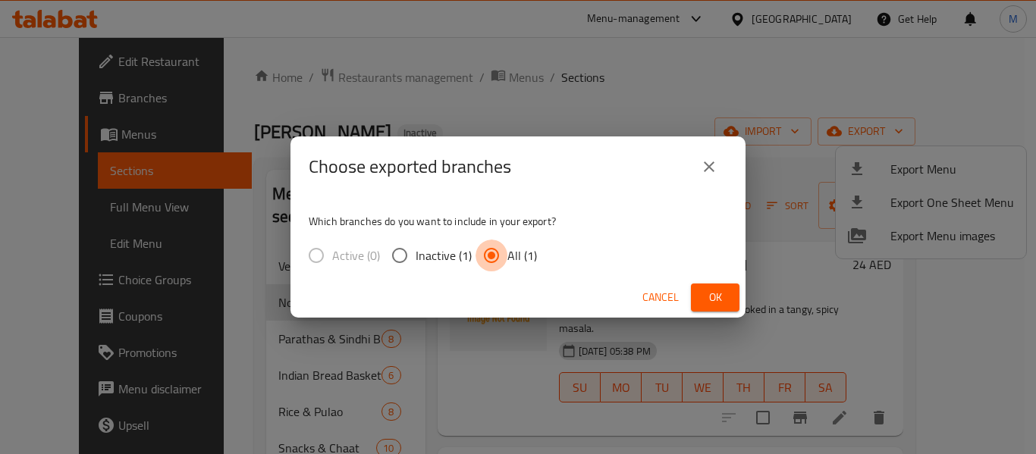
click at [500, 253] on input "All (1)" at bounding box center [491, 256] width 32 height 32
click at [720, 299] on span "Ok" at bounding box center [715, 297] width 24 height 19
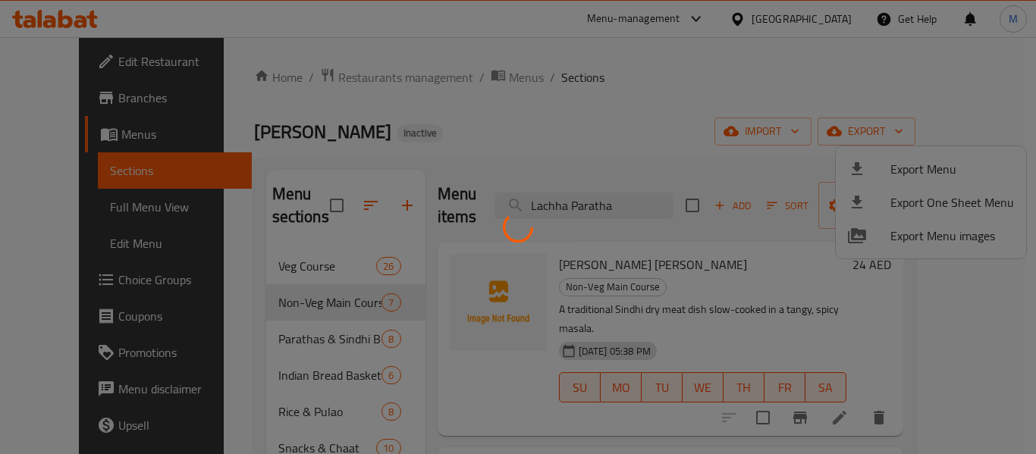
click at [77, 57] on div at bounding box center [518, 227] width 1036 height 454
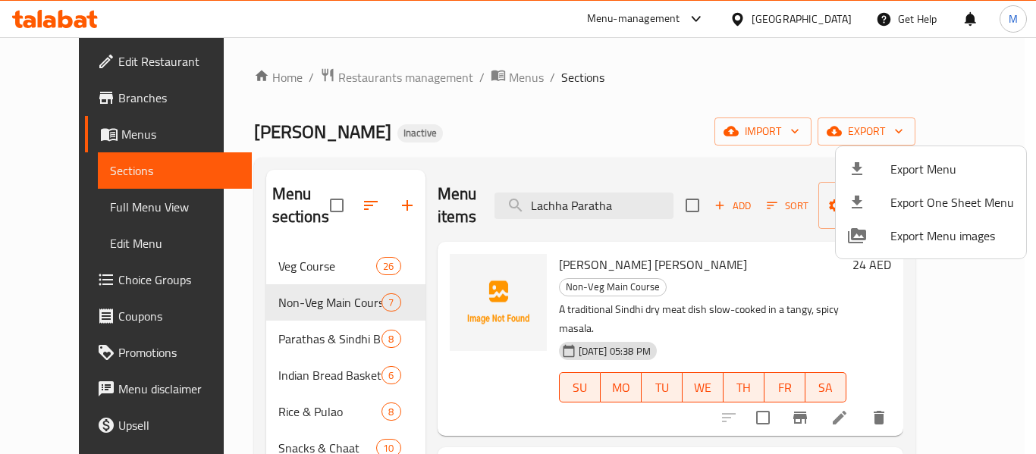
click at [80, 64] on div at bounding box center [518, 227] width 1036 height 454
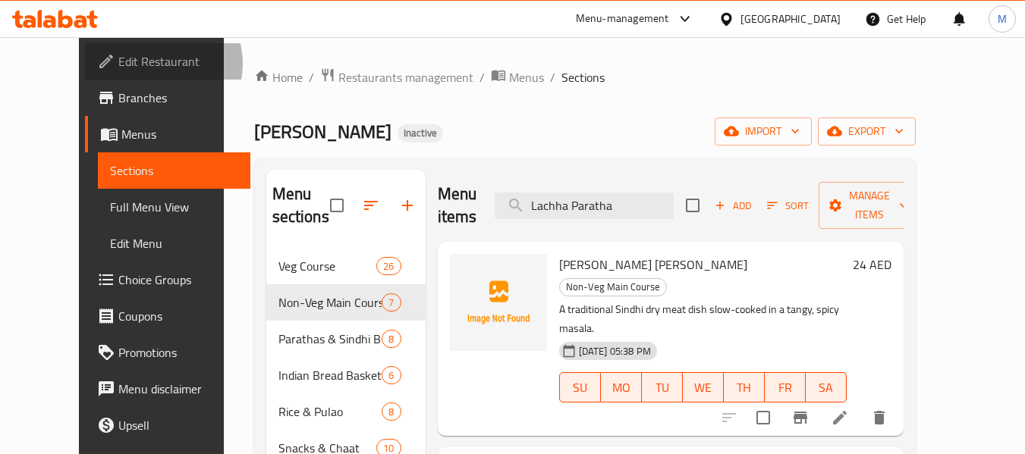
click at [118, 64] on span "Edit Restaurant" at bounding box center [178, 61] width 120 height 18
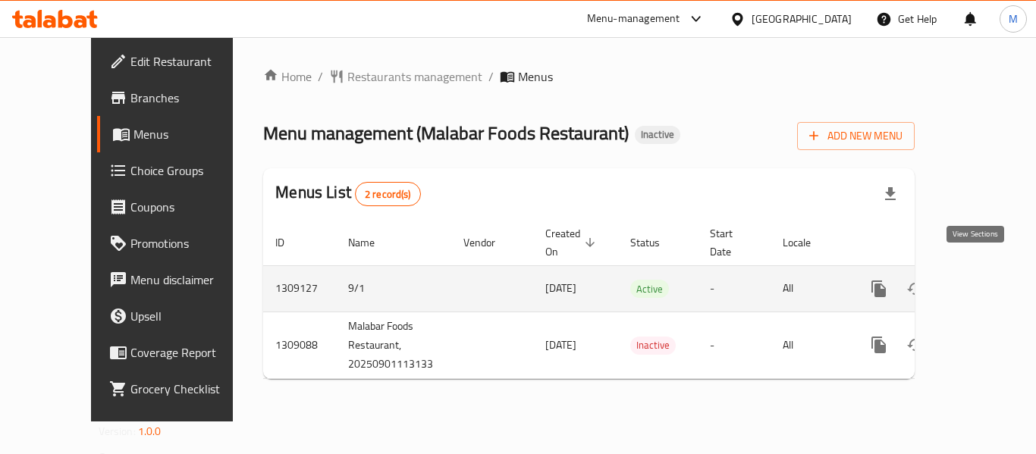
click at [970, 271] on link "enhanced table" at bounding box center [988, 289] width 36 height 36
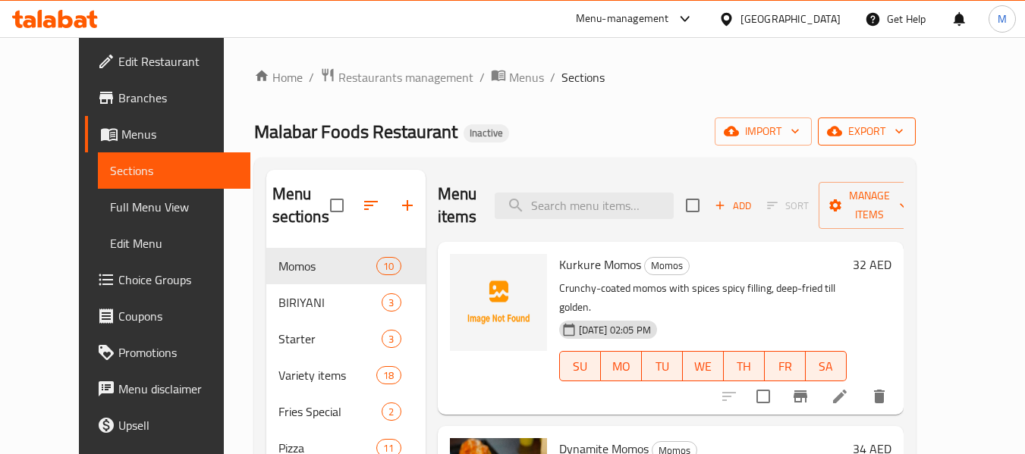
click at [903, 127] on span "export" at bounding box center [867, 131] width 74 height 19
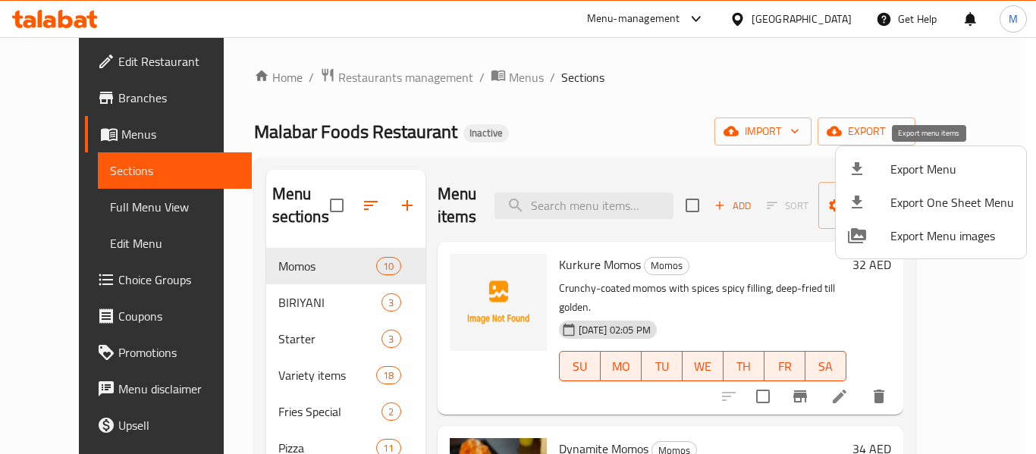
click at [913, 171] on span "Export Menu" at bounding box center [952, 169] width 124 height 18
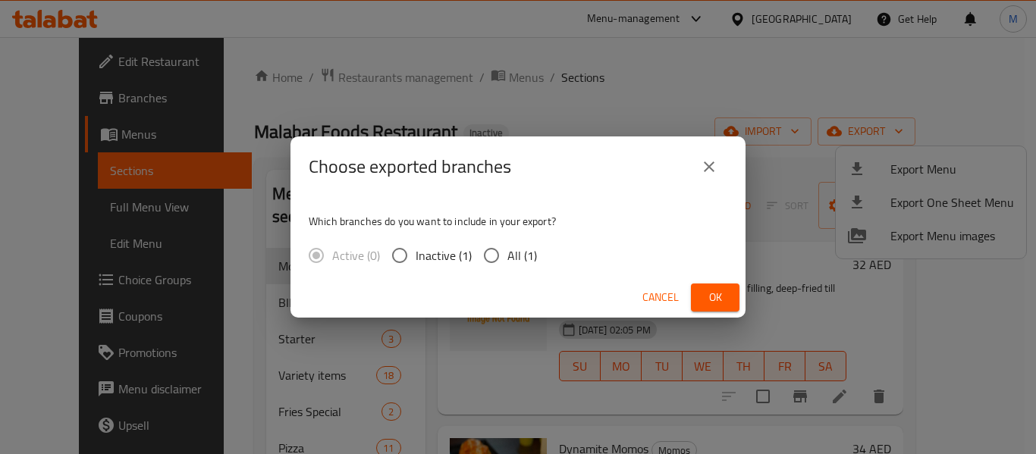
click at [514, 253] on span "All (1)" at bounding box center [522, 255] width 30 height 18
click at [507, 253] on input "All (1)" at bounding box center [491, 256] width 32 height 32
radio input "true"
click at [720, 297] on span "Ok" at bounding box center [715, 297] width 24 height 19
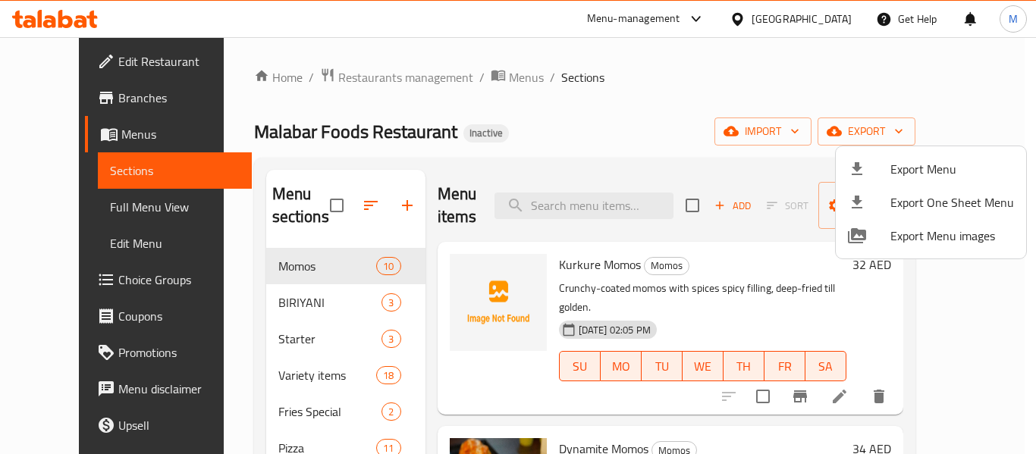
click at [370, 77] on div at bounding box center [518, 227] width 1036 height 454
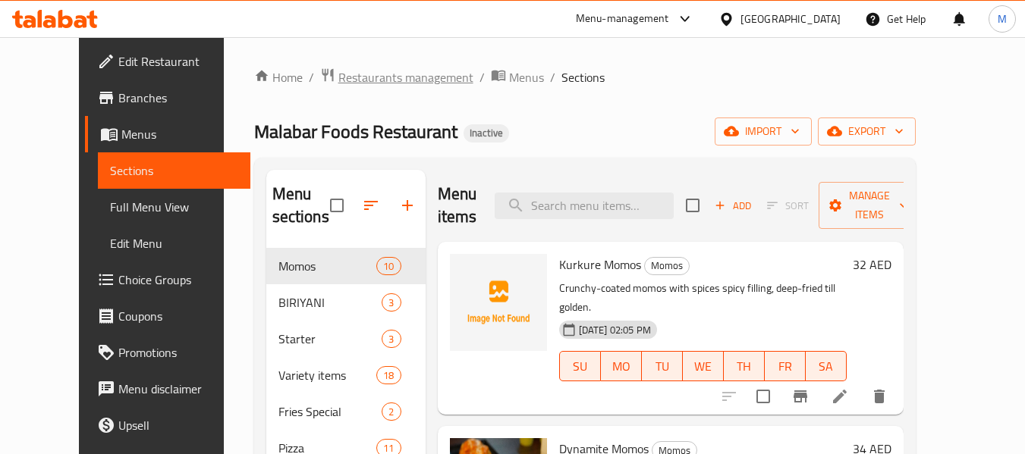
click at [370, 77] on span "Restaurants management" at bounding box center [405, 77] width 135 height 18
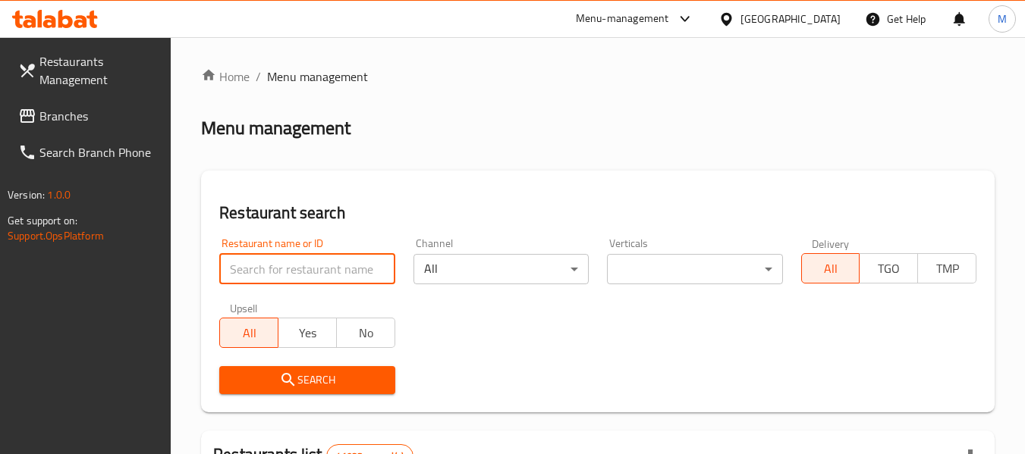
click at [337, 267] on input "search" at bounding box center [306, 269] width 175 height 30
paste input "MOTO MOTO"
type input "MOTO MOTO"
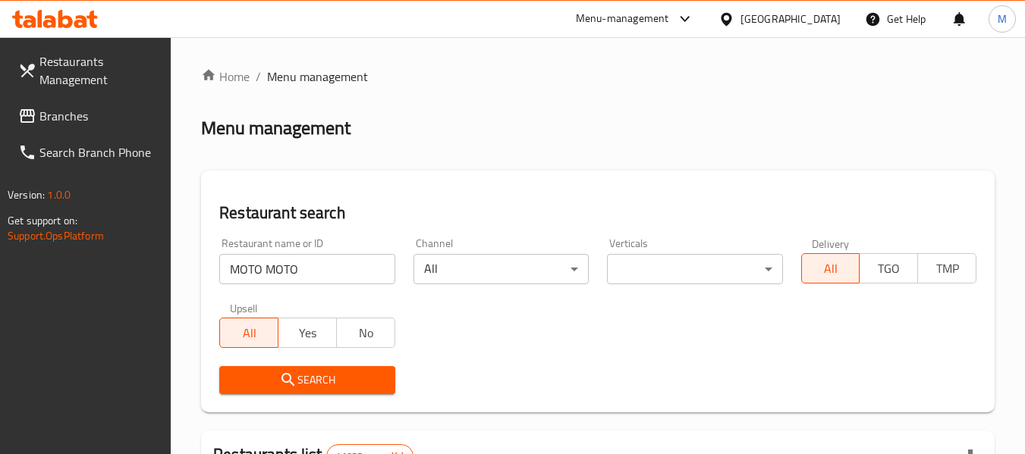
click at [312, 383] on span "Search" at bounding box center [306, 380] width 151 height 19
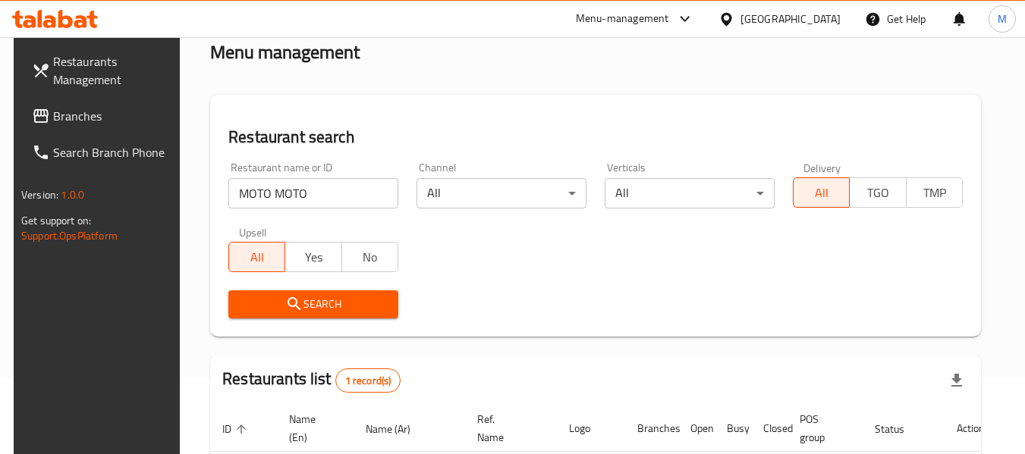
scroll to position [222, 0]
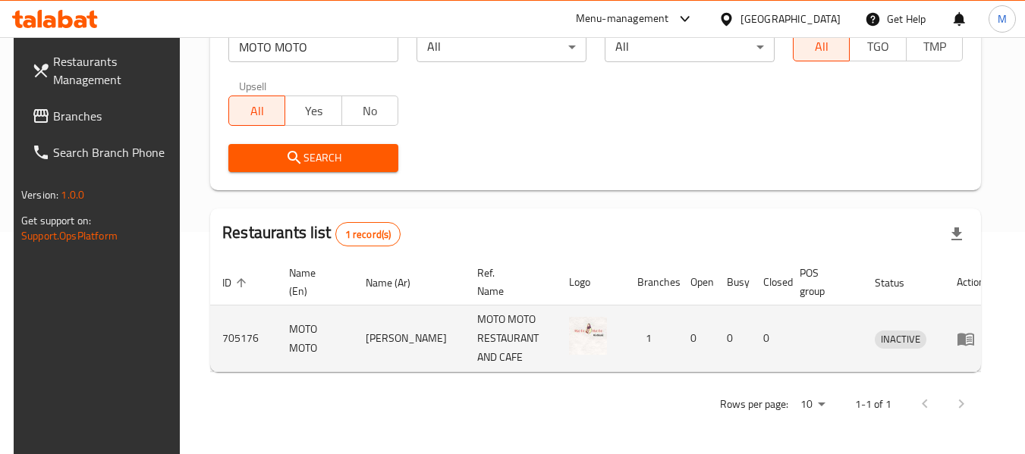
click at [965, 344] on icon "enhanced table" at bounding box center [965, 339] width 17 height 13
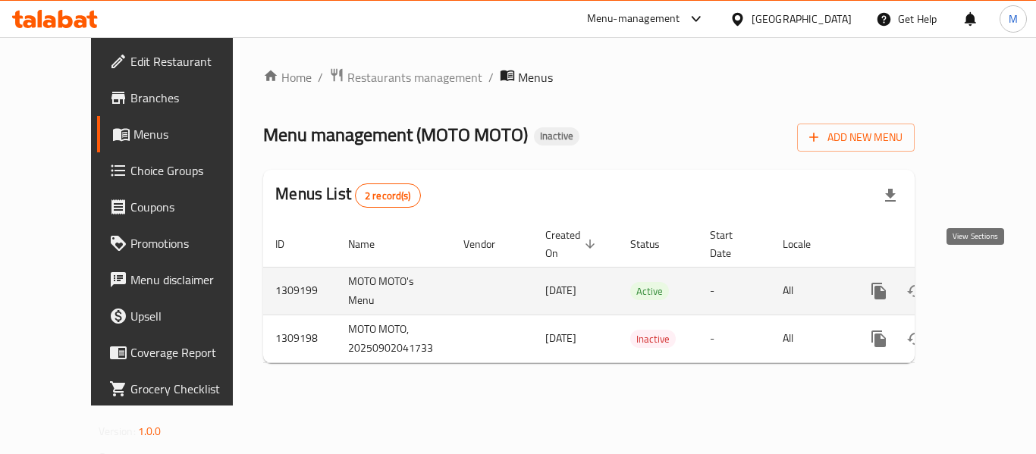
click at [979, 282] on icon "enhanced table" at bounding box center [988, 291] width 18 height 18
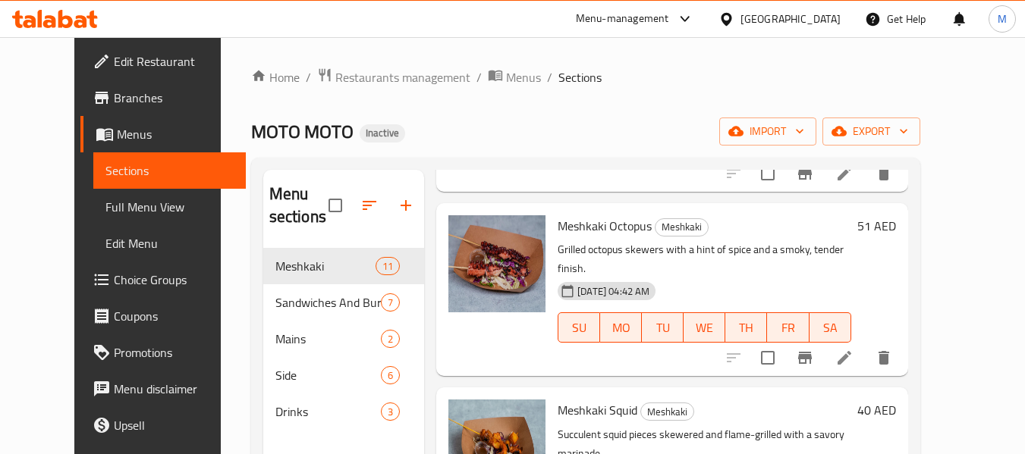
scroll to position [1213, 0]
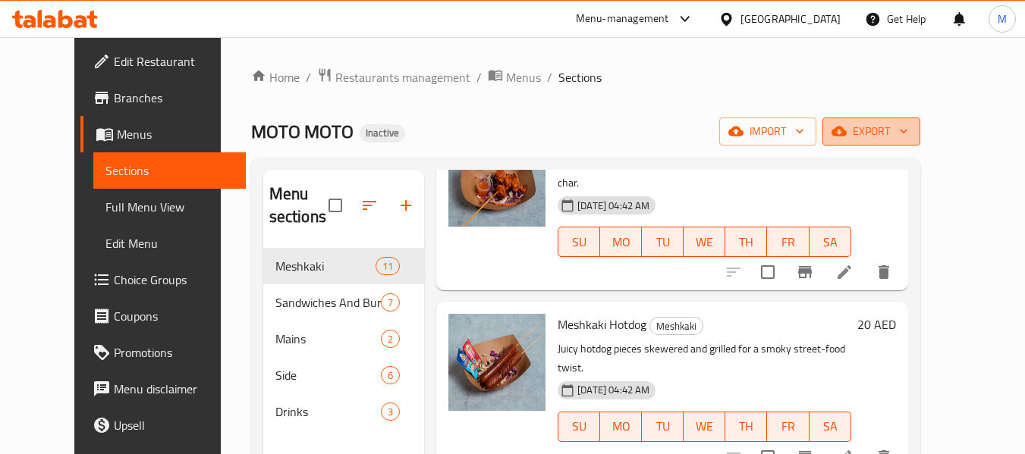
click at [908, 132] on span "export" at bounding box center [871, 131] width 74 height 19
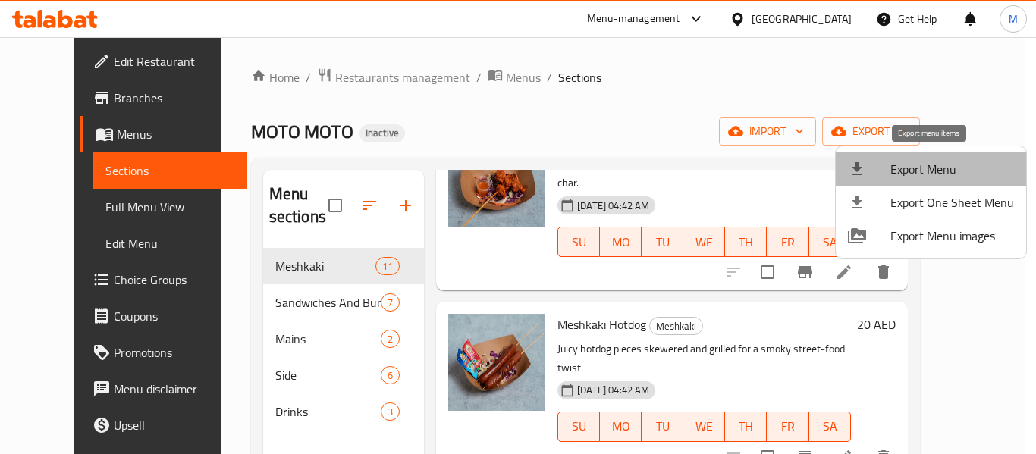
click at [935, 172] on span "Export Menu" at bounding box center [952, 169] width 124 height 18
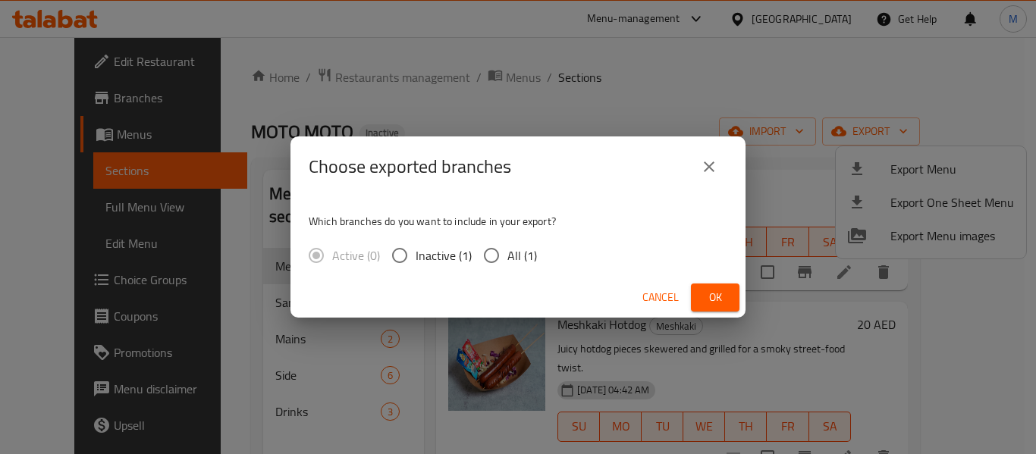
click at [508, 265] on span "All (1)" at bounding box center [522, 255] width 30 height 18
click at [507, 266] on input "All (1)" at bounding box center [491, 256] width 32 height 32
radio input "true"
click at [709, 298] on span "Ok" at bounding box center [715, 297] width 24 height 19
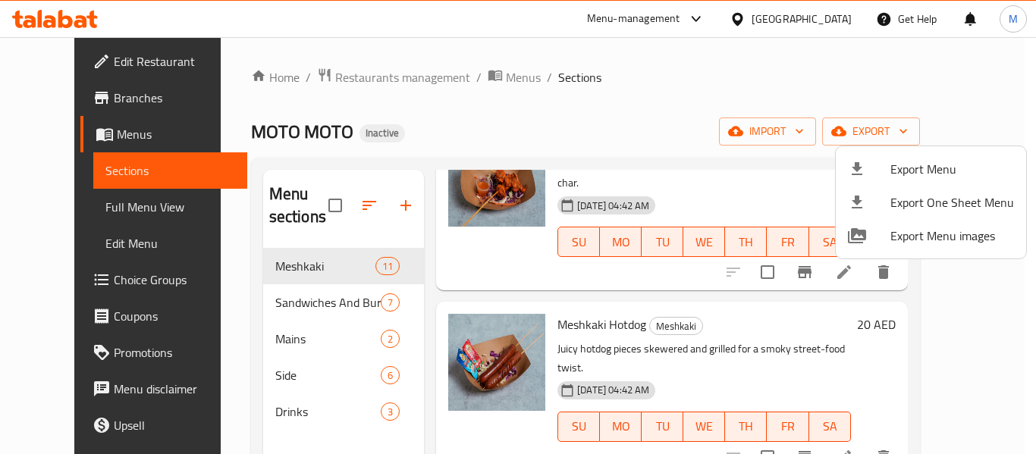
click at [744, 17] on div at bounding box center [518, 227] width 1036 height 454
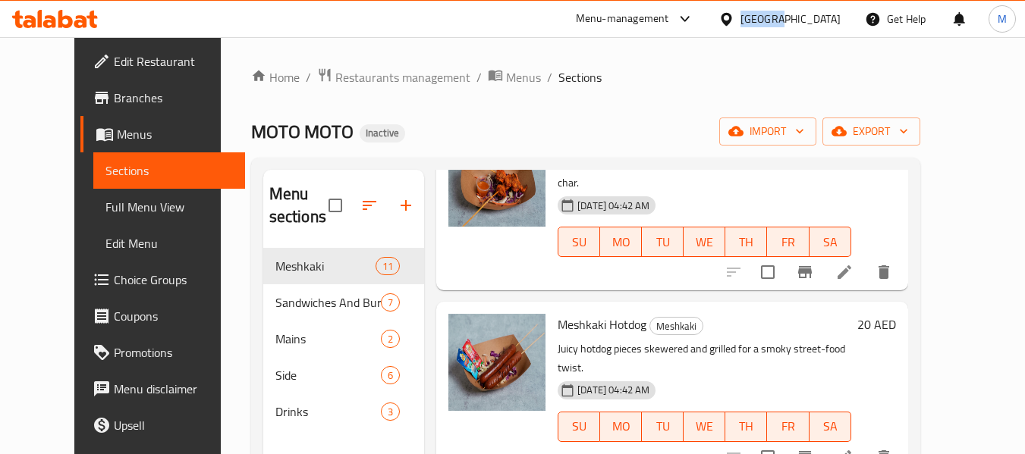
click at [744, 17] on div "United Arab Emirates" at bounding box center [790, 19] width 100 height 17
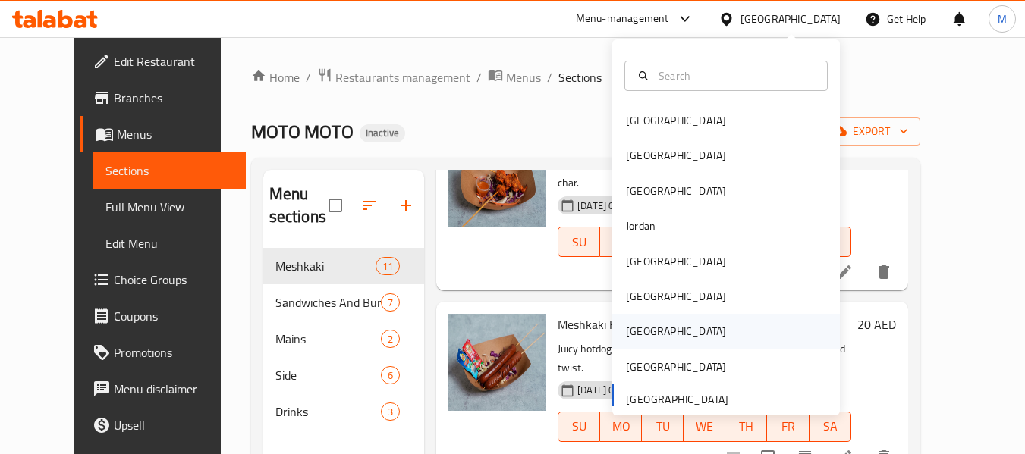
click at [642, 334] on div "[GEOGRAPHIC_DATA]" at bounding box center [676, 331] width 124 height 35
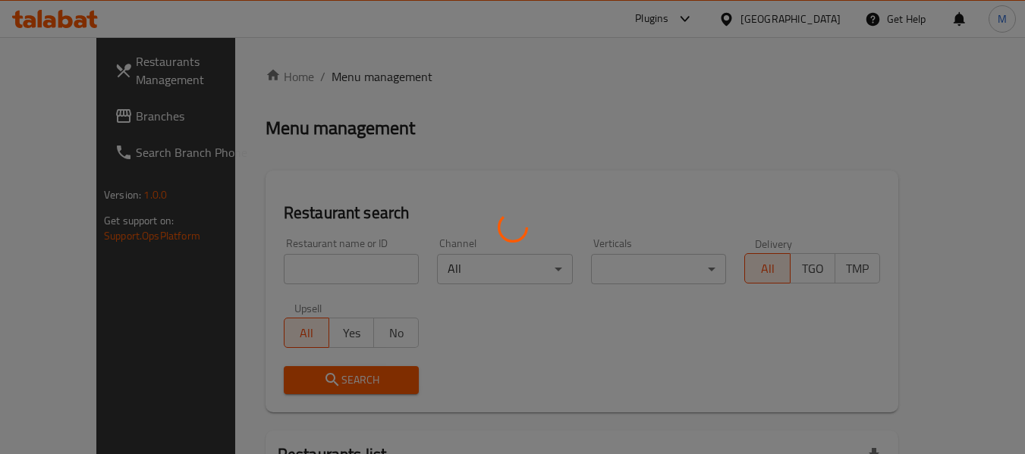
click at [300, 265] on div at bounding box center [512, 227] width 1025 height 454
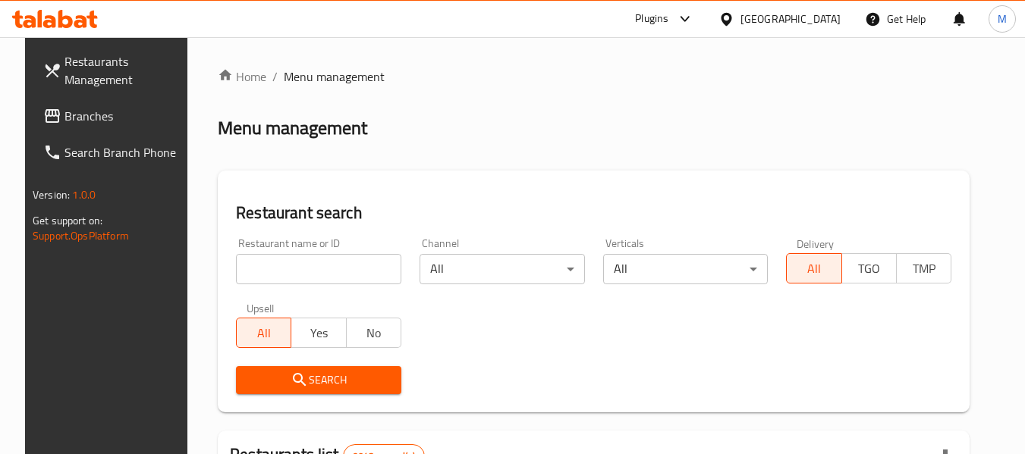
drag, startPoint x: 301, startPoint y: 269, endPoint x: 290, endPoint y: 324, distance: 55.6
click at [301, 269] on input "search" at bounding box center [318, 269] width 165 height 30
paste input "DOHA SPICY RESTAURANT"
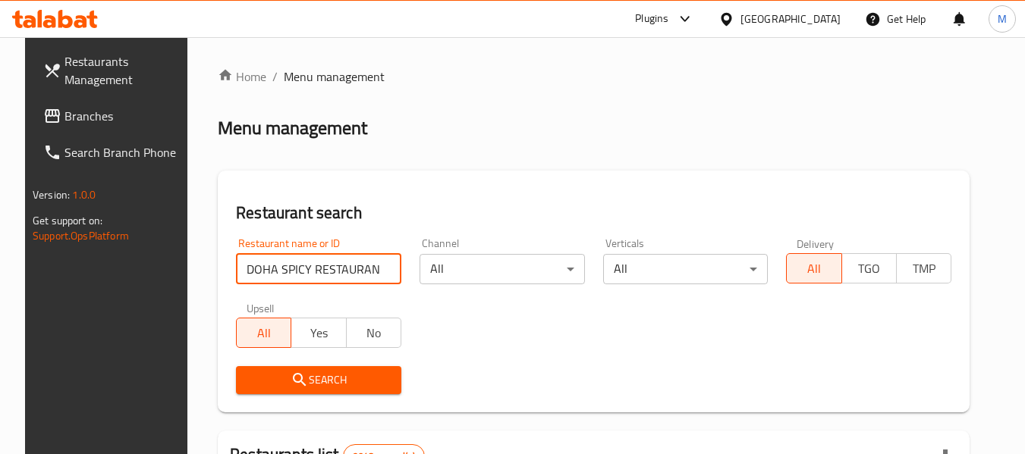
type input "DOHA SPICY RESTAURANT"
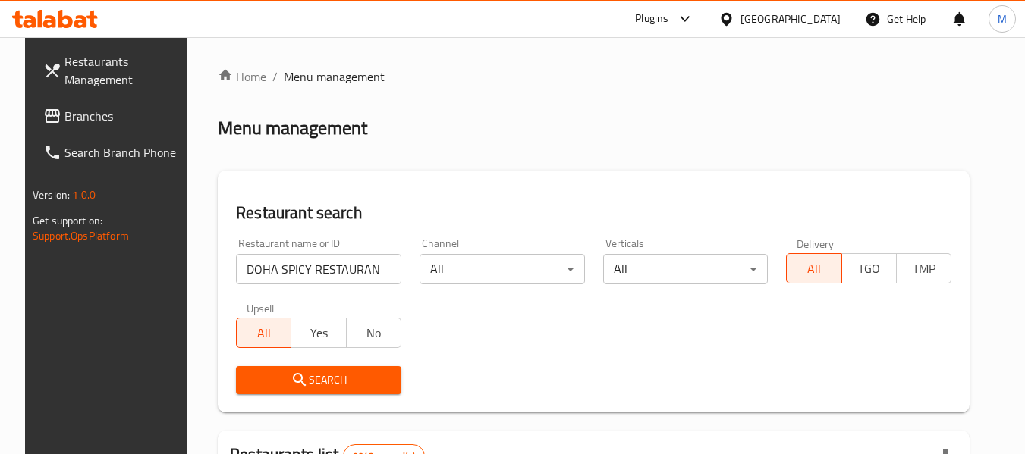
click at [318, 385] on span "Search" at bounding box center [318, 380] width 141 height 19
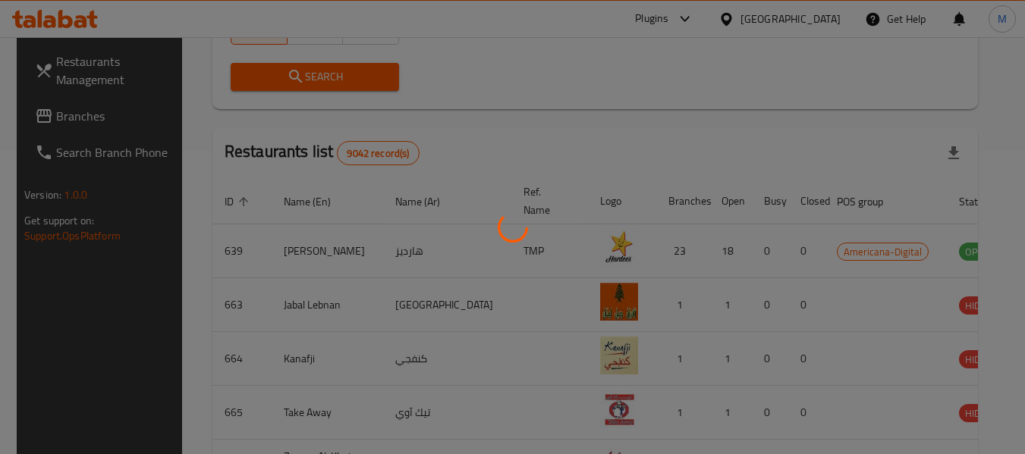
scroll to position [222, 0]
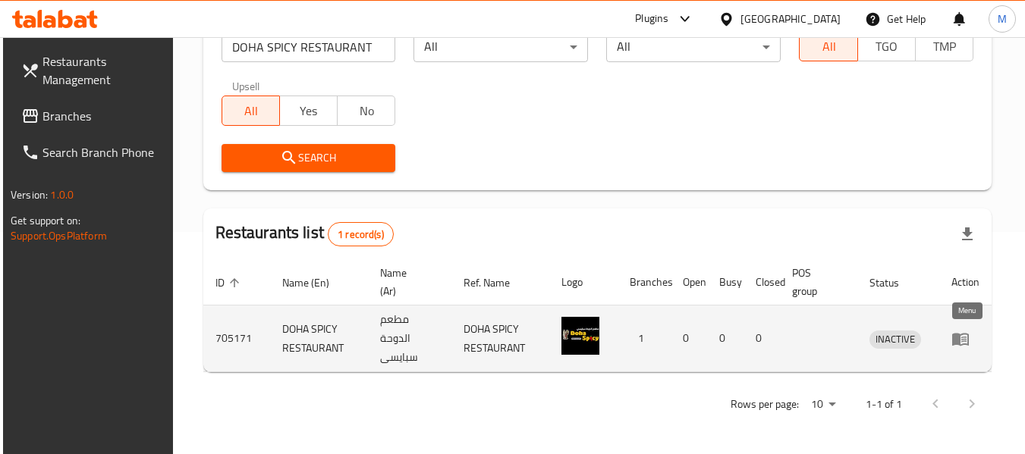
click at [962, 334] on icon "enhanced table" at bounding box center [960, 339] width 18 height 18
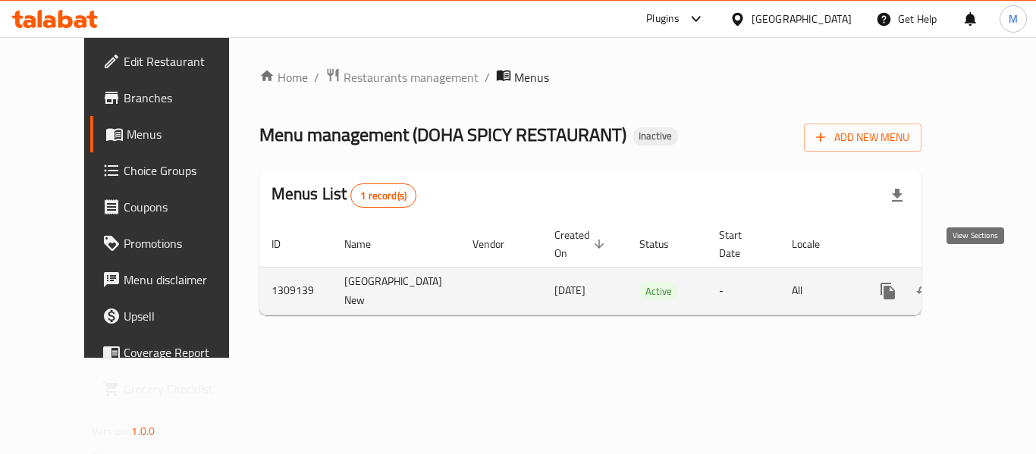
click at [988, 282] on icon "enhanced table" at bounding box center [997, 291] width 18 height 18
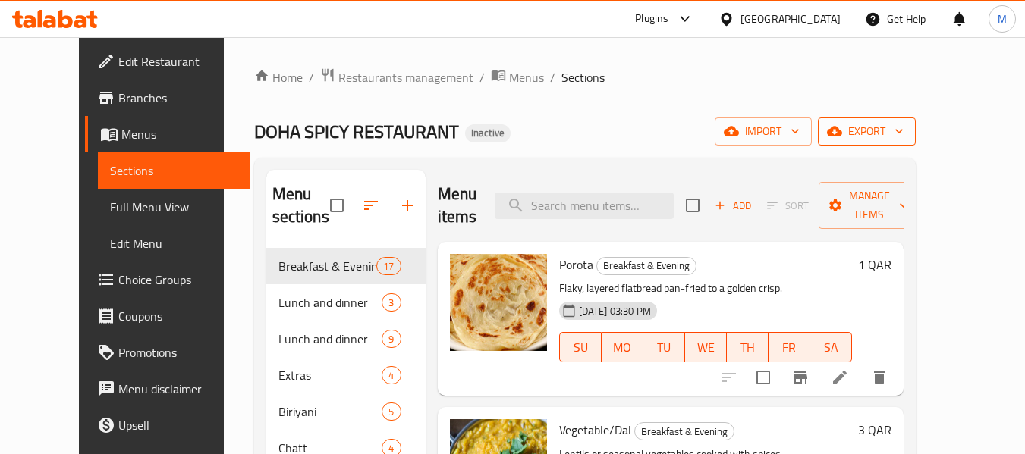
click at [906, 137] on icon "button" at bounding box center [898, 131] width 15 height 15
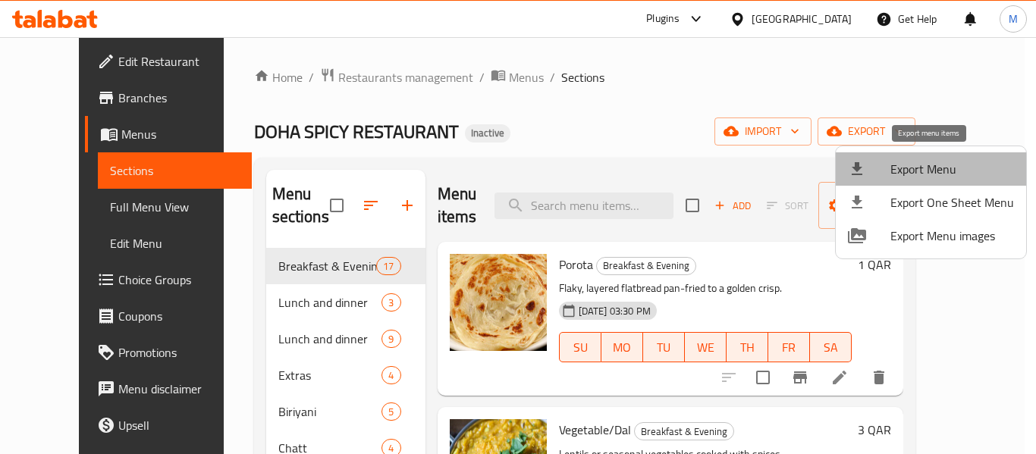
click at [945, 171] on span "Export Menu" at bounding box center [952, 169] width 124 height 18
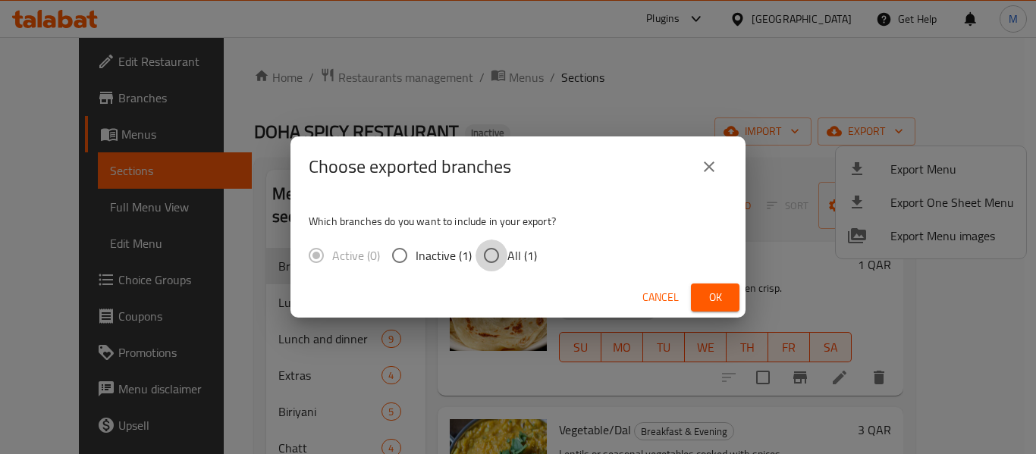
click at [494, 249] on input "All (1)" at bounding box center [491, 256] width 32 height 32
radio input "true"
click at [715, 297] on span "Ok" at bounding box center [715, 297] width 24 height 19
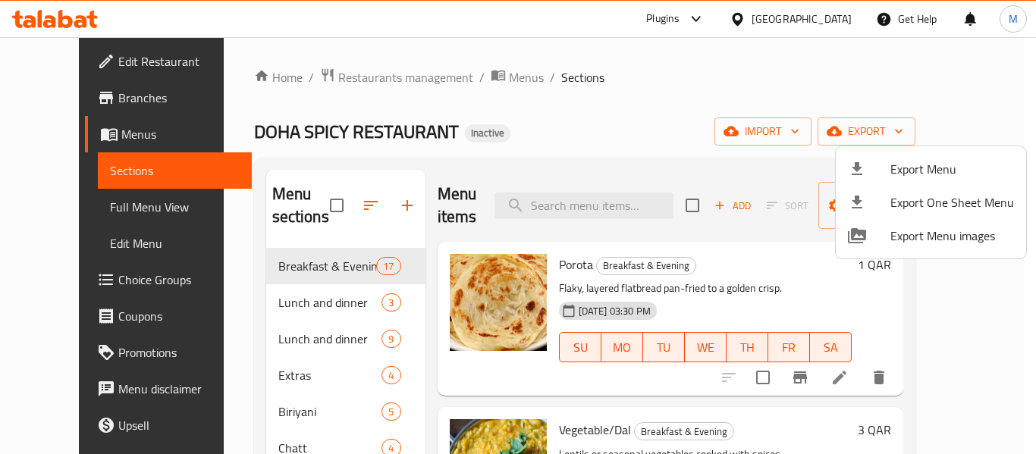
click at [830, 29] on div at bounding box center [518, 227] width 1036 height 454
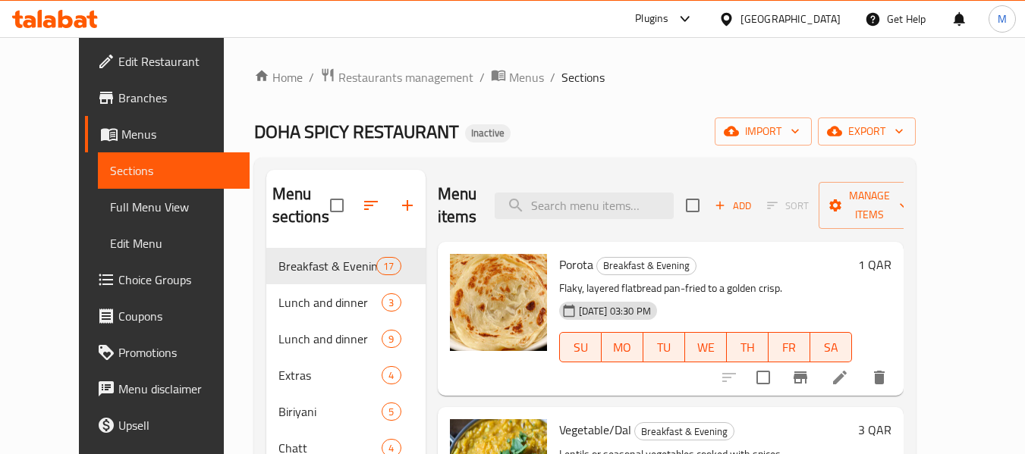
click at [831, 15] on div "[GEOGRAPHIC_DATA]" at bounding box center [790, 19] width 100 height 17
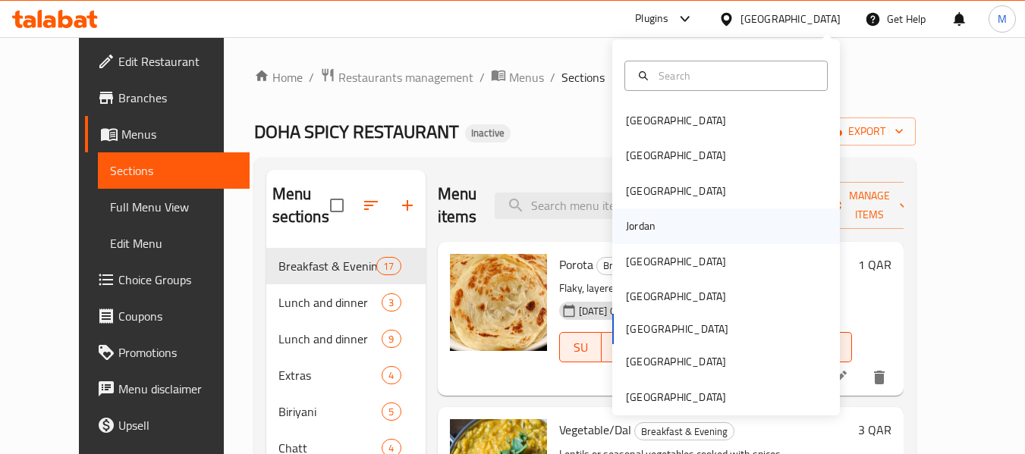
click at [659, 226] on div "Jordan" at bounding box center [726, 226] width 228 height 35
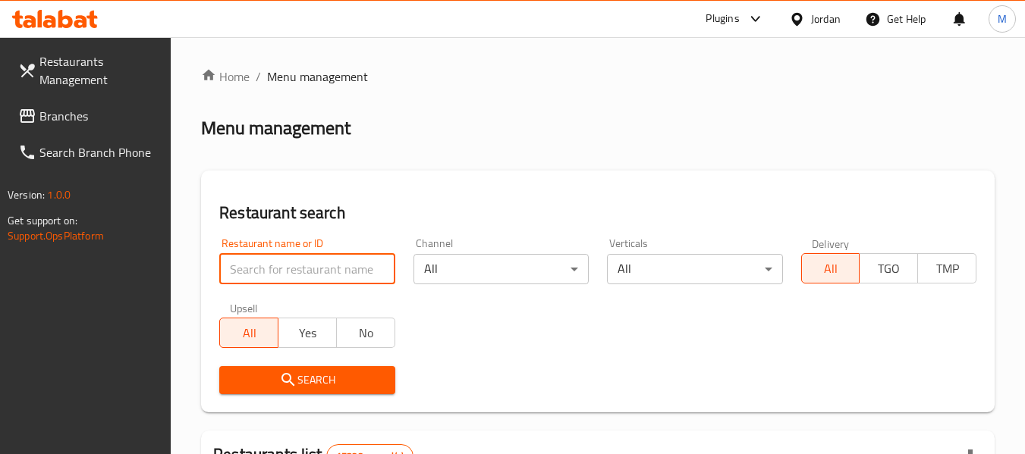
click at [248, 262] on input "search" at bounding box center [306, 269] width 175 height 30
paste input "منسف الخاثر"
type input "منسف الخاثر"
click button "Search" at bounding box center [306, 380] width 175 height 28
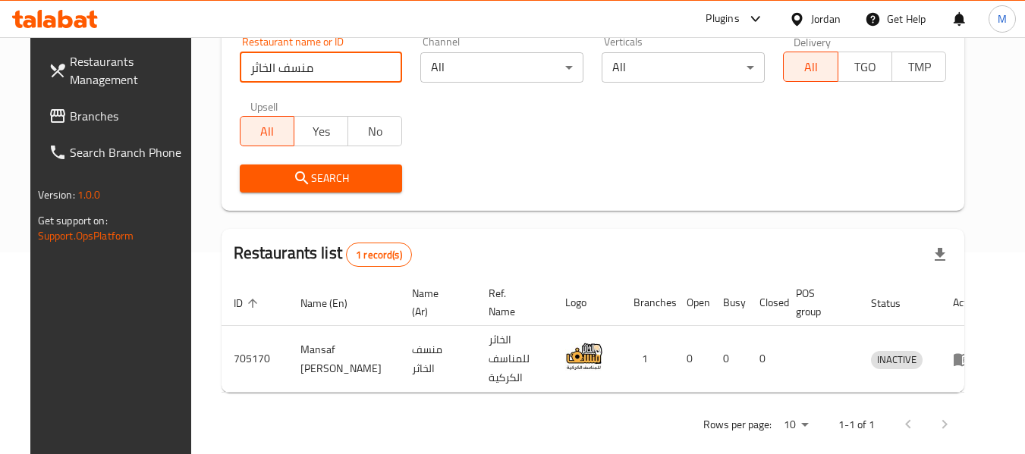
scroll to position [209, 0]
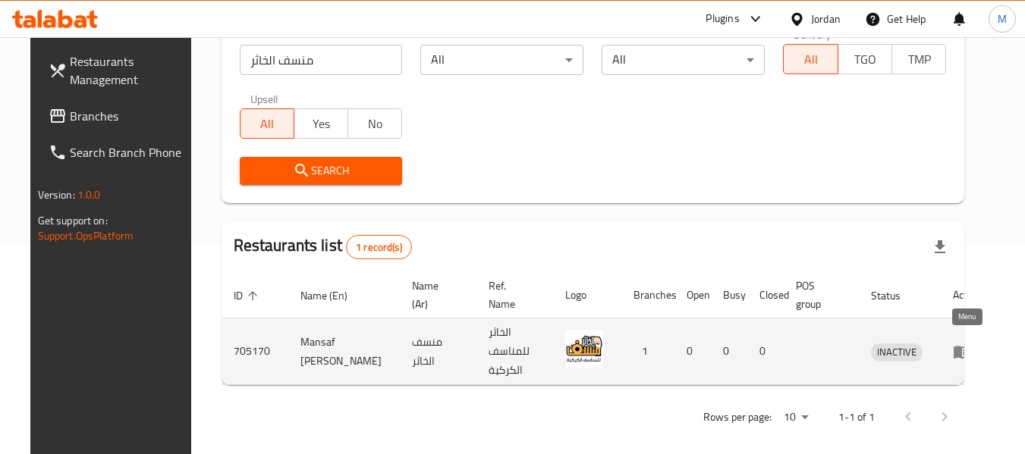
click at [957, 346] on icon "enhanced table" at bounding box center [961, 352] width 17 height 13
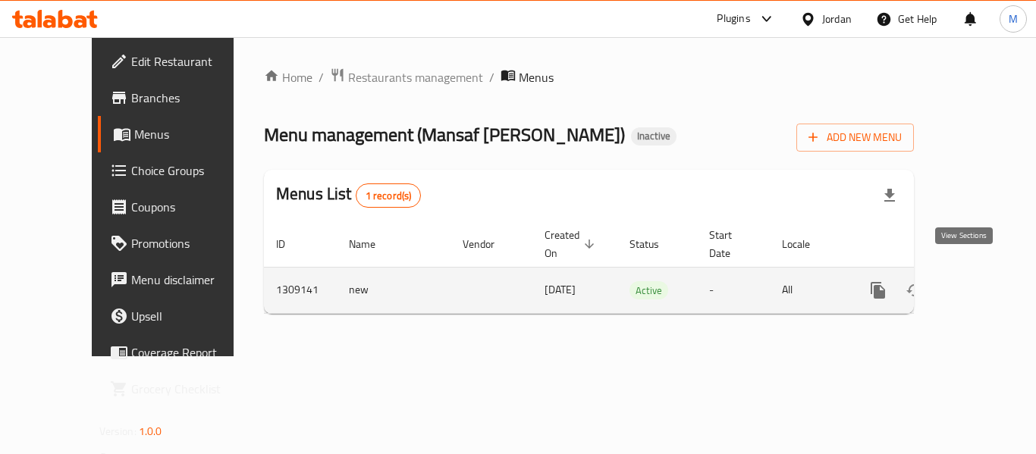
click at [981, 284] on icon "enhanced table" at bounding box center [988, 291] width 14 height 14
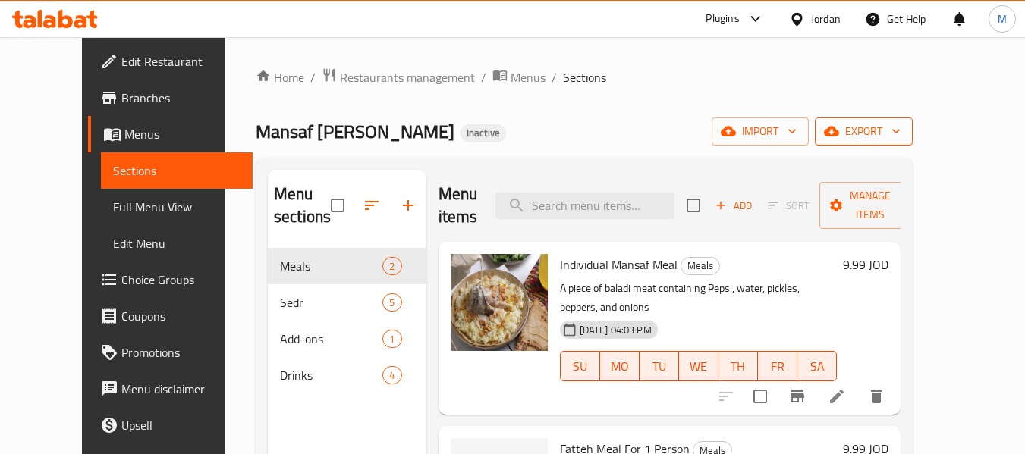
click at [900, 136] on span "export" at bounding box center [864, 131] width 74 height 19
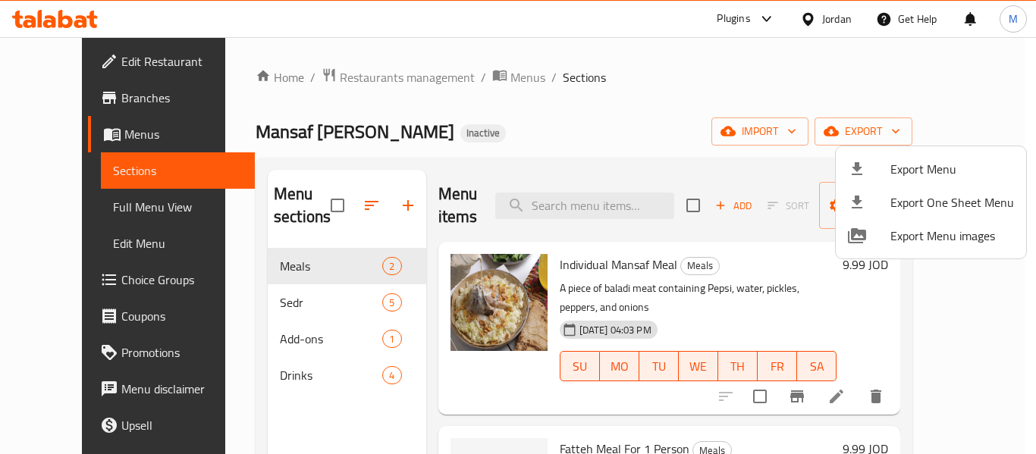
click at [585, 364] on div at bounding box center [518, 227] width 1036 height 454
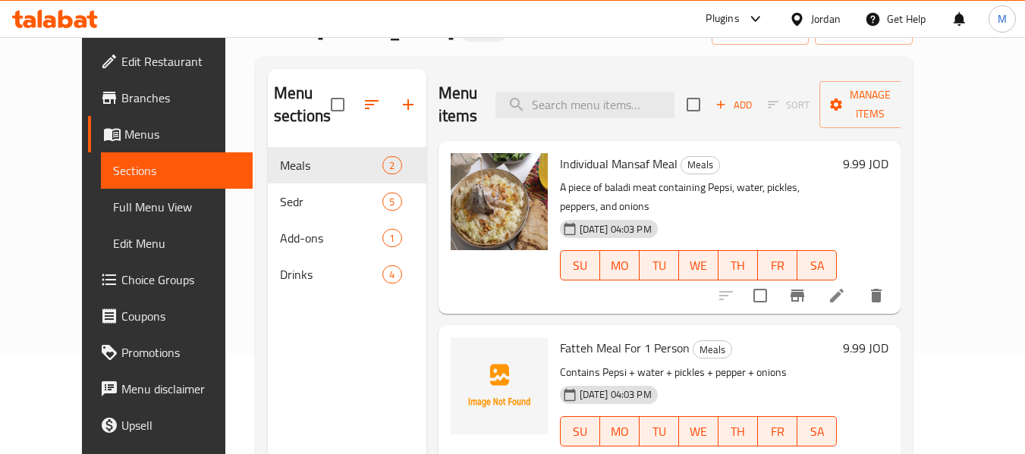
scroll to position [212, 0]
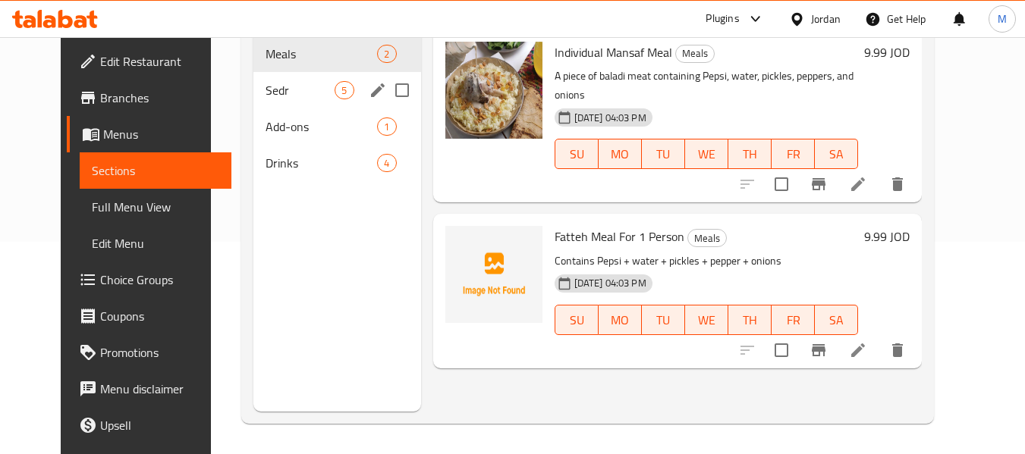
click at [299, 102] on div "Sedr 5" at bounding box center [336, 90] width 167 height 36
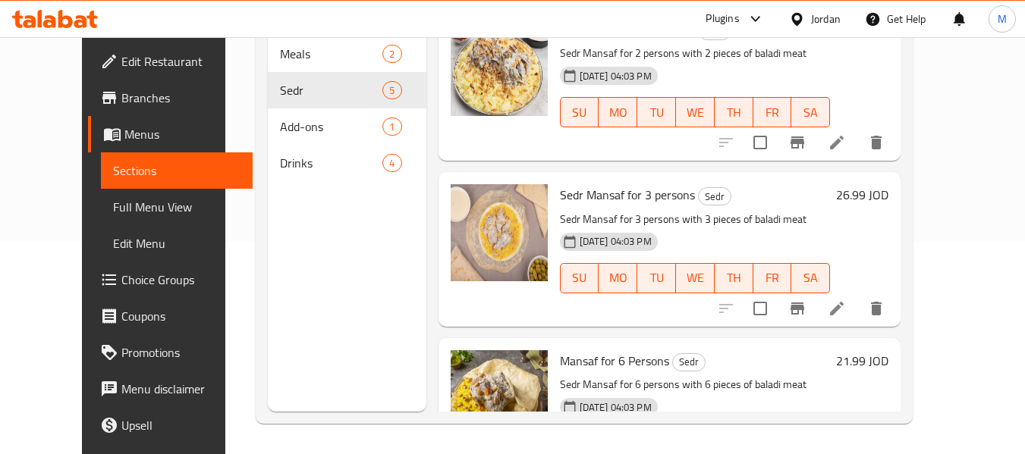
scroll to position [435, 0]
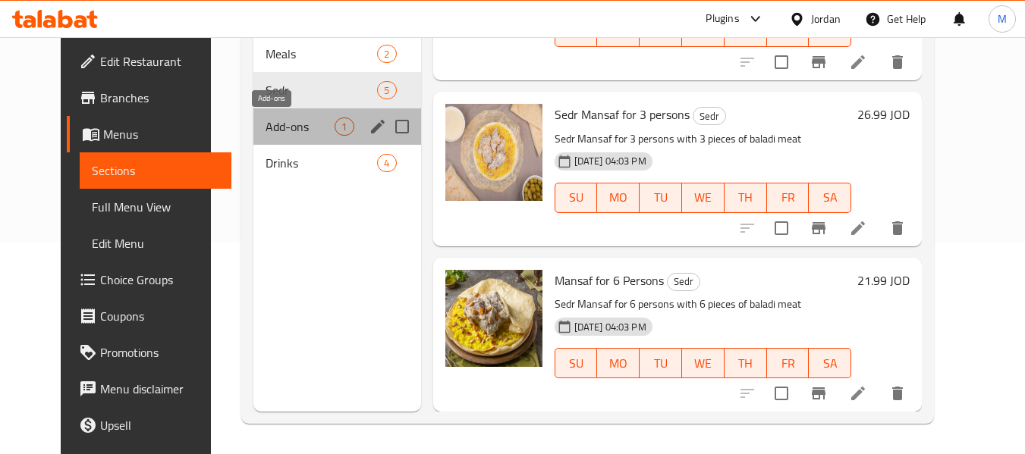
click at [265, 122] on span "Add-ons" at bounding box center [299, 127] width 69 height 18
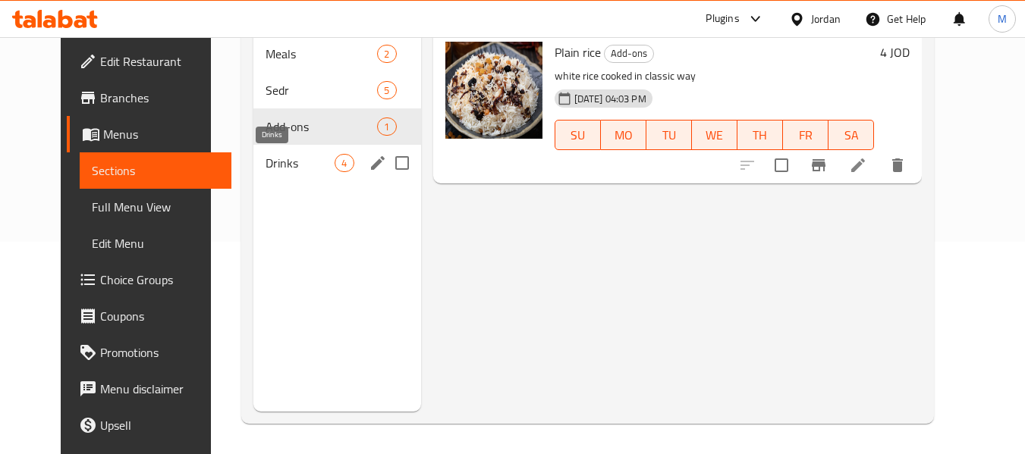
click at [269, 161] on span "Drinks" at bounding box center [299, 163] width 69 height 18
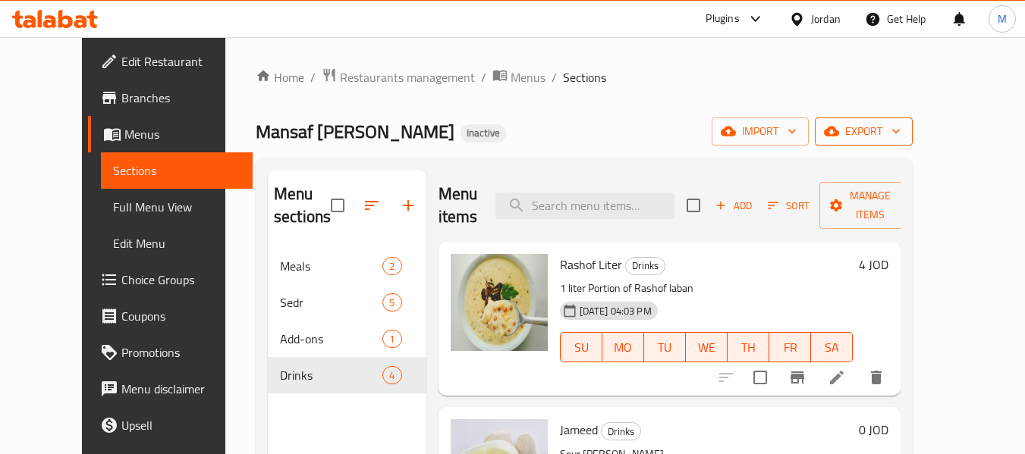
click at [900, 124] on span "export" at bounding box center [864, 131] width 74 height 19
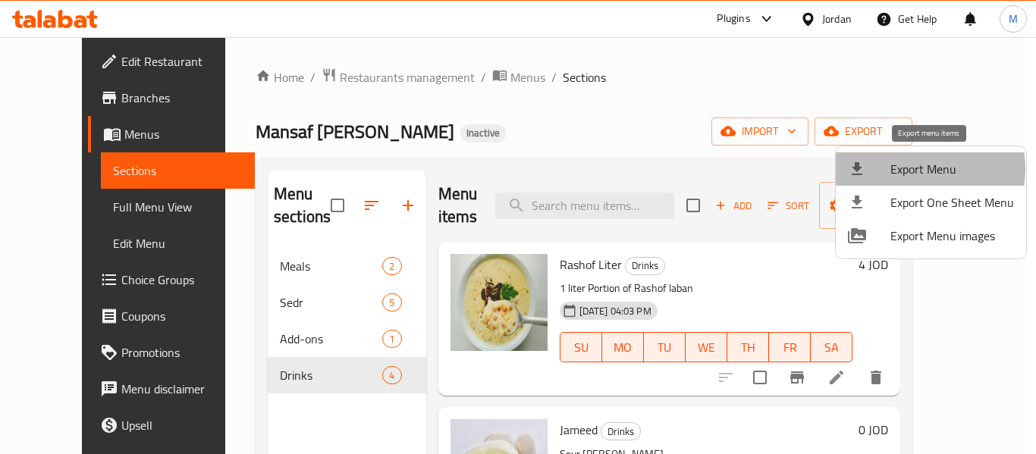
click at [911, 169] on span "Export Menu" at bounding box center [952, 169] width 124 height 18
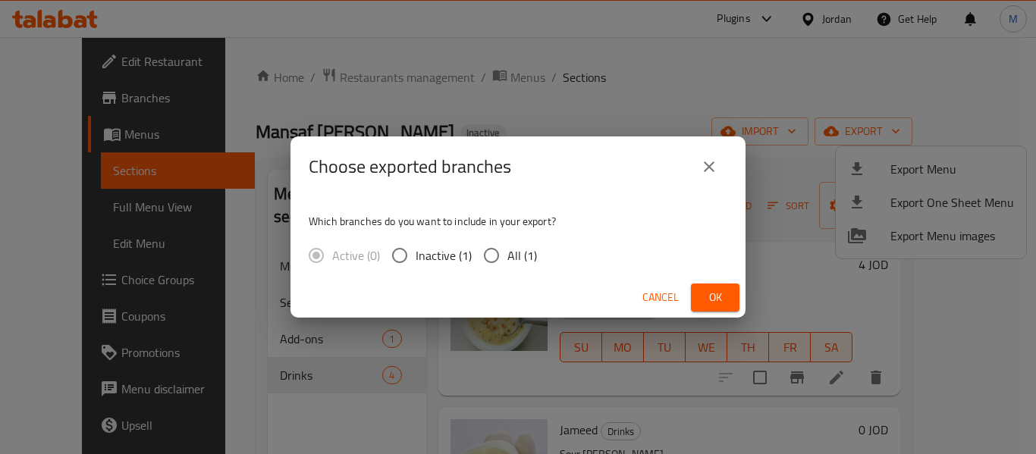
click at [513, 246] on span "All (1)" at bounding box center [522, 255] width 30 height 18
click at [507, 246] on input "All (1)" at bounding box center [491, 256] width 32 height 32
radio input "true"
drag, startPoint x: 716, startPoint y: 292, endPoint x: 703, endPoint y: 293, distance: 12.9
click at [714, 292] on span "Ok" at bounding box center [715, 297] width 24 height 19
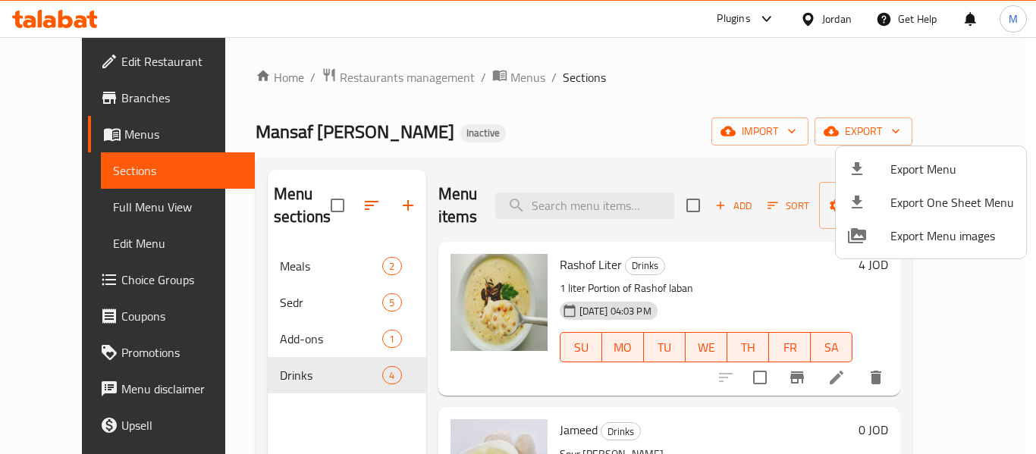
click at [71, 55] on div at bounding box center [518, 227] width 1036 height 454
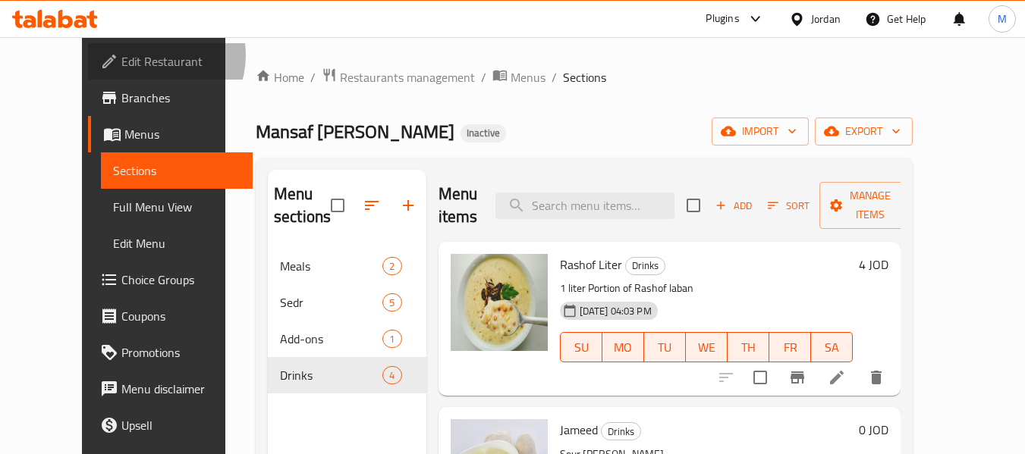
click at [121, 55] on span "Edit Restaurant" at bounding box center [181, 61] width 120 height 18
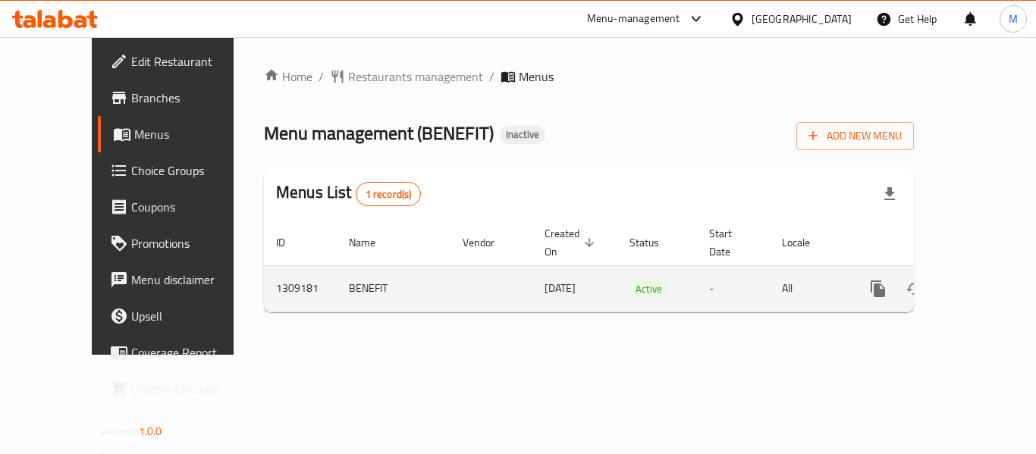
click at [978, 280] on icon "enhanced table" at bounding box center [987, 289] width 18 height 18
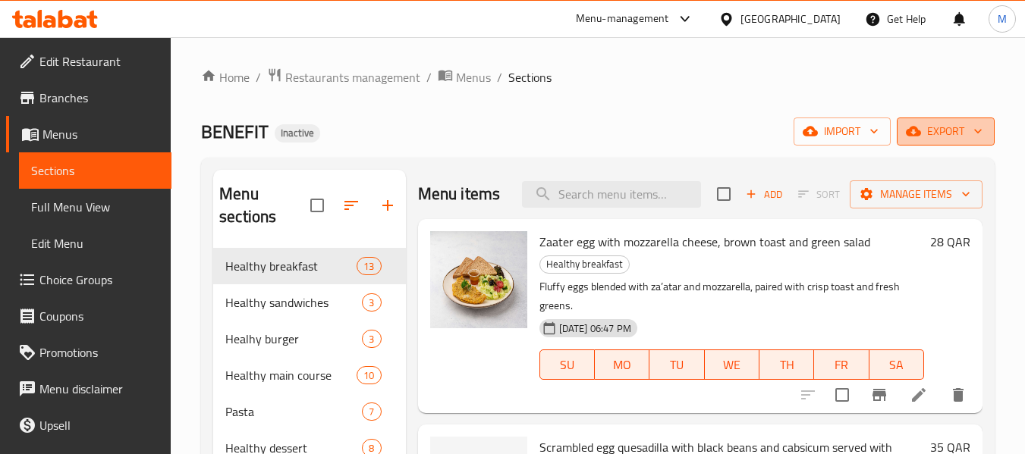
click at [955, 136] on span "export" at bounding box center [946, 131] width 74 height 19
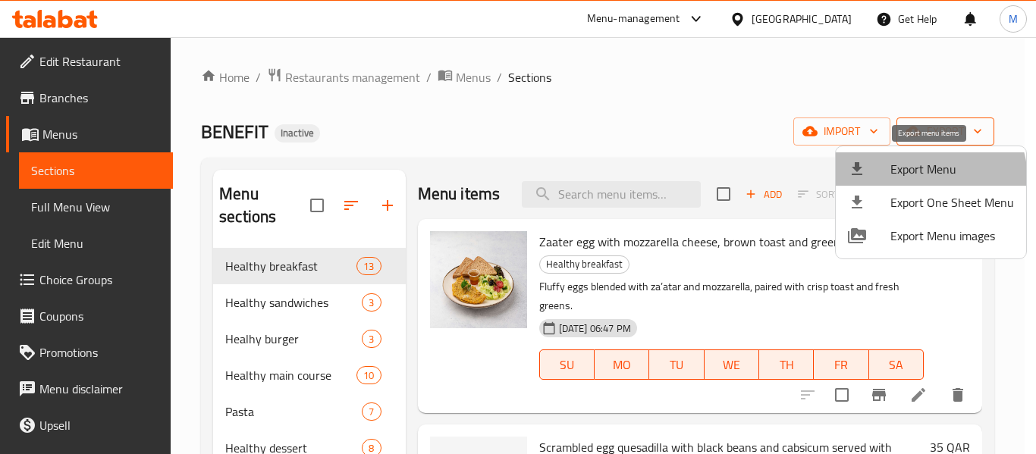
click at [920, 178] on span "Export Menu" at bounding box center [952, 169] width 124 height 18
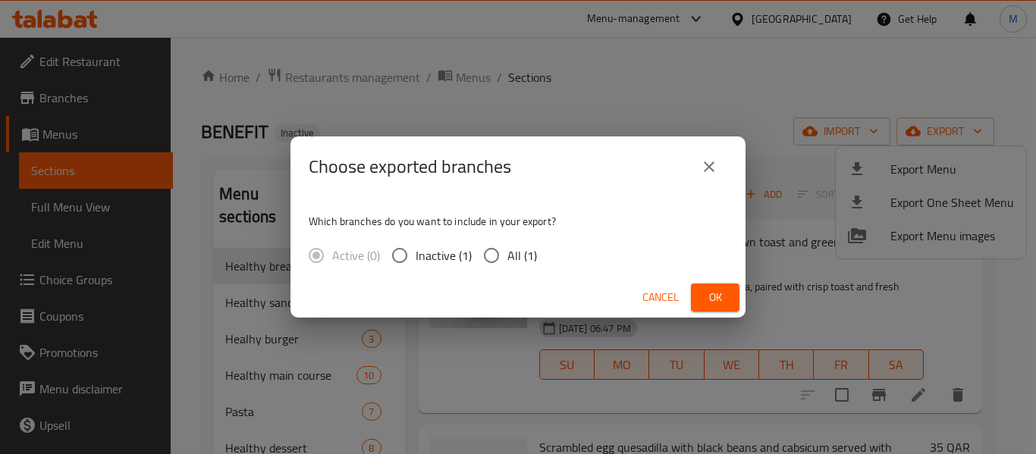
click at [491, 243] on input "All (1)" at bounding box center [491, 256] width 32 height 32
radio input "true"
click at [713, 293] on span "Ok" at bounding box center [715, 297] width 24 height 19
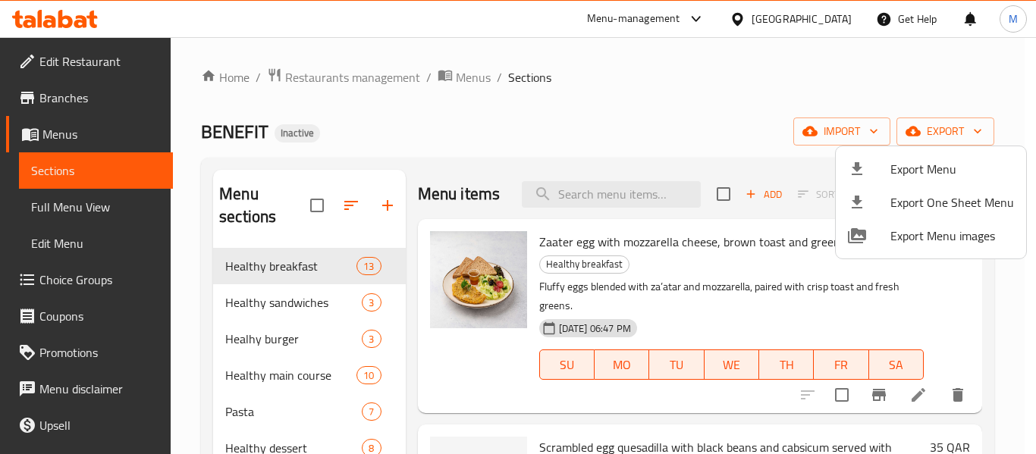
click at [810, 19] on div at bounding box center [518, 227] width 1036 height 454
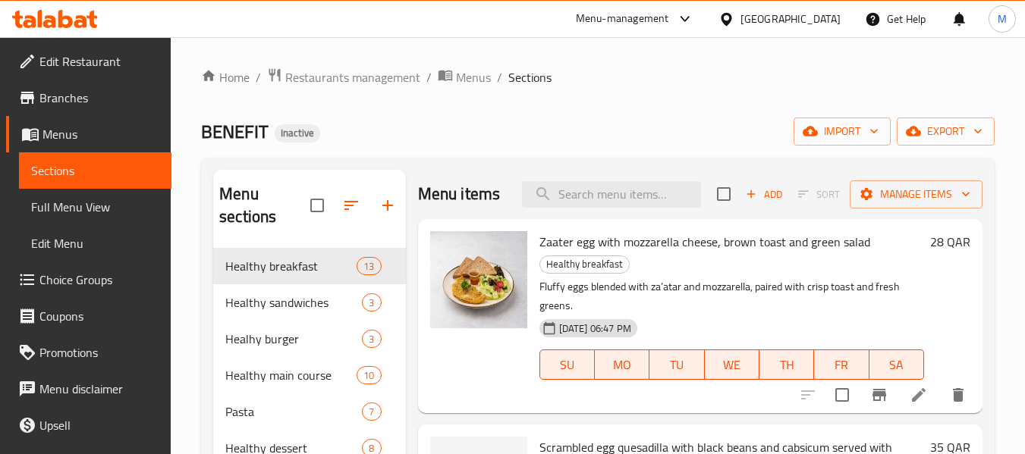
click at [740, 19] on div at bounding box center [729, 19] width 22 height 17
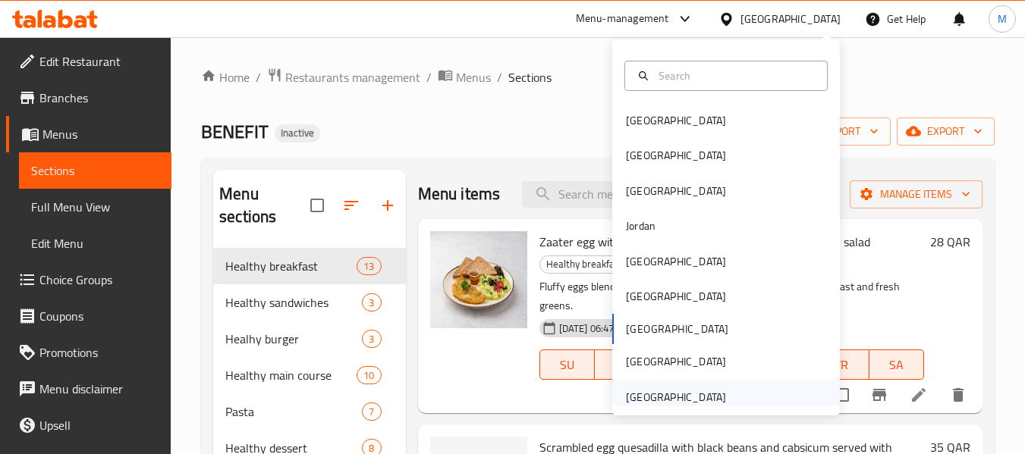
click at [674, 391] on div "[GEOGRAPHIC_DATA]" at bounding box center [676, 397] width 100 height 17
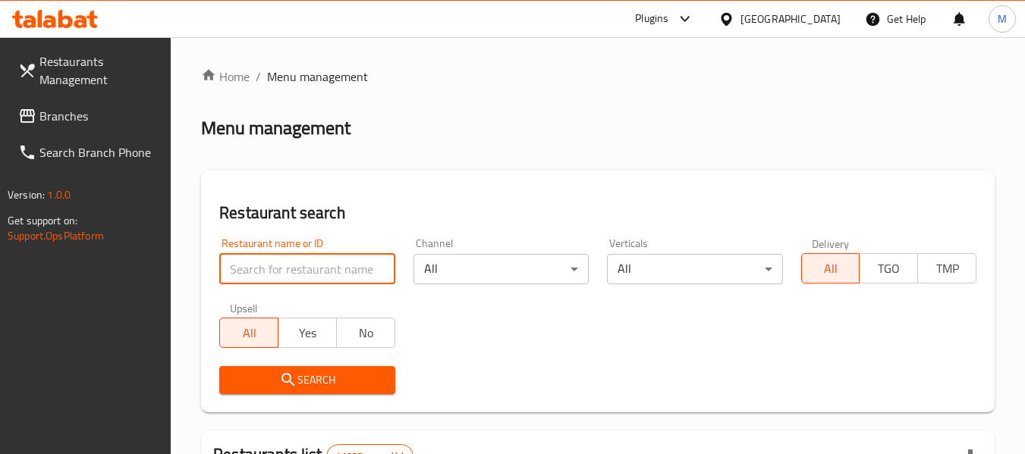
click at [325, 266] on input "search" at bounding box center [306, 269] width 175 height 30
paste input "Pasta Oro"
type input "Pasta Oro"
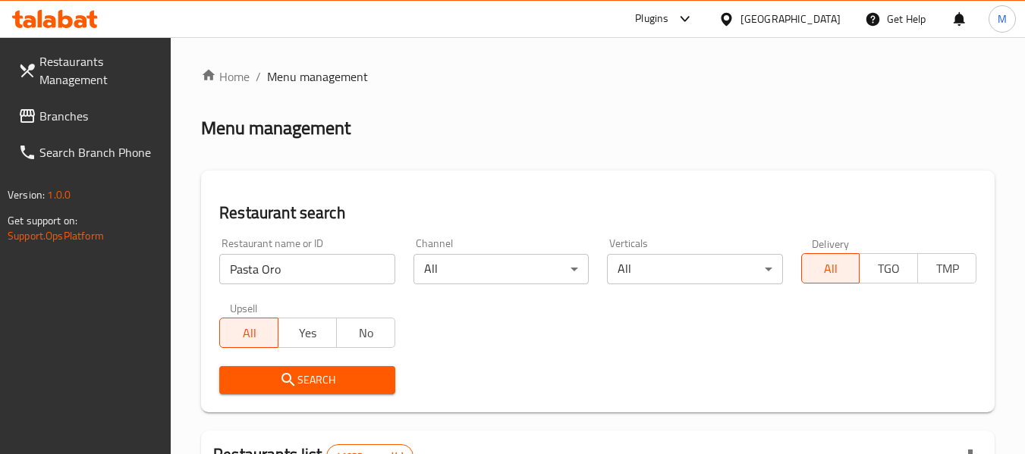
click at [301, 383] on span "Search" at bounding box center [306, 380] width 151 height 19
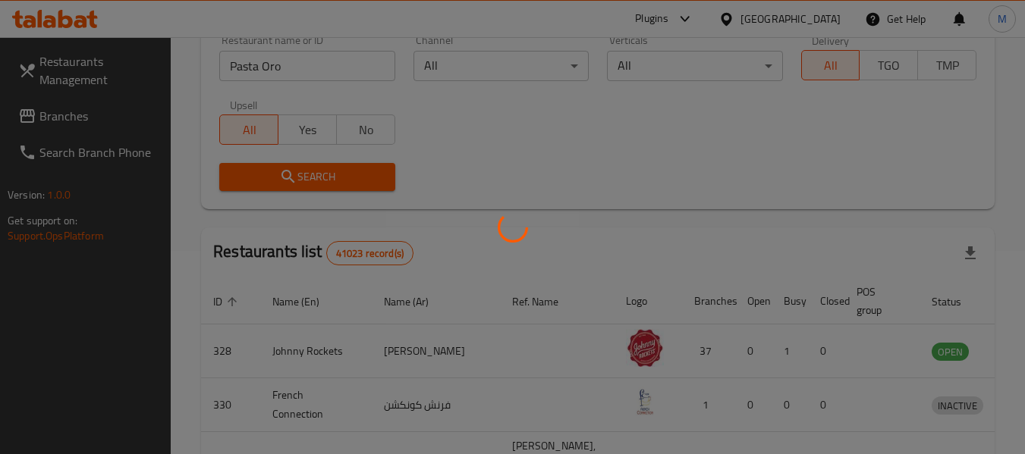
scroll to position [209, 0]
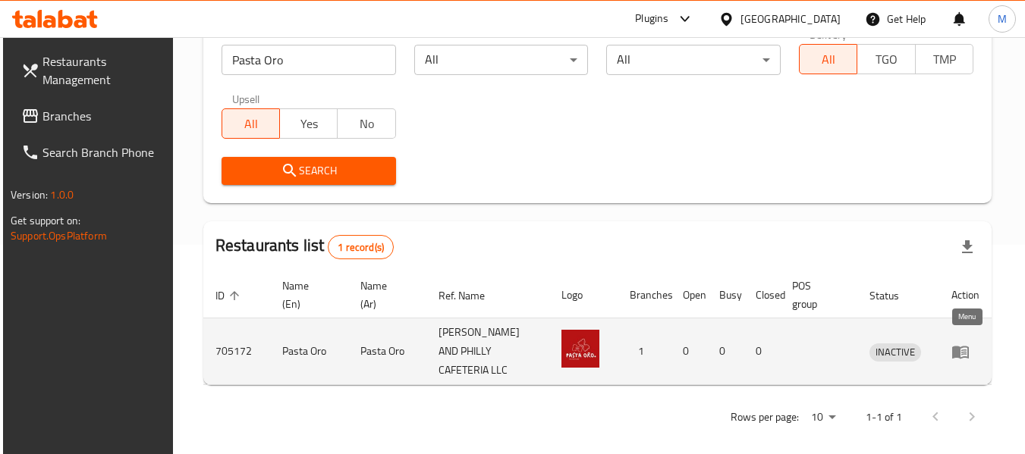
click at [965, 343] on icon "enhanced table" at bounding box center [960, 352] width 18 height 18
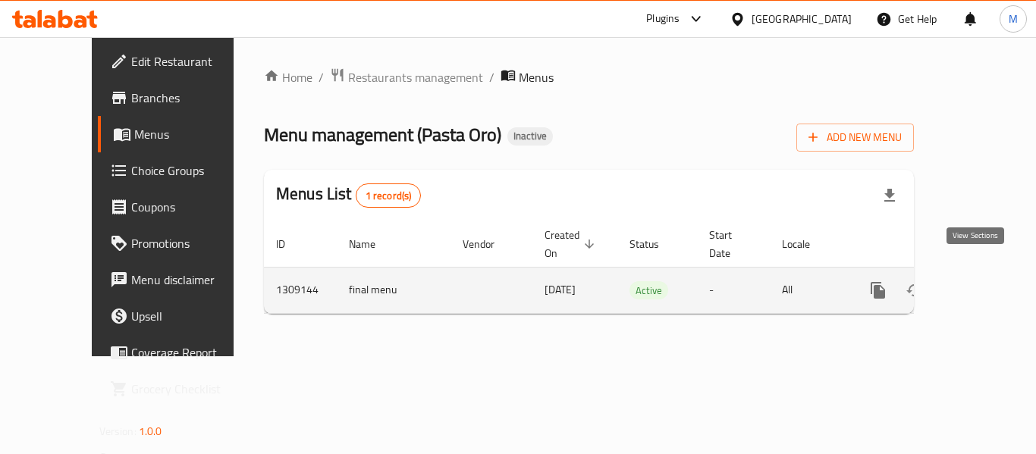
click at [981, 284] on icon "enhanced table" at bounding box center [988, 291] width 14 height 14
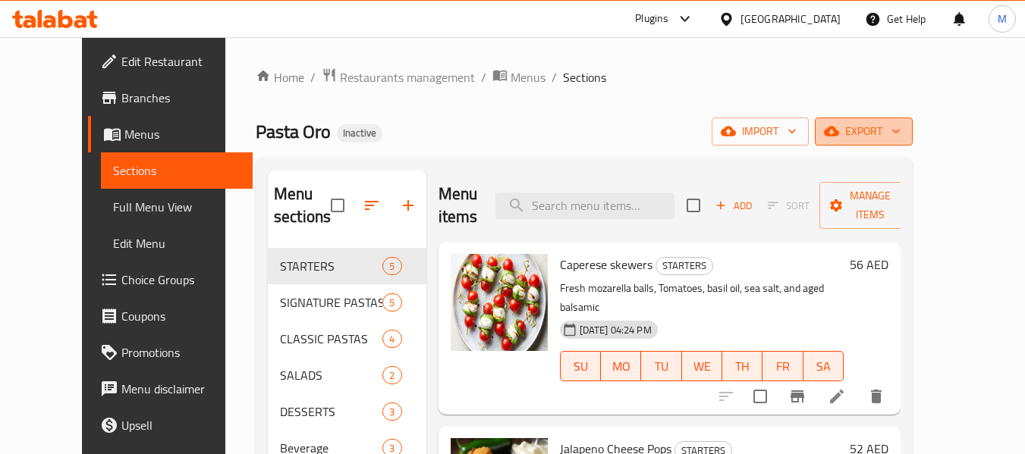
click at [903, 134] on icon "button" at bounding box center [895, 131] width 15 height 15
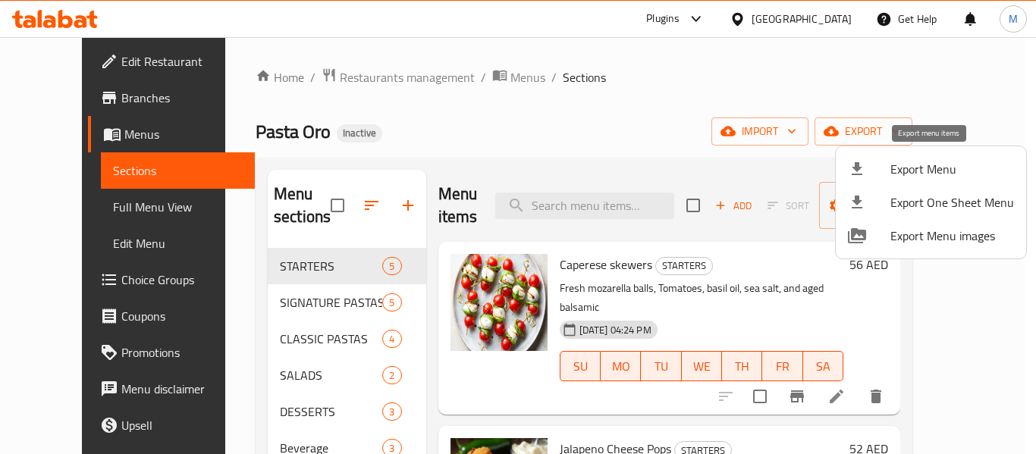
click at [932, 169] on span "Export Menu" at bounding box center [952, 169] width 124 height 18
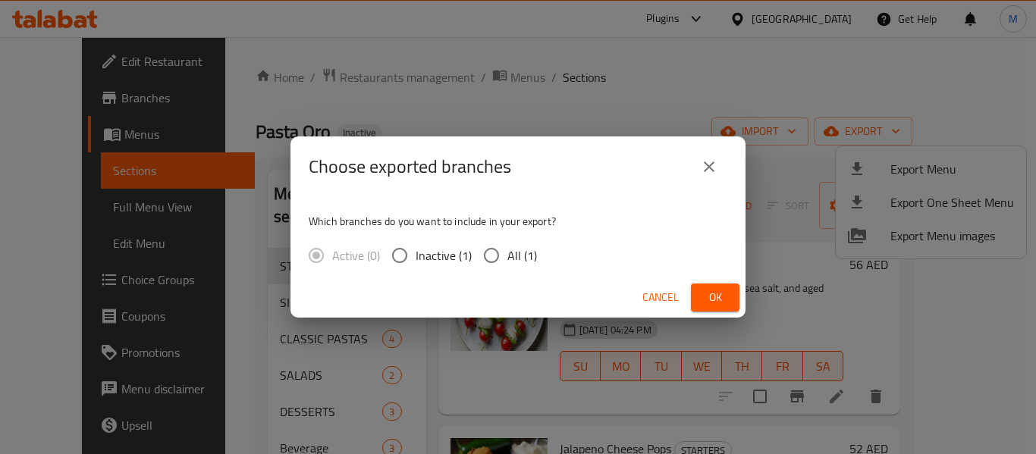
click at [518, 259] on span "All (1)" at bounding box center [522, 255] width 30 height 18
click at [507, 259] on input "All (1)" at bounding box center [491, 256] width 32 height 32
radio input "true"
click at [713, 306] on span "Ok" at bounding box center [715, 297] width 24 height 19
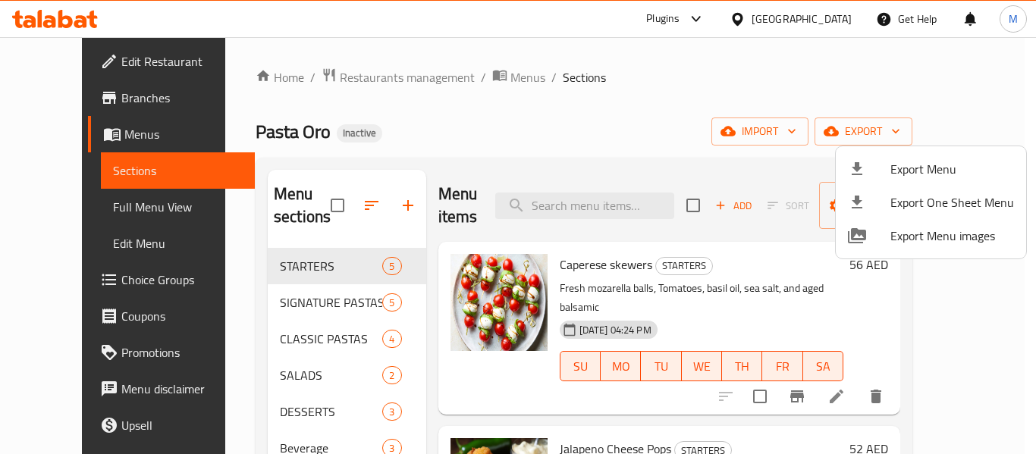
click at [39, 58] on div at bounding box center [518, 227] width 1036 height 454
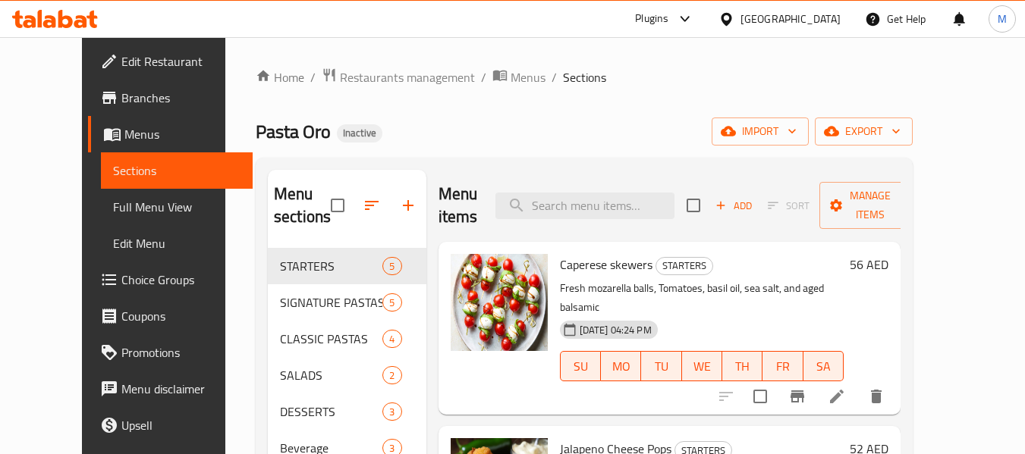
click at [769, 18] on div "United Arab Emirates" at bounding box center [790, 19] width 100 height 17
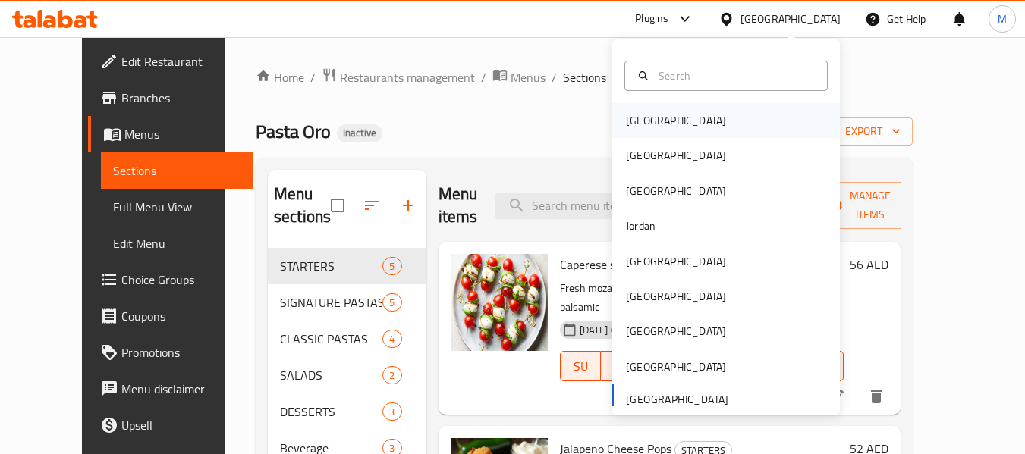
click at [657, 127] on div "Bahrain" at bounding box center [676, 120] width 124 height 35
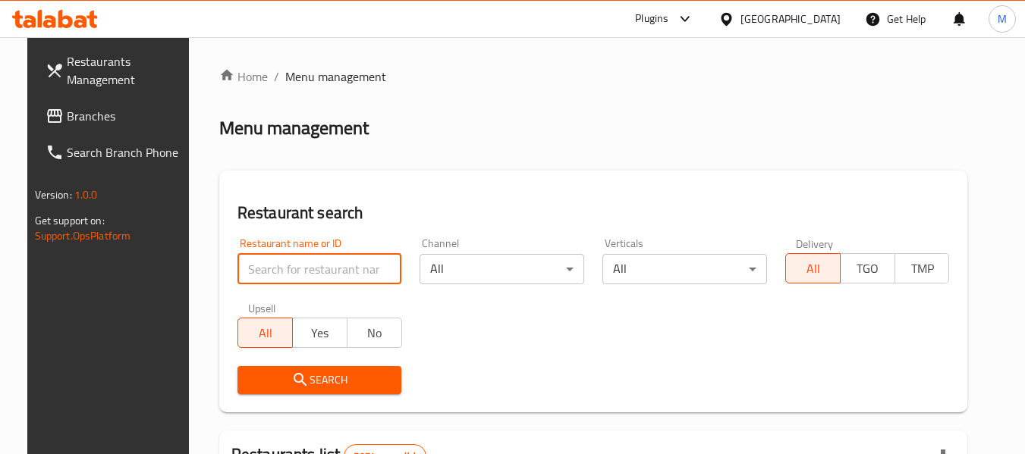
click at [319, 275] on input "search" at bounding box center [319, 269] width 165 height 30
paste input "The Cube By Rise"
type input "The Cube By Rise"
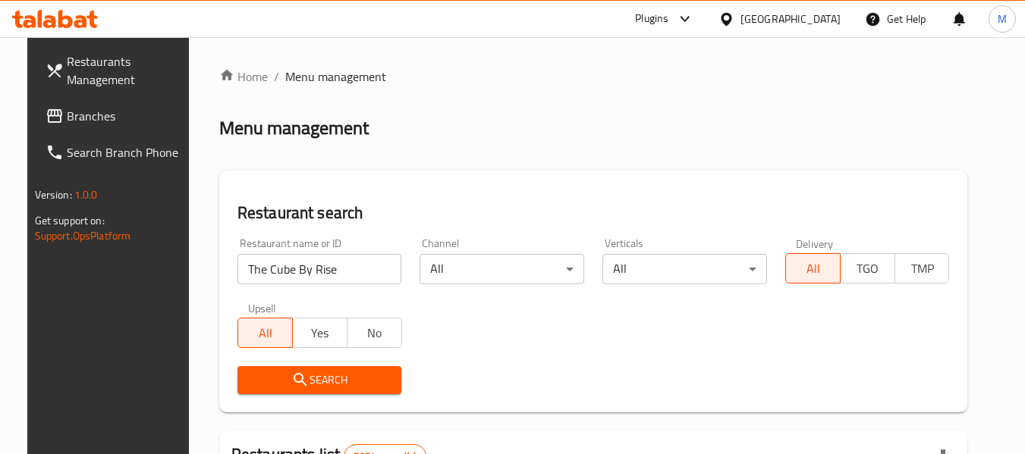
click at [308, 369] on button "Search" at bounding box center [319, 380] width 165 height 28
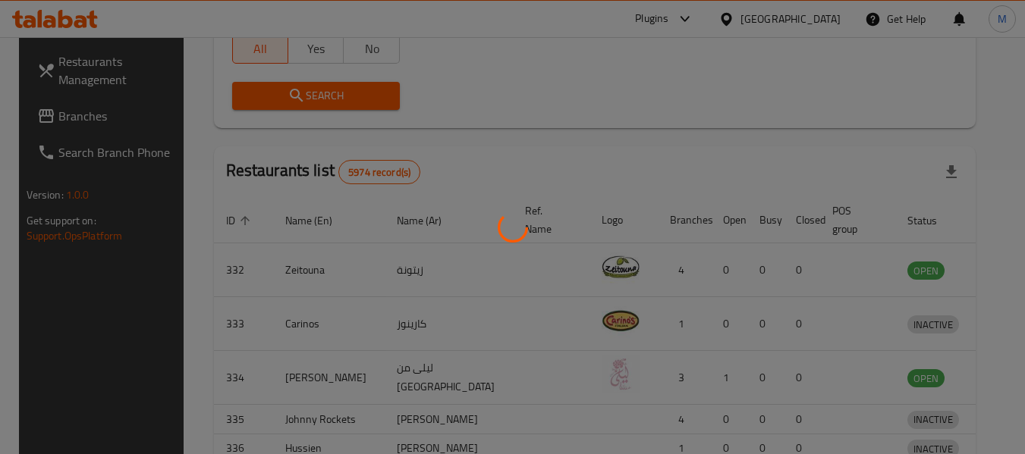
scroll to position [209, 0]
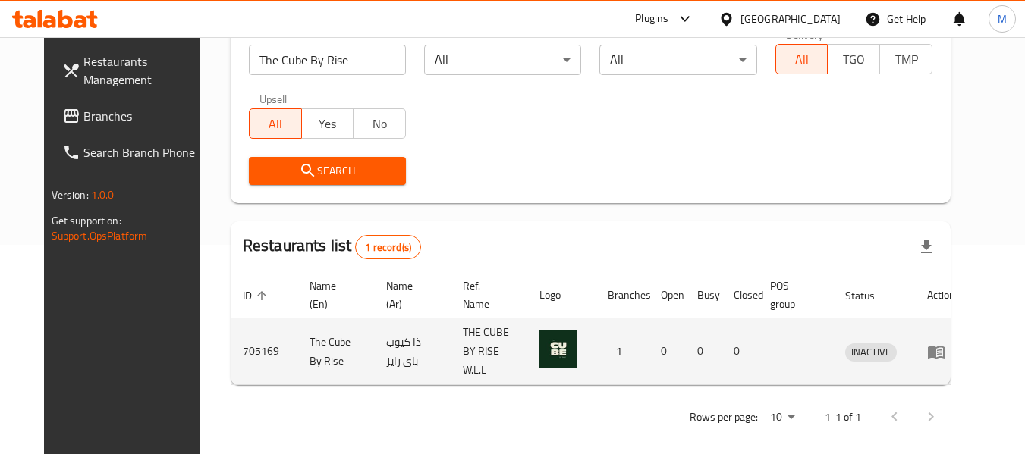
click at [945, 343] on icon "enhanced table" at bounding box center [936, 352] width 18 height 18
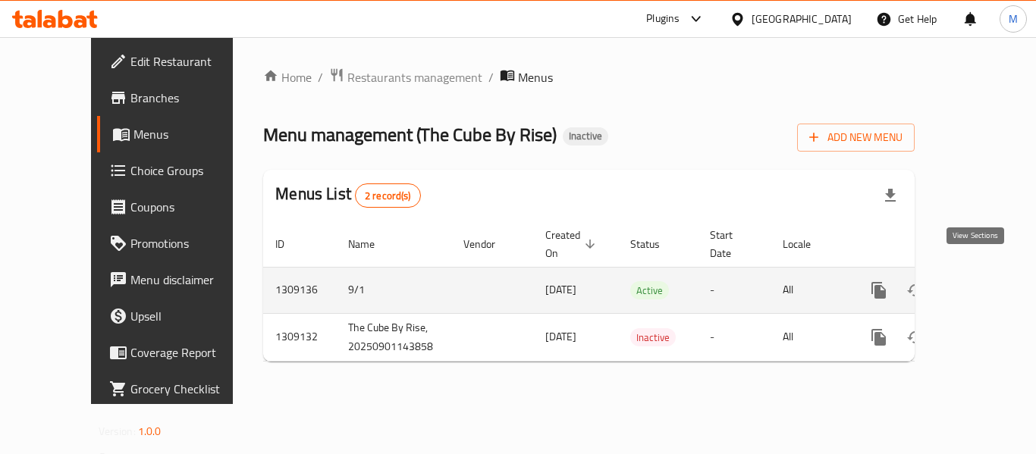
click at [984, 272] on link "enhanced table" at bounding box center [988, 290] width 36 height 36
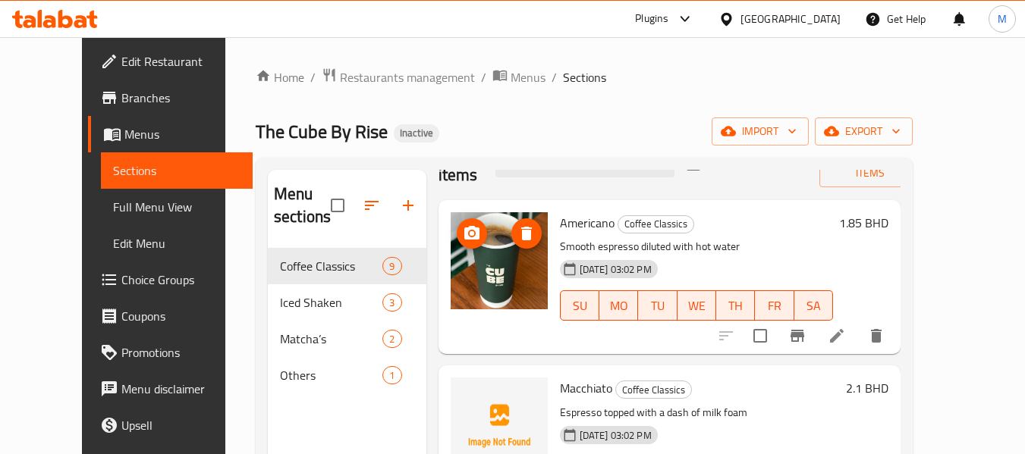
scroll to position [152, 0]
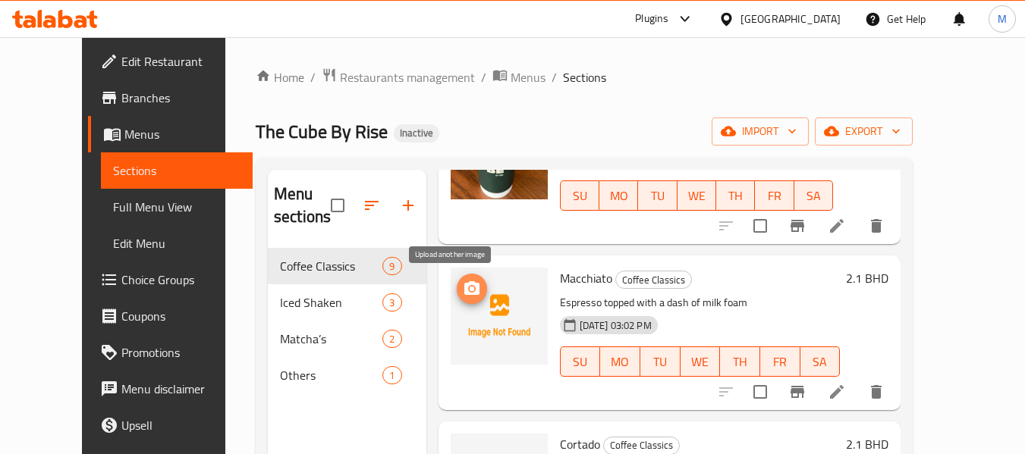
click at [464, 284] on icon "upload picture" at bounding box center [471, 288] width 15 height 14
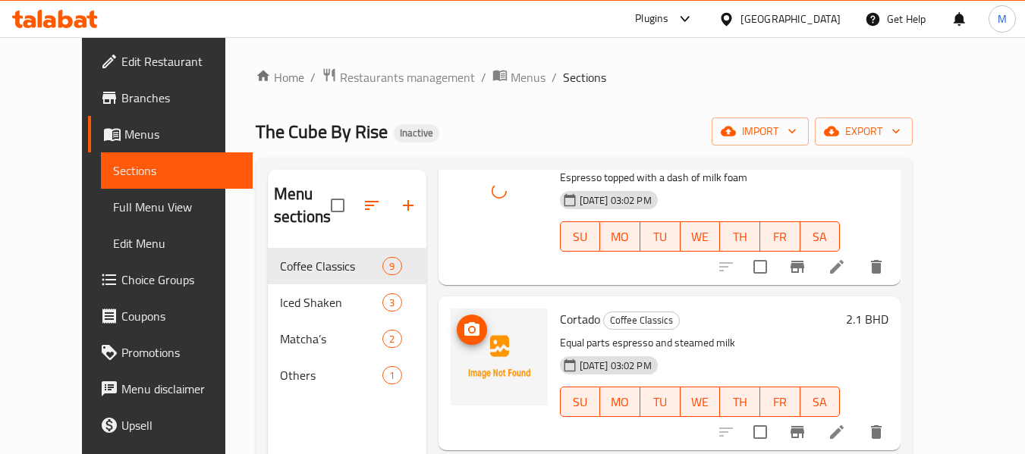
scroll to position [303, 0]
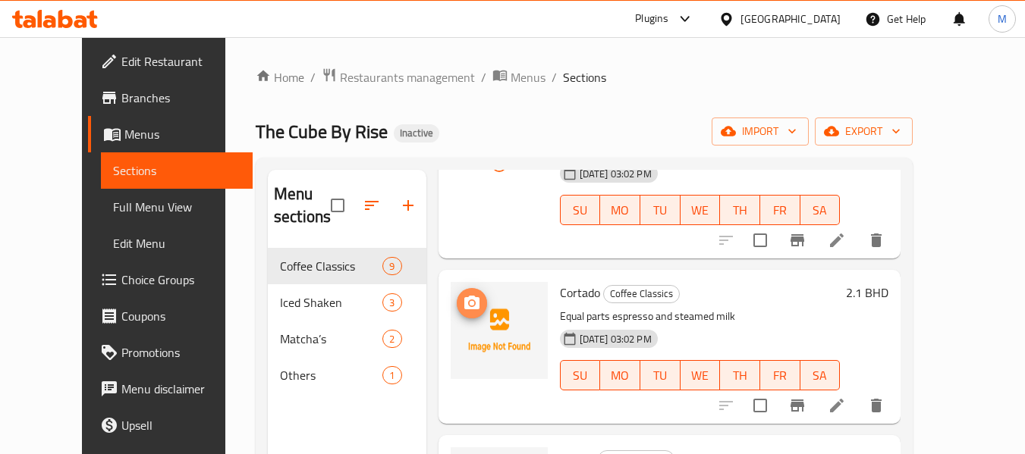
click at [463, 309] on icon "upload picture" at bounding box center [472, 303] width 18 height 18
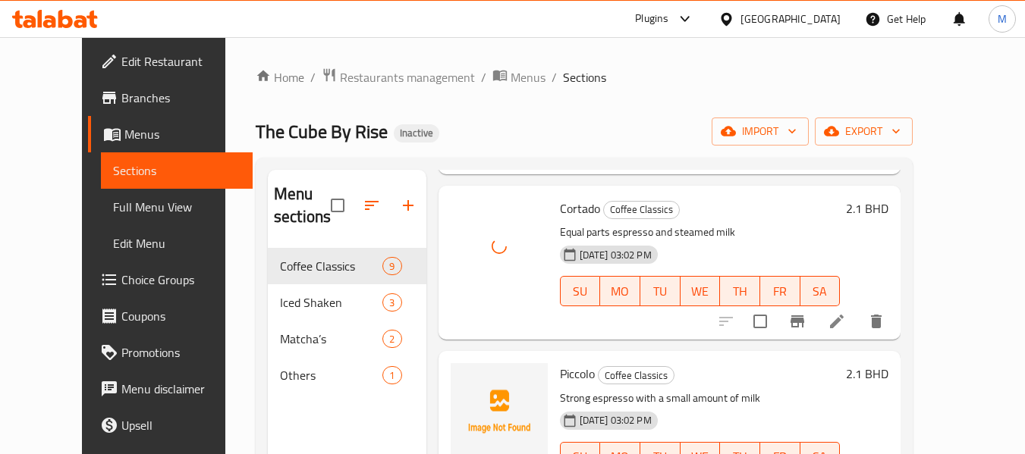
scroll to position [531, 0]
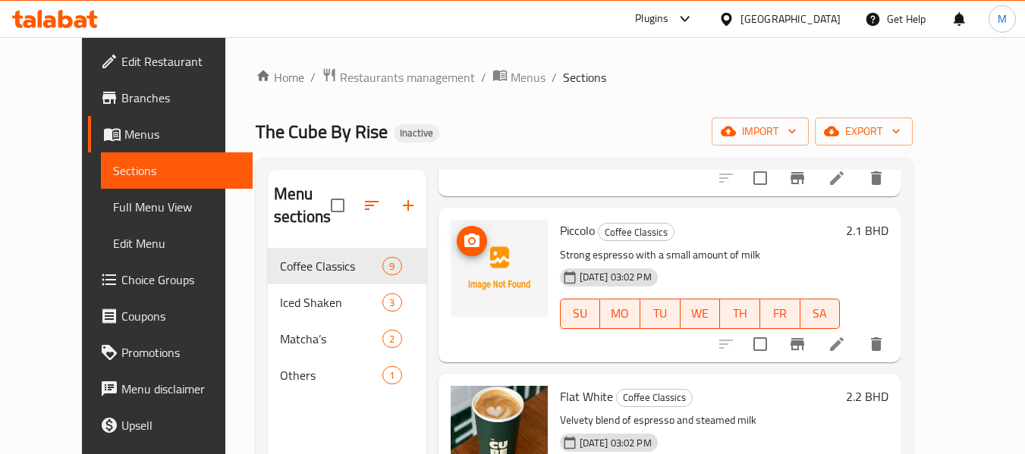
click at [463, 239] on icon "upload picture" at bounding box center [472, 241] width 18 height 18
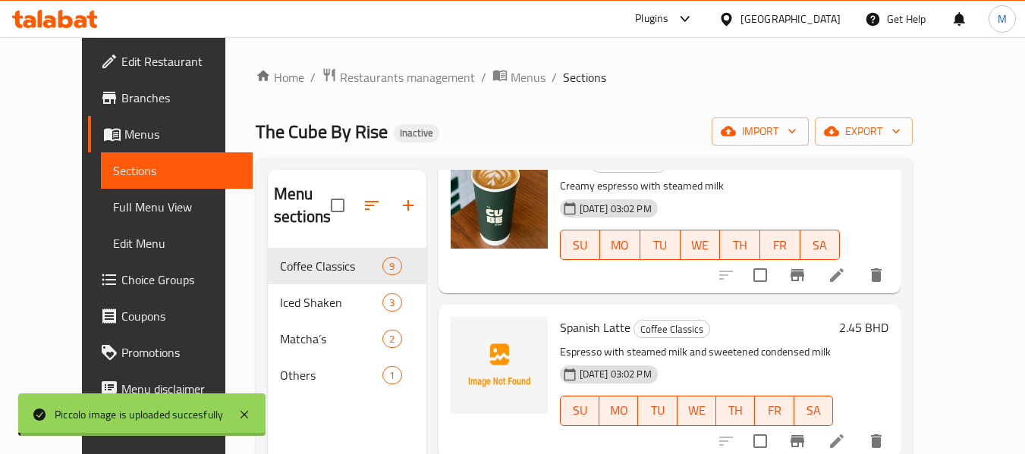
scroll to position [1097, 0]
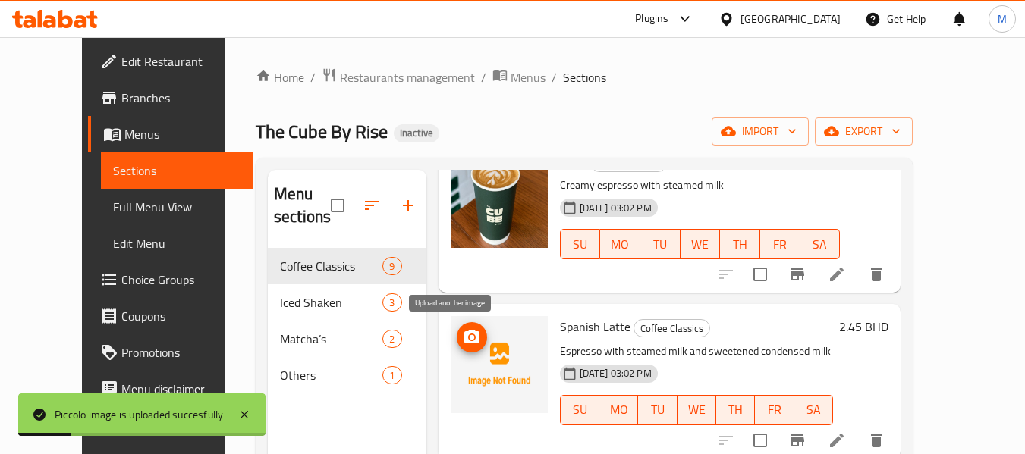
click at [457, 341] on span "upload picture" at bounding box center [472, 337] width 30 height 18
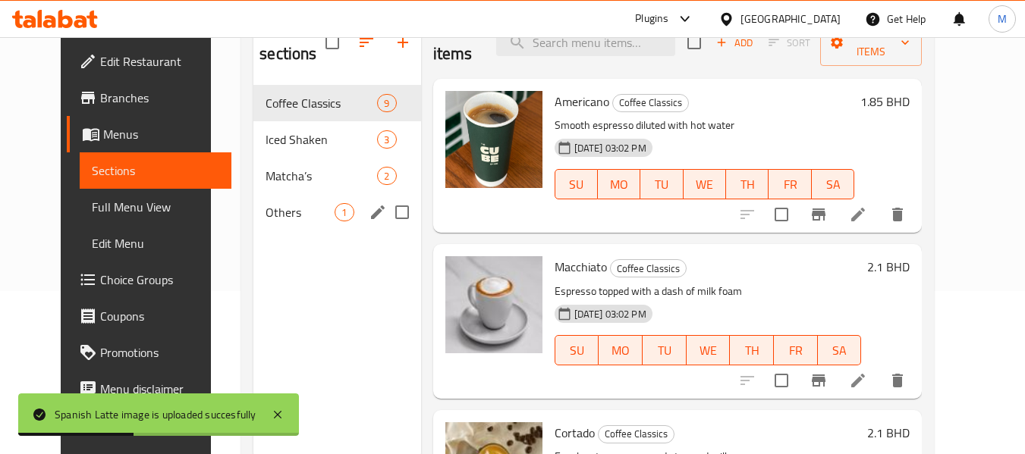
scroll to position [137, 0]
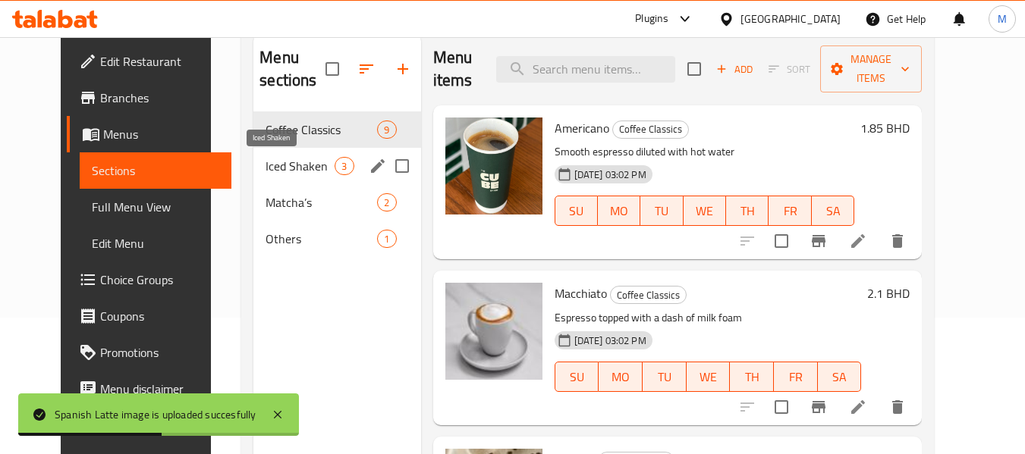
click at [265, 174] on span "Iced Shaken" at bounding box center [299, 166] width 69 height 18
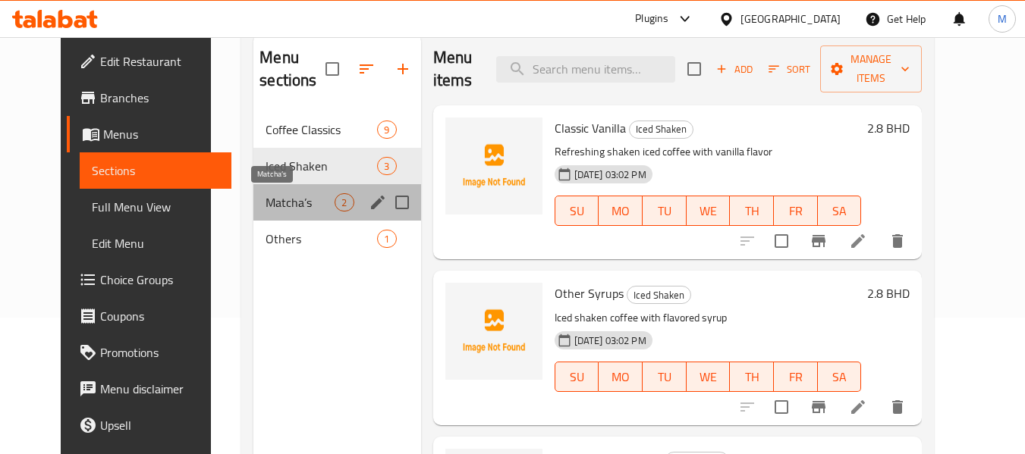
click at [275, 195] on span "Matcha’s" at bounding box center [299, 202] width 69 height 18
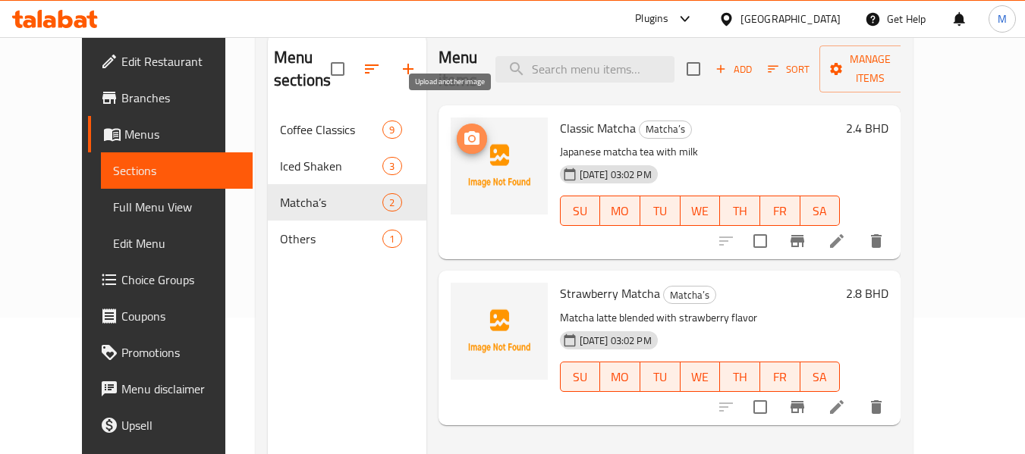
click at [464, 131] on icon "upload picture" at bounding box center [471, 138] width 15 height 14
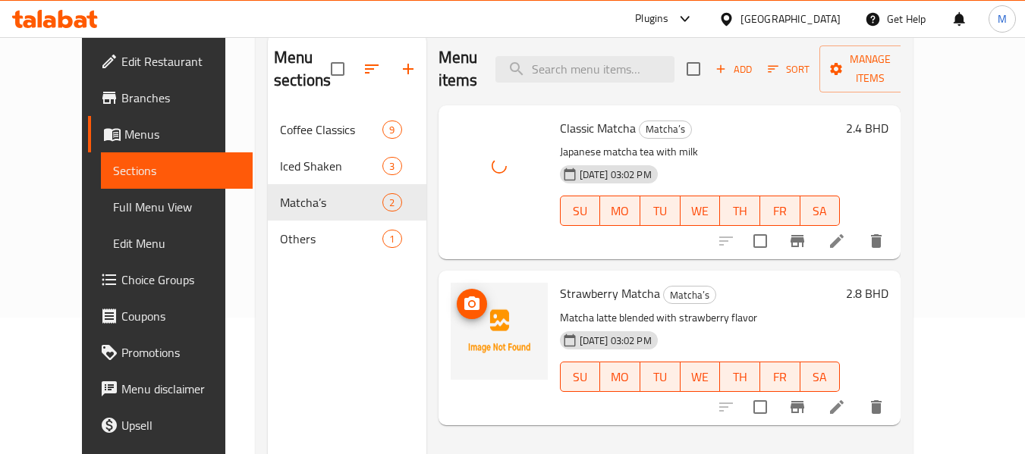
scroll to position [212, 0]
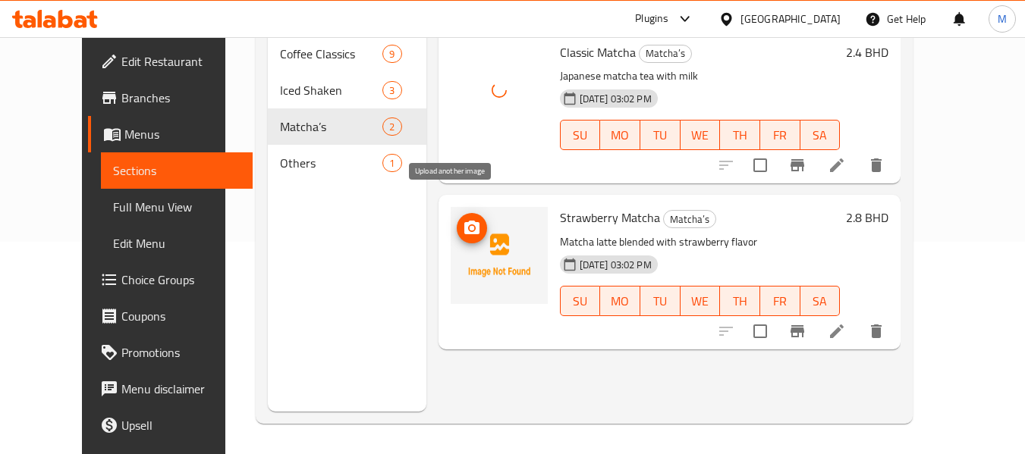
click at [463, 219] on icon "upload picture" at bounding box center [472, 228] width 18 height 18
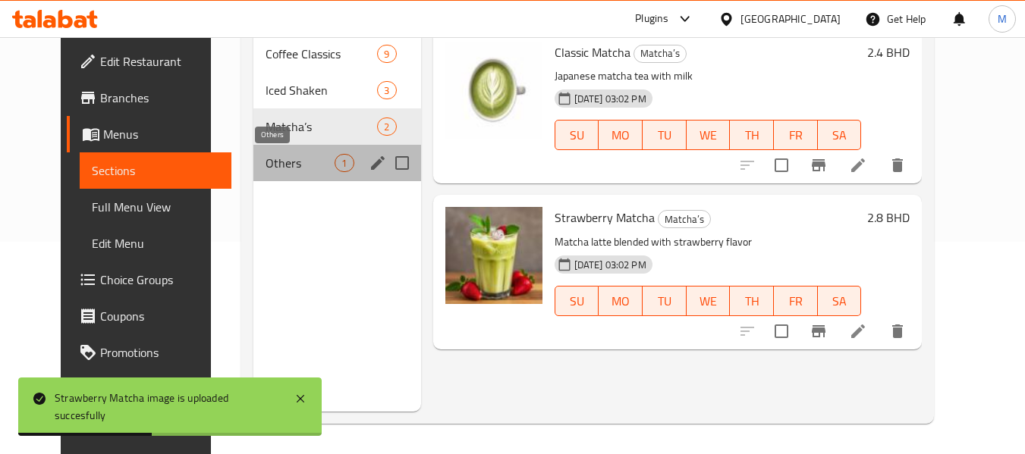
click at [265, 167] on span "Others" at bounding box center [299, 163] width 69 height 18
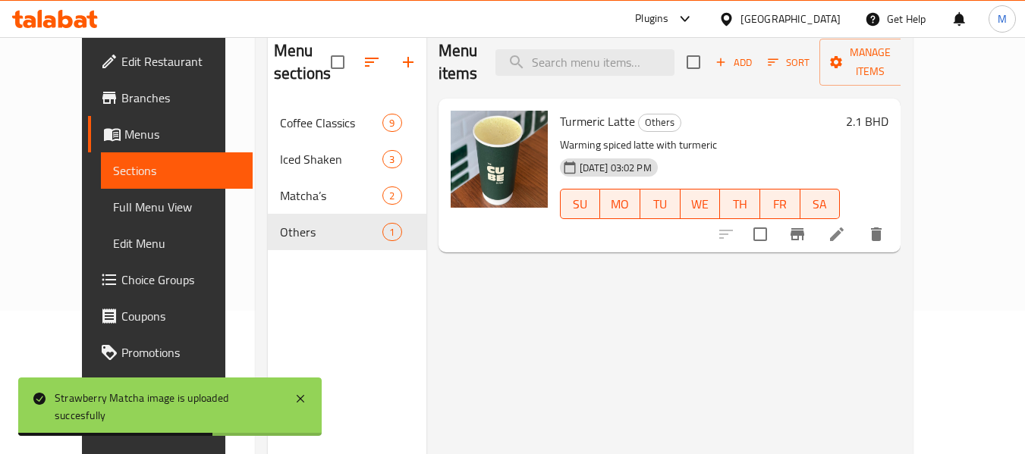
scroll to position [61, 0]
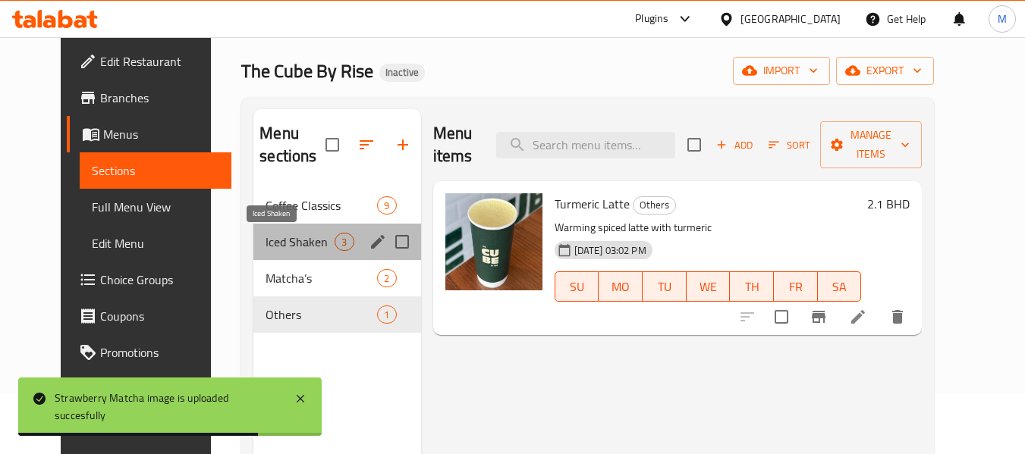
click at [270, 243] on span "Iced Shaken" at bounding box center [299, 242] width 69 height 18
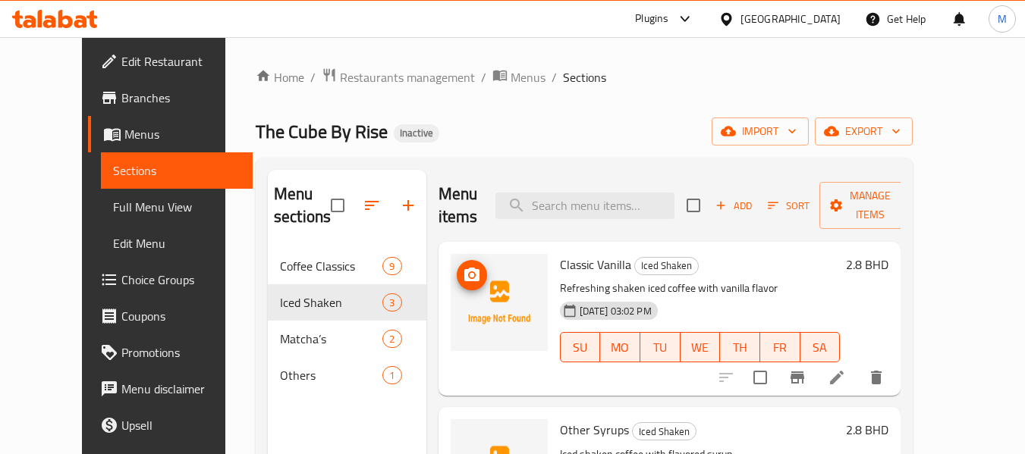
click at [463, 273] on icon "upload picture" at bounding box center [472, 275] width 18 height 18
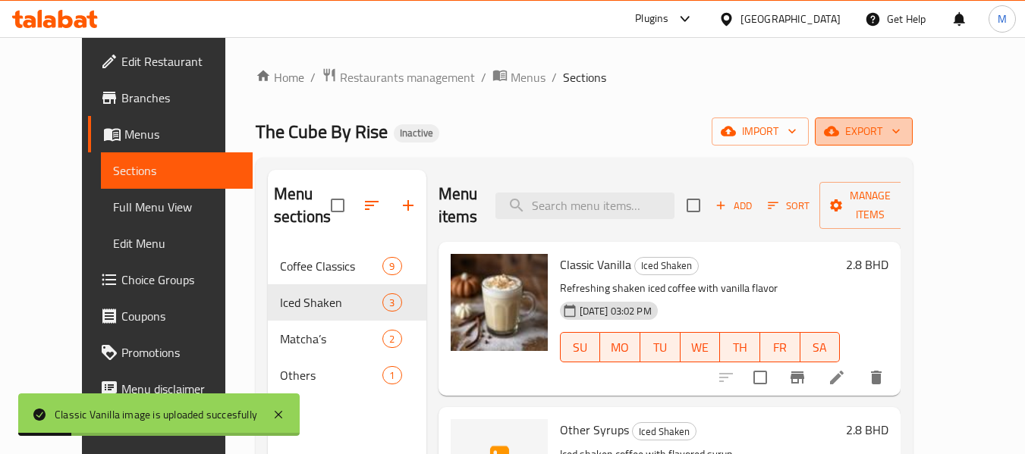
click at [900, 136] on span "export" at bounding box center [864, 131] width 74 height 19
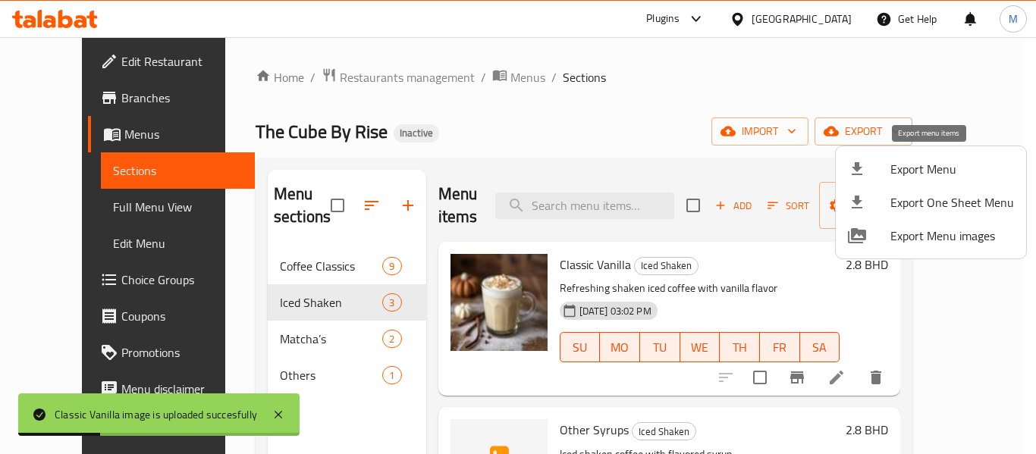
click at [924, 168] on span "Export Menu" at bounding box center [952, 169] width 124 height 18
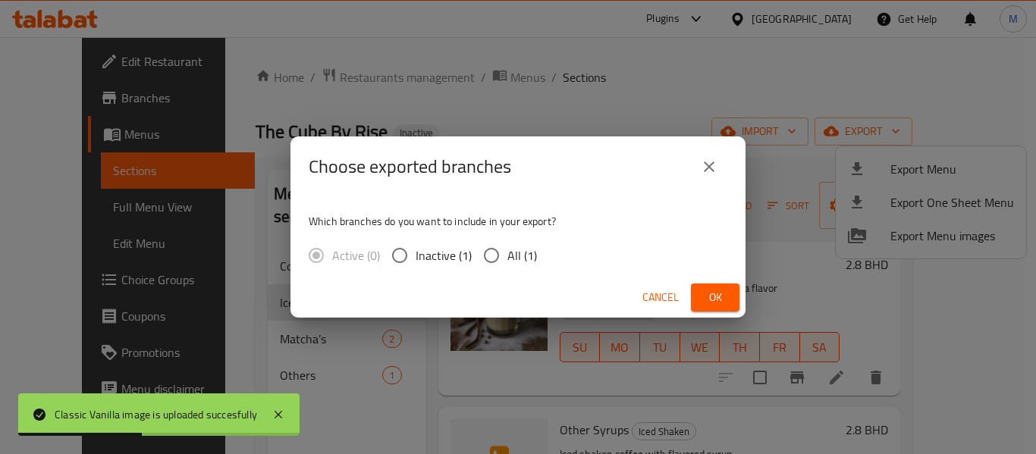
click at [514, 254] on span "All (1)" at bounding box center [522, 255] width 30 height 18
click at [507, 254] on input "All (1)" at bounding box center [491, 256] width 32 height 32
radio input "true"
click at [710, 300] on span "Ok" at bounding box center [715, 297] width 24 height 19
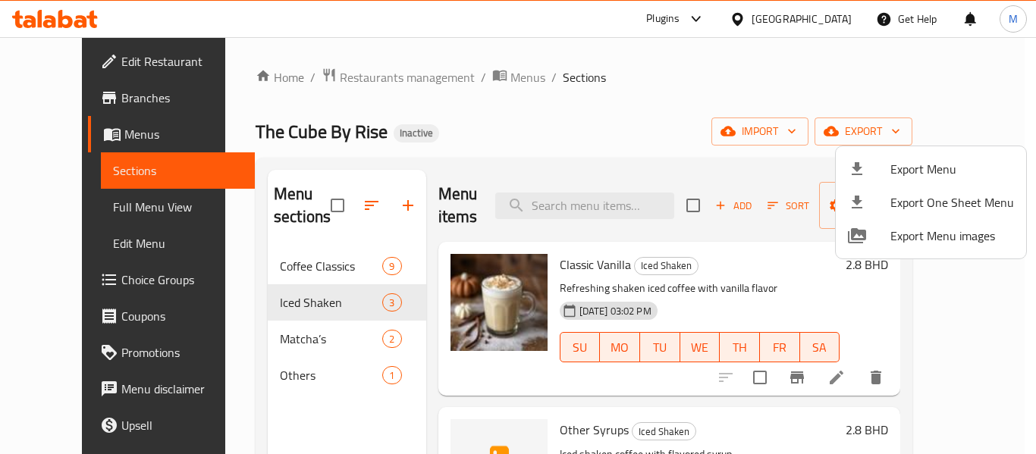
click at [837, 29] on div at bounding box center [518, 227] width 1036 height 454
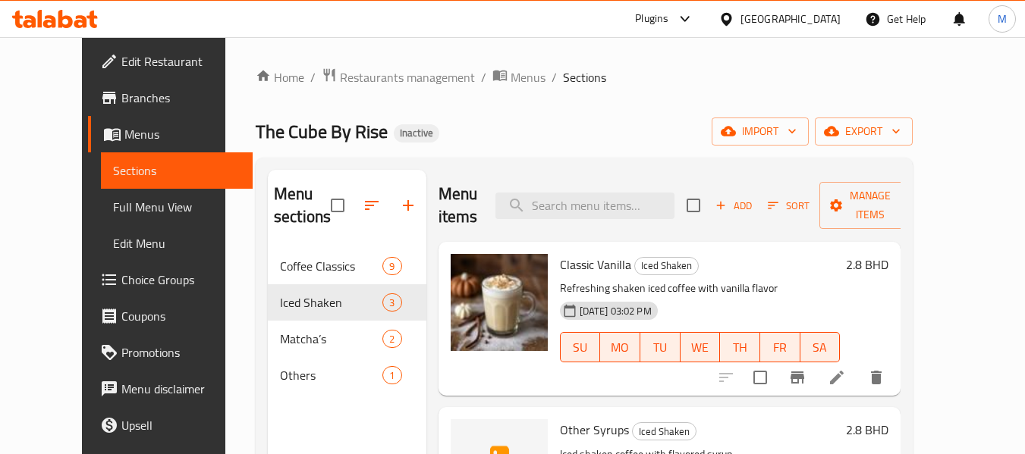
click at [836, 24] on div "Bahrain" at bounding box center [790, 19] width 100 height 17
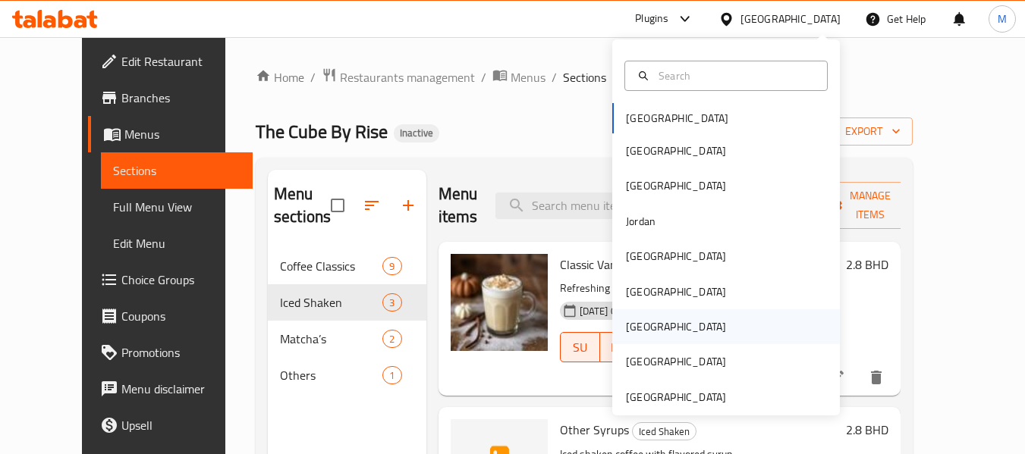
click at [644, 331] on div "[GEOGRAPHIC_DATA]" at bounding box center [676, 326] width 124 height 35
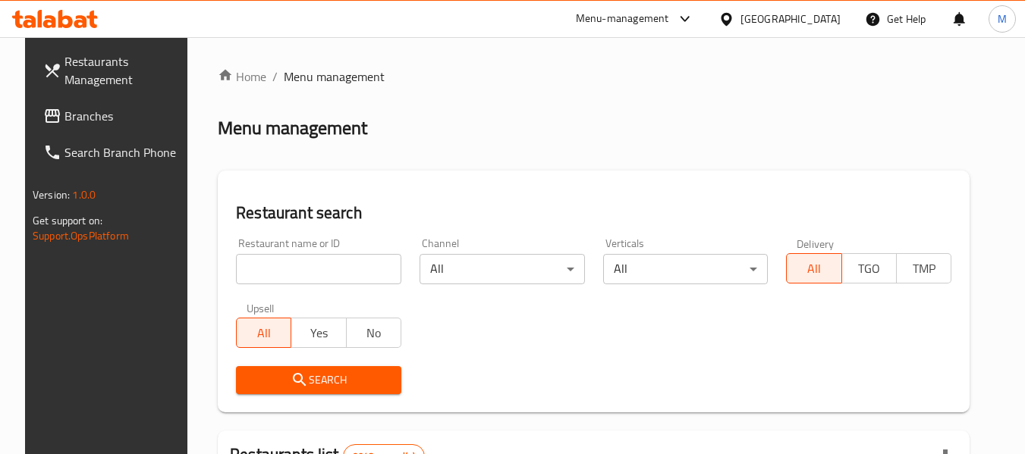
click at [302, 281] on input "search" at bounding box center [318, 269] width 165 height 30
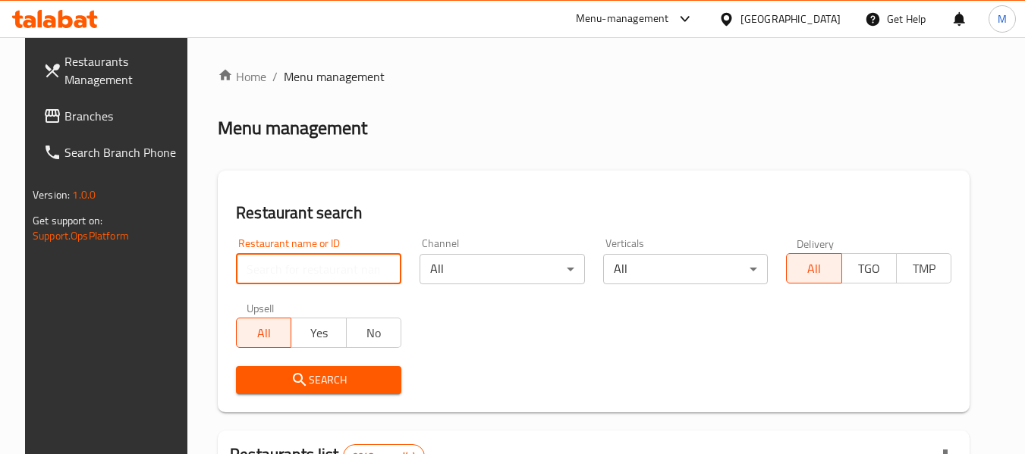
paste input "DOHA SPICY RESTAURANT"
type input "DOHA SPICY RESTAURANT"
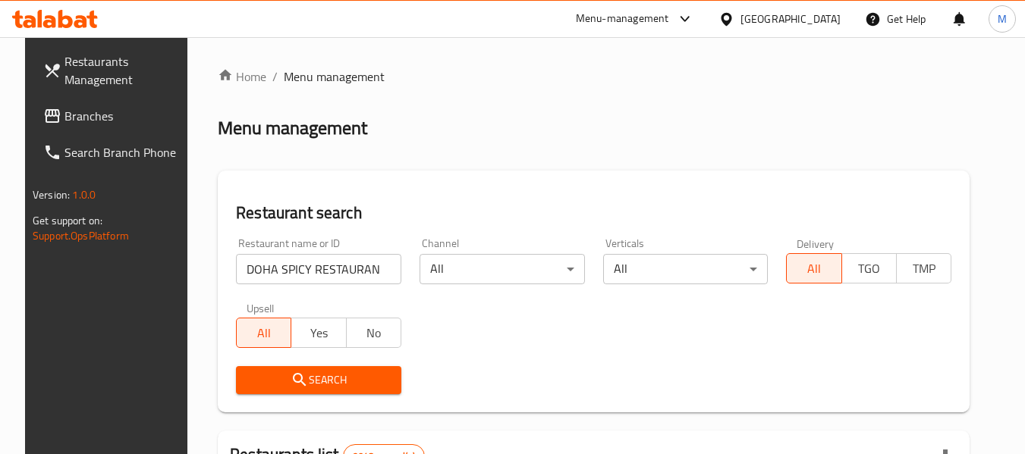
click at [296, 389] on icon "submit" at bounding box center [299, 380] width 18 height 18
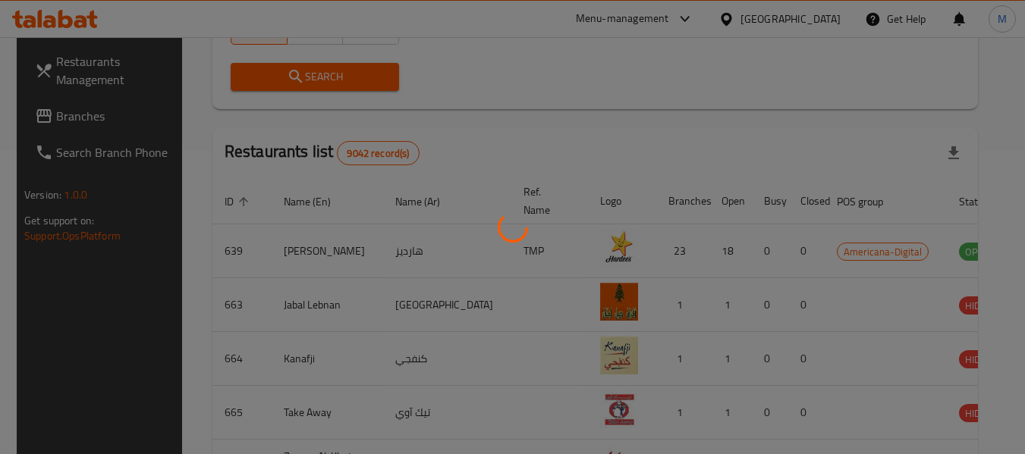
scroll to position [222, 0]
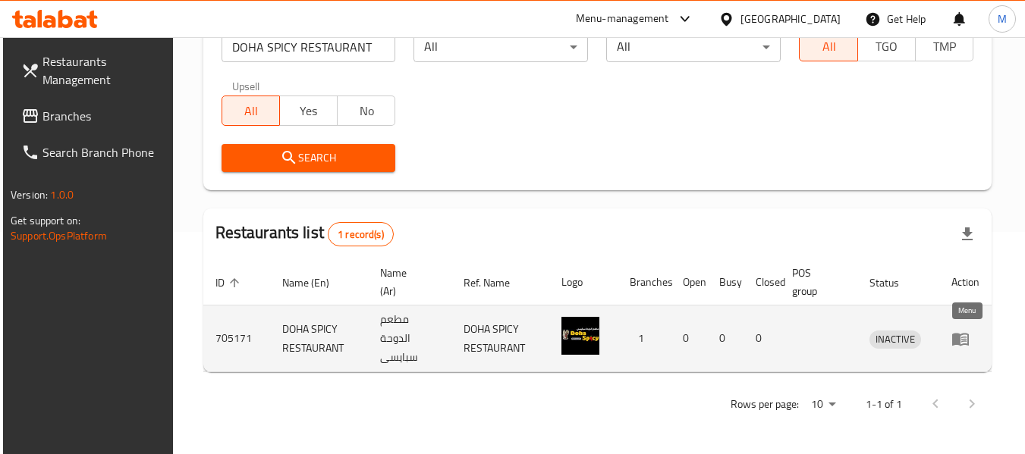
click at [968, 339] on icon "enhanced table" at bounding box center [960, 339] width 17 height 13
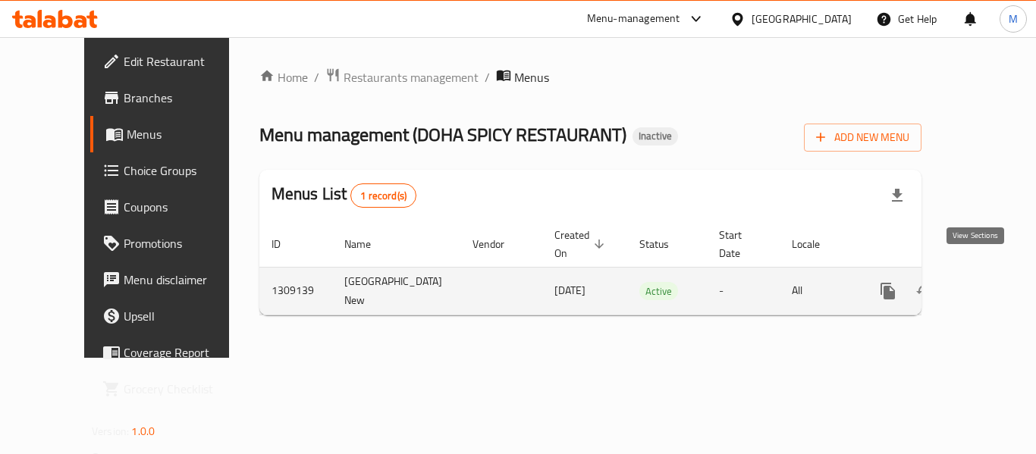
click at [990, 284] on icon "enhanced table" at bounding box center [997, 291] width 14 height 14
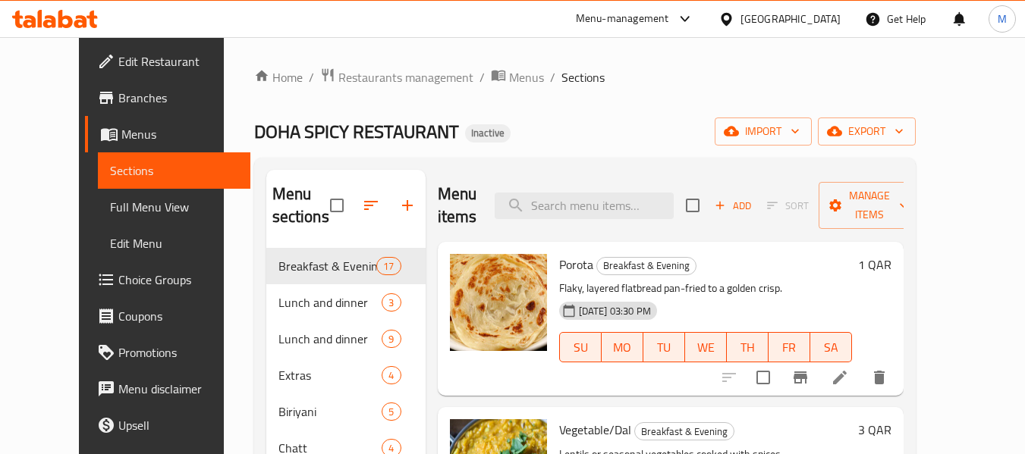
click at [527, 131] on div "DOHA SPICY RESTAURANT Inactive import export" at bounding box center [584, 132] width 661 height 28
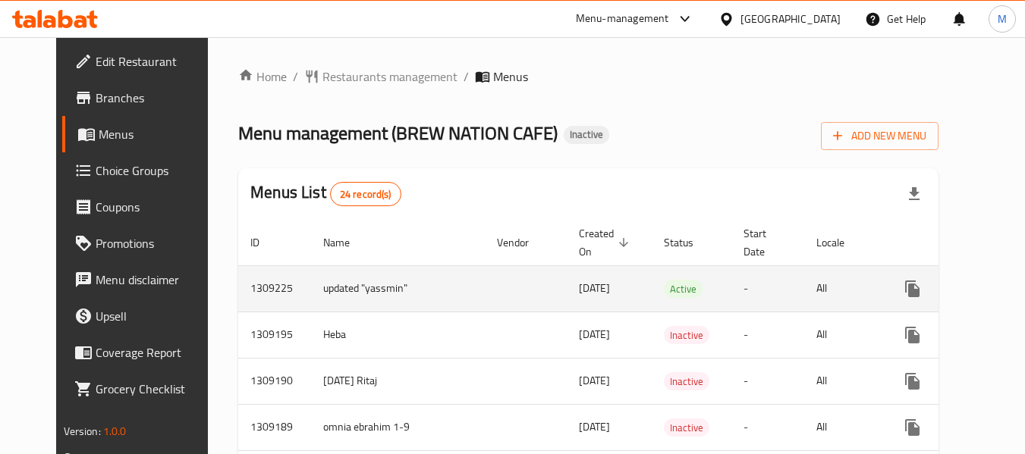
click at [1012, 286] on icon "enhanced table" at bounding box center [1021, 289] width 18 height 18
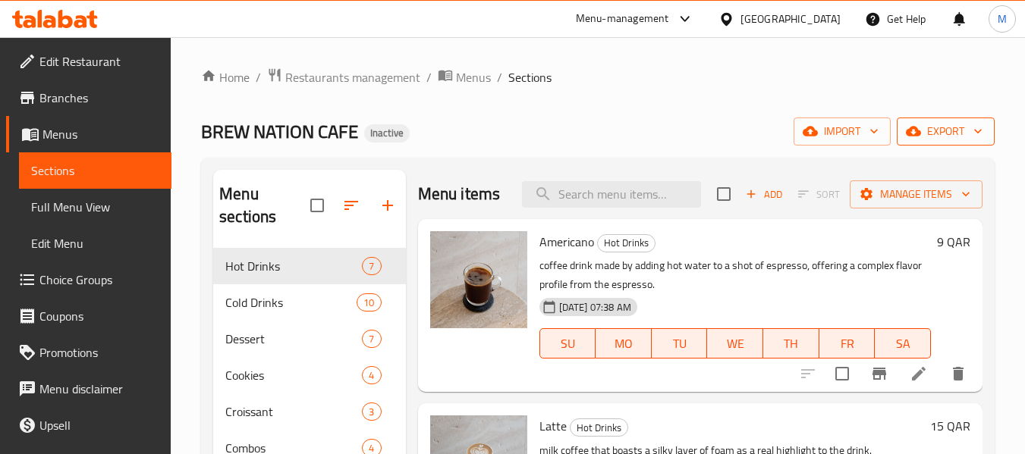
click at [938, 130] on span "export" at bounding box center [946, 131] width 74 height 19
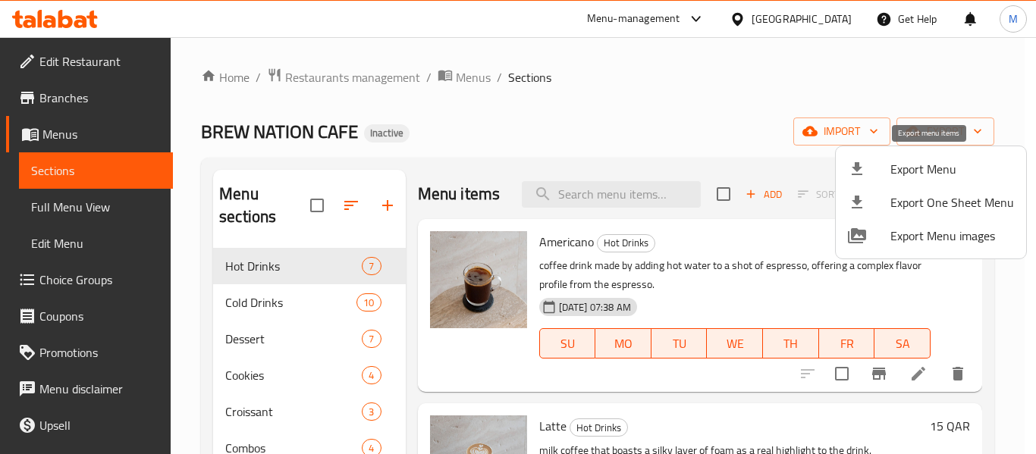
click at [931, 160] on span "Export Menu" at bounding box center [952, 169] width 124 height 18
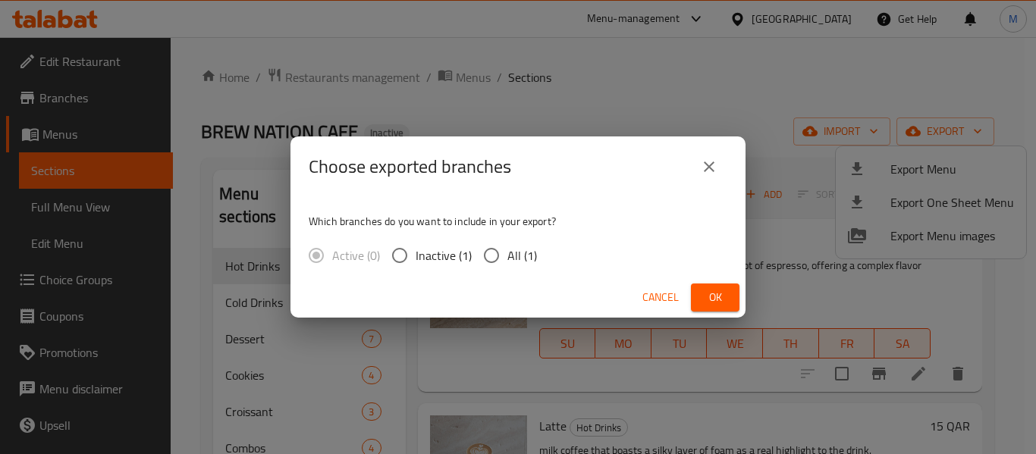
click at [507, 256] on span "All (1)" at bounding box center [522, 255] width 30 height 18
click at [507, 256] on input "All (1)" at bounding box center [491, 256] width 32 height 32
radio input "true"
click at [705, 293] on span "Ok" at bounding box center [715, 297] width 24 height 19
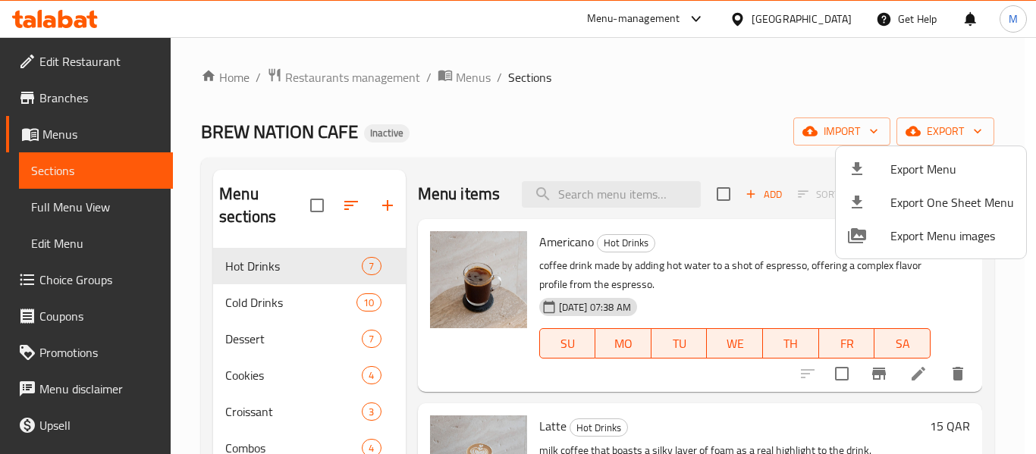
click at [596, 292] on div at bounding box center [518, 227] width 1036 height 454
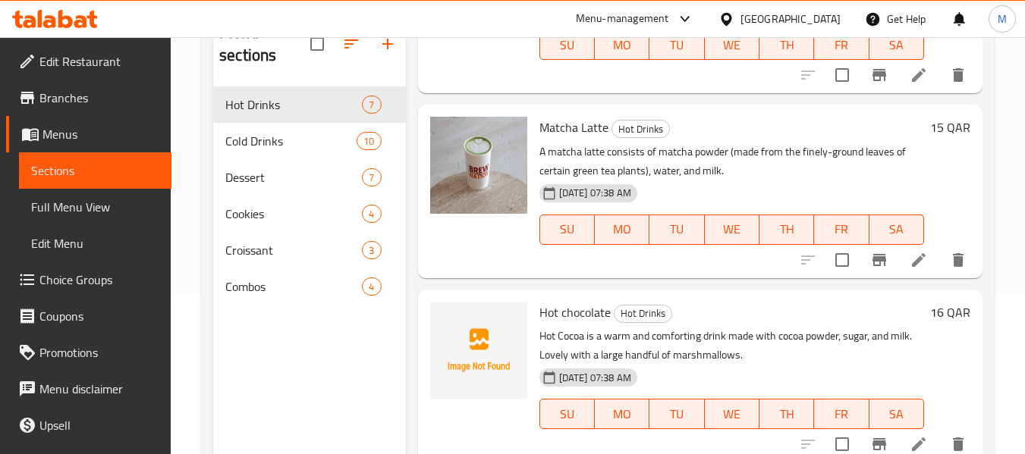
scroll to position [212, 0]
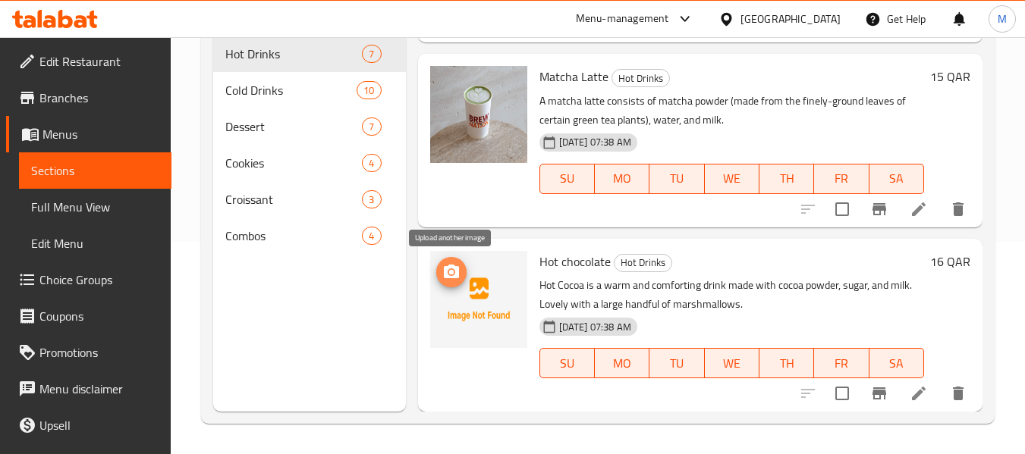
click at [445, 276] on icon "upload picture" at bounding box center [451, 272] width 15 height 14
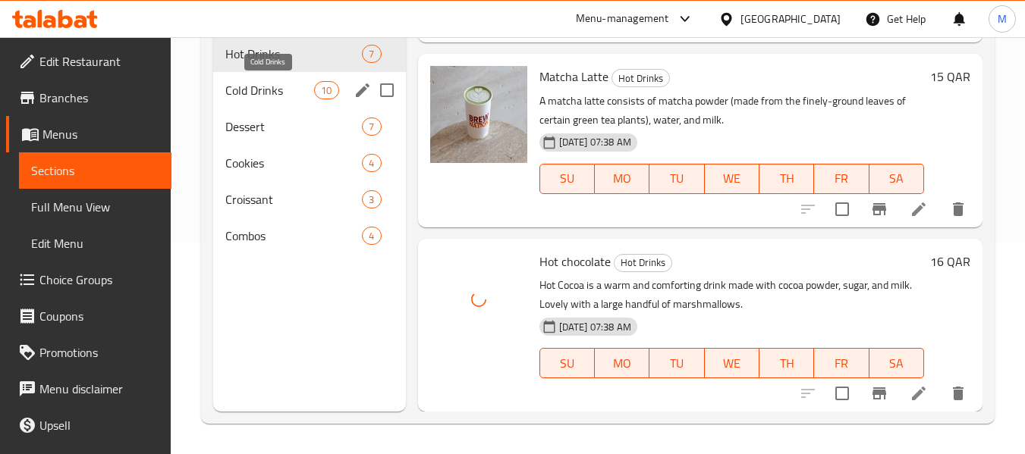
click at [246, 89] on span "Cold Drinks" at bounding box center [269, 90] width 89 height 18
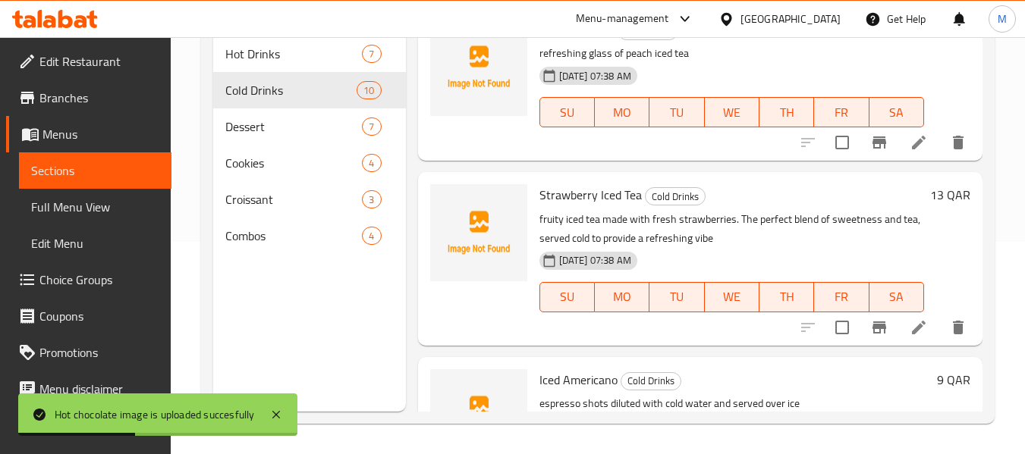
scroll to position [228, 0]
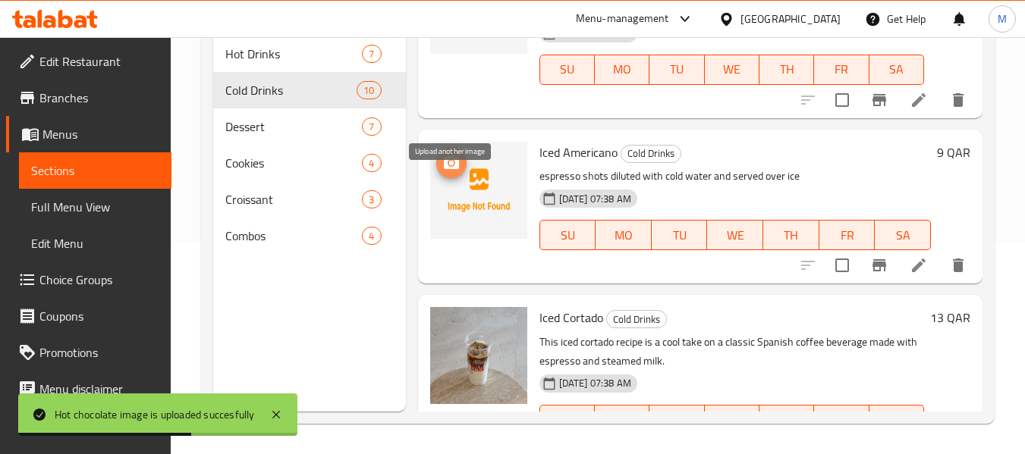
click at [451, 169] on icon "upload picture" at bounding box center [451, 162] width 15 height 14
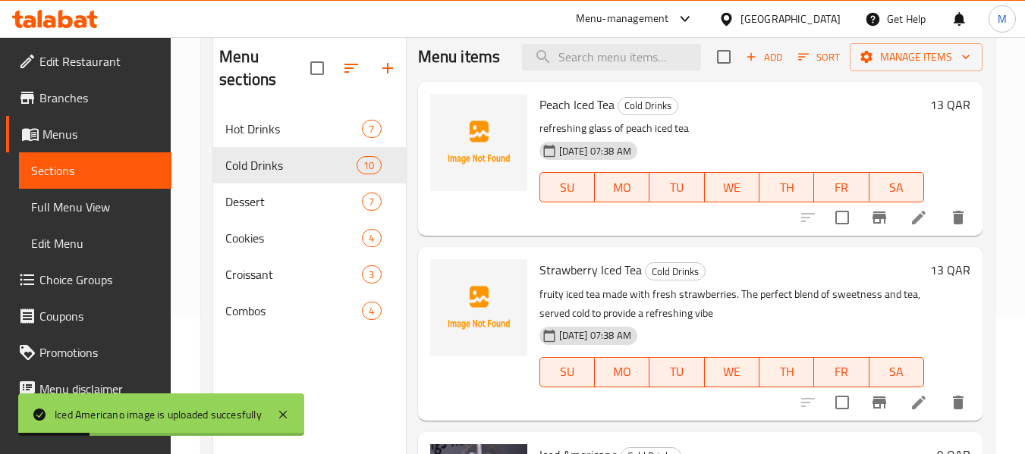
scroll to position [137, 0]
click at [448, 125] on icon "upload picture" at bounding box center [451, 116] width 18 height 18
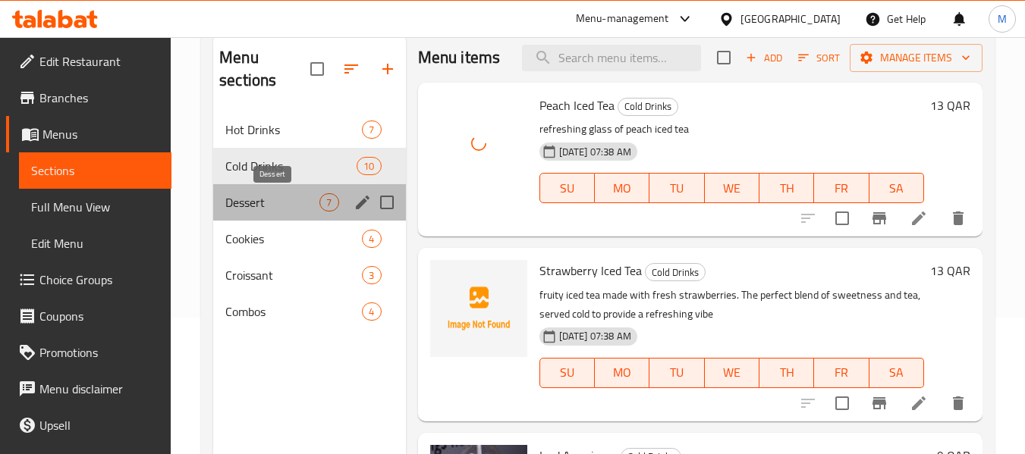
click at [261, 201] on span "Dessert" at bounding box center [272, 202] width 94 height 18
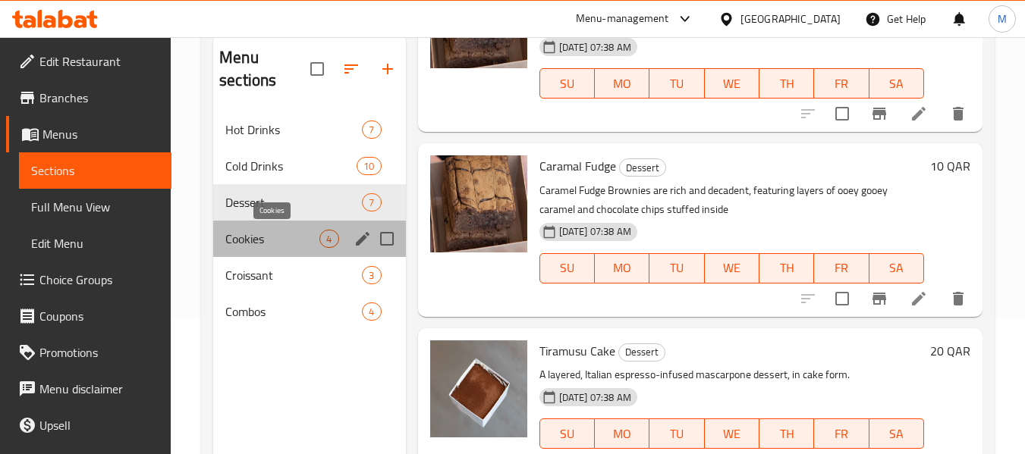
click at [276, 243] on span "Cookies" at bounding box center [272, 239] width 94 height 18
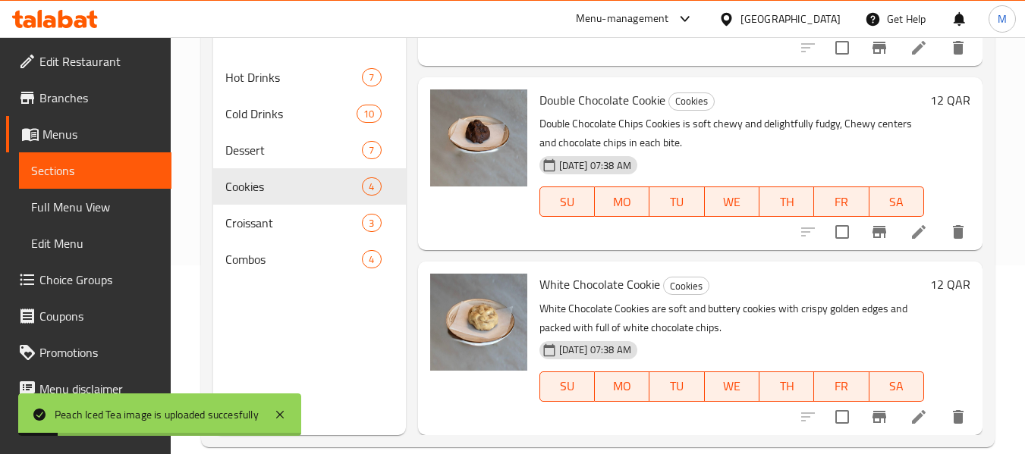
scroll to position [212, 0]
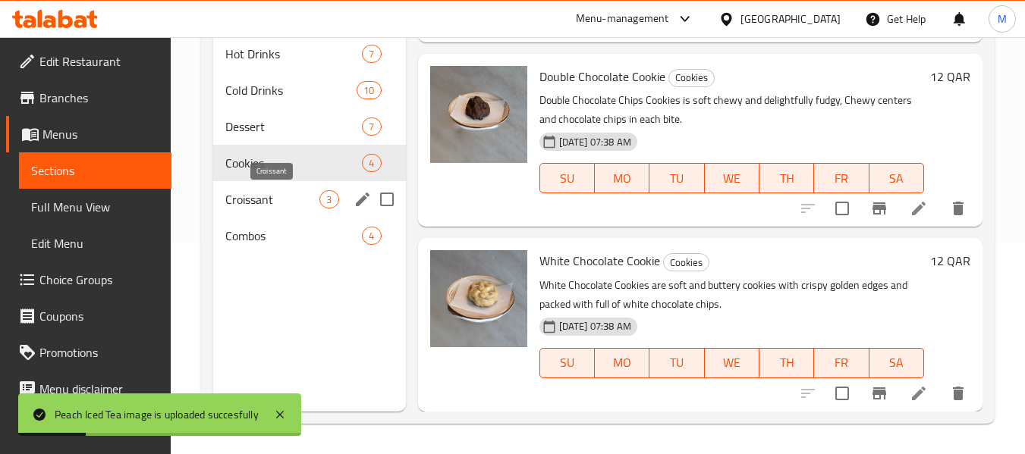
click at [280, 202] on span "Croissant" at bounding box center [272, 199] width 94 height 18
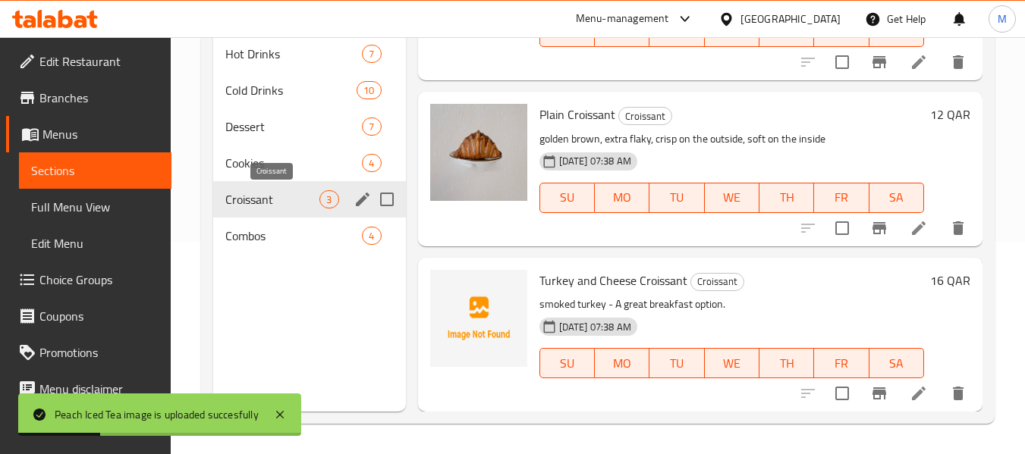
scroll to position [122, 0]
click at [450, 287] on icon "upload picture" at bounding box center [451, 291] width 15 height 14
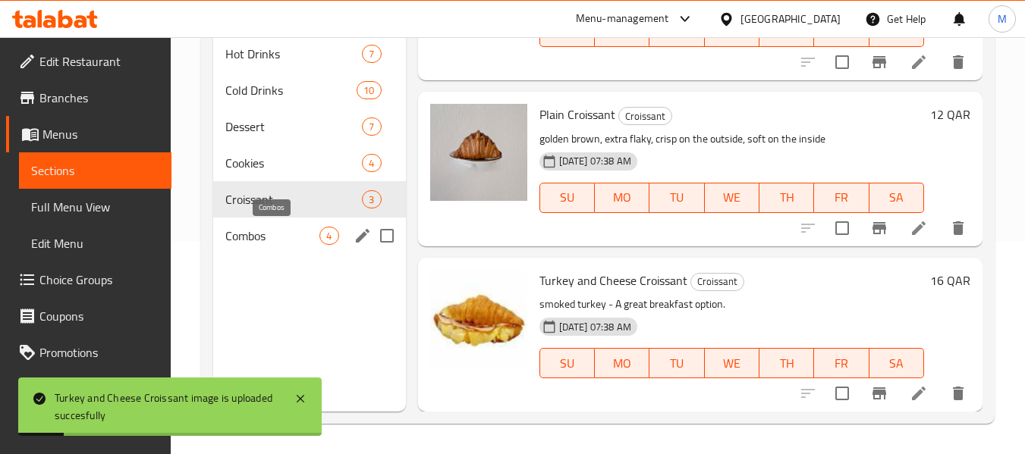
drag, startPoint x: 280, startPoint y: 230, endPoint x: 257, endPoint y: 249, distance: 30.1
click at [280, 230] on span "Combos" at bounding box center [272, 236] width 94 height 18
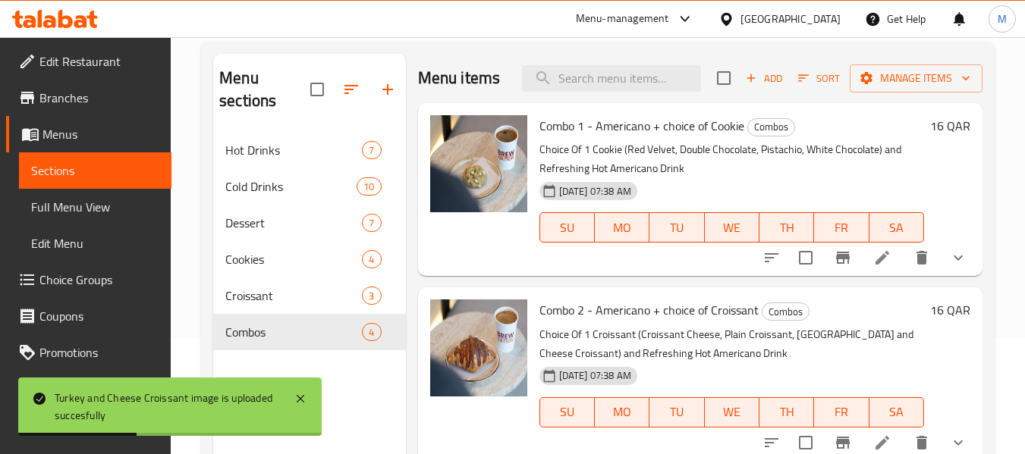
scroll to position [61, 0]
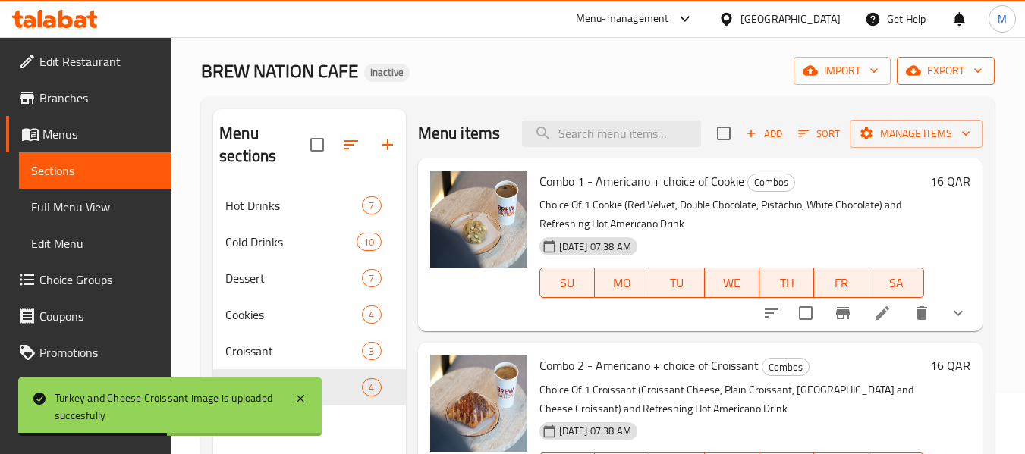
click at [933, 71] on span "export" at bounding box center [946, 70] width 74 height 19
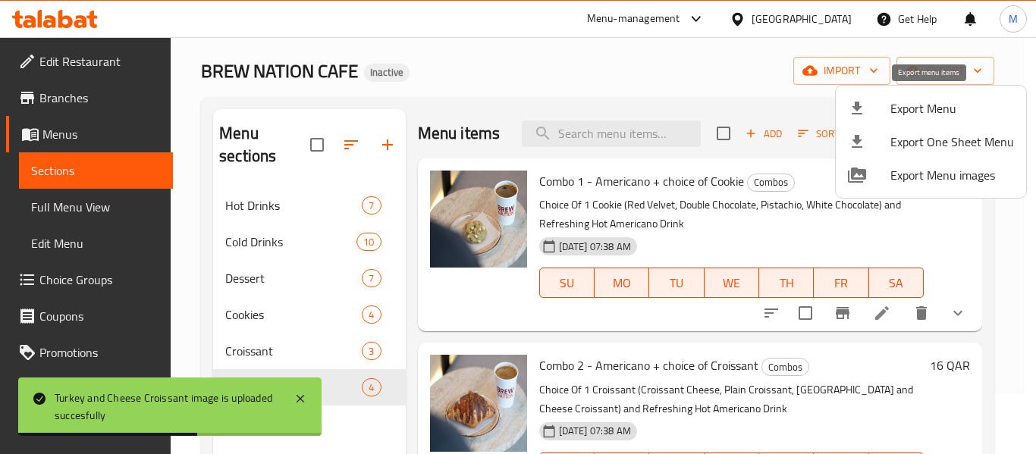
click at [882, 105] on div at bounding box center [869, 108] width 42 height 18
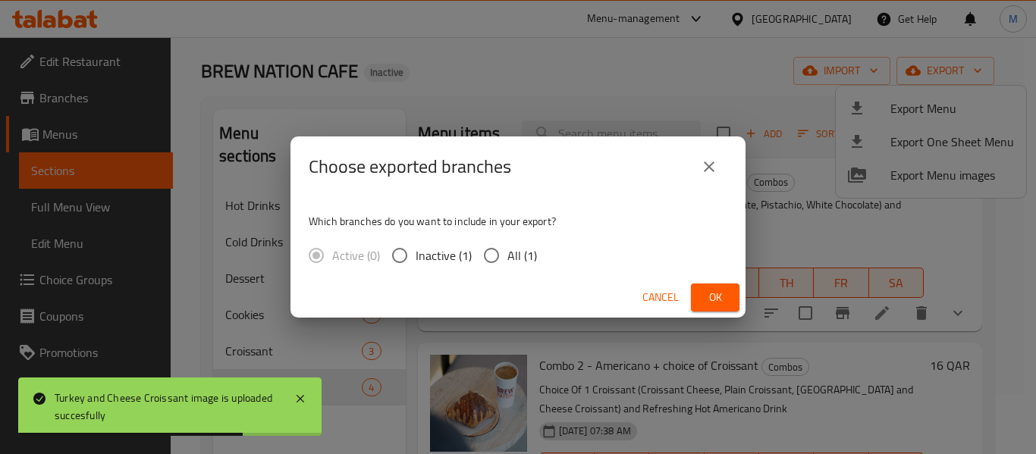
click at [510, 261] on span "All (1)" at bounding box center [522, 255] width 30 height 18
click at [507, 261] on input "All (1)" at bounding box center [491, 256] width 32 height 32
radio input "true"
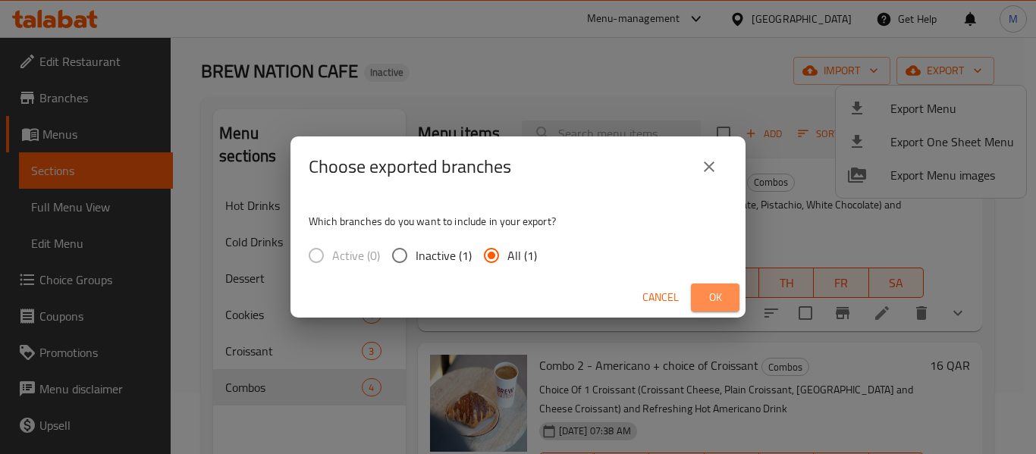
click at [714, 298] on span "Ok" at bounding box center [715, 297] width 24 height 19
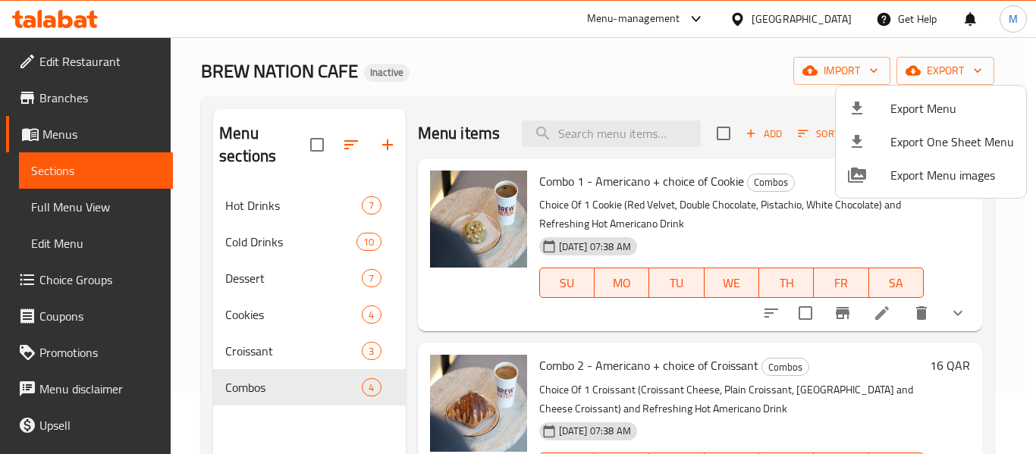
click at [108, 55] on div at bounding box center [518, 227] width 1036 height 454
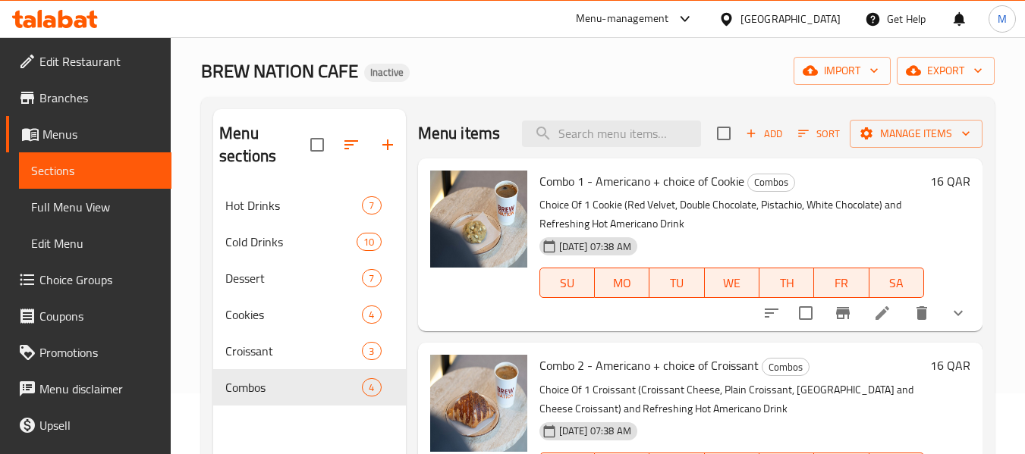
click at [108, 55] on span "Edit Restaurant" at bounding box center [99, 61] width 120 height 18
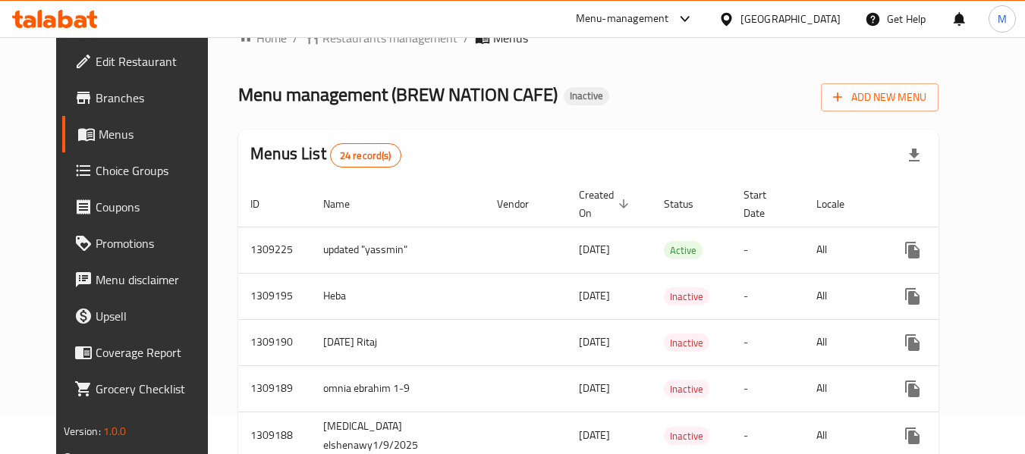
scroll to position [2, 0]
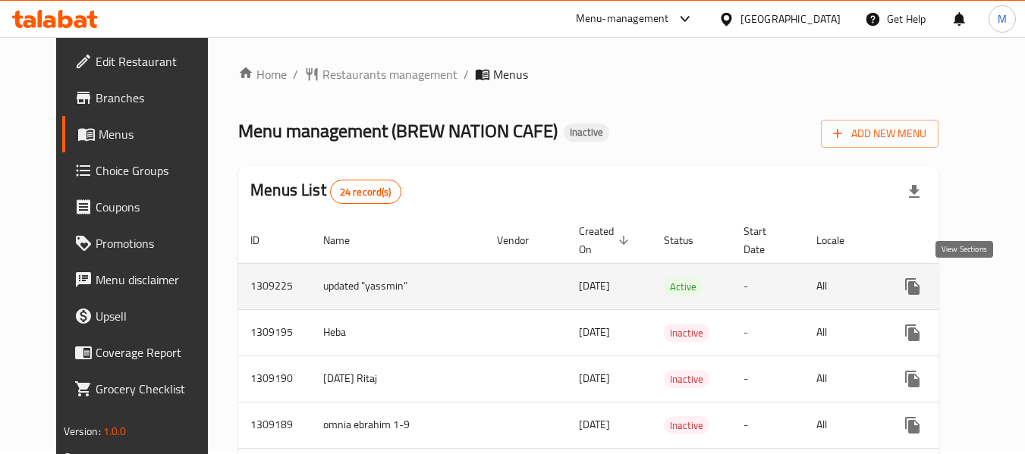
click at [1012, 278] on icon "enhanced table" at bounding box center [1021, 287] width 18 height 18
